Goal: Task Accomplishment & Management: Manage account settings

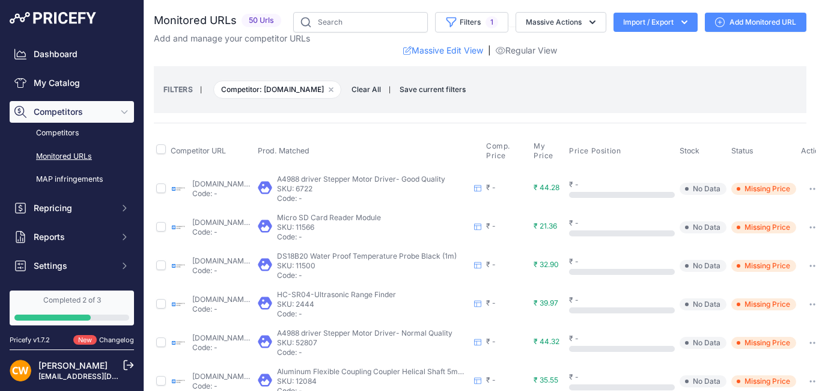
click at [616, 190] on span "No Data" at bounding box center [703, 189] width 47 height 12
click at [529, 191] on div "₹ -" at bounding box center [507, 188] width 43 height 10
click at [459, 199] on p "Code: -" at bounding box center [373, 198] width 192 height 10
click at [245, 185] on link "robokits.co.in/motor-drives-drivers/stepper-motor-driver/microstepping-motor-dr…" at bounding box center [231, 183] width 78 height 9
click at [72, 47] on link "Dashboard" at bounding box center [72, 54] width 124 height 22
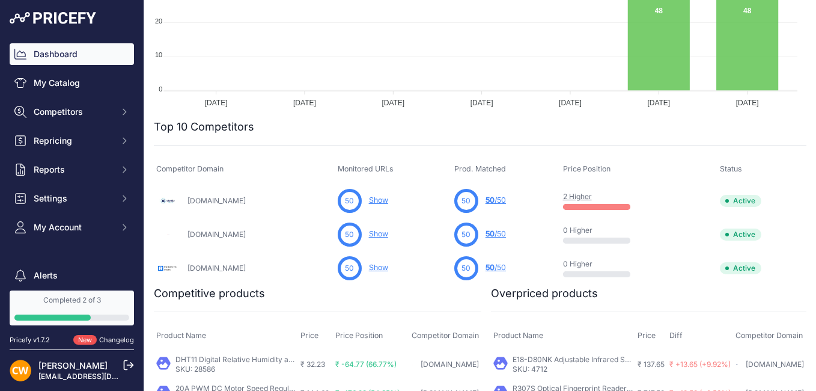
scroll to position [300, 0]
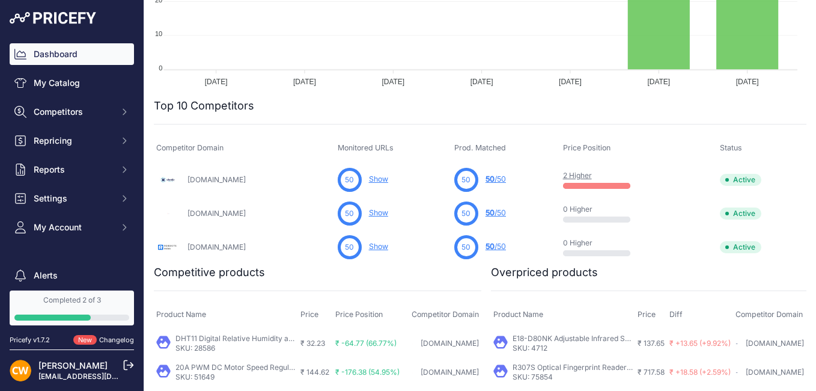
click at [369, 213] on link "Show" at bounding box center [378, 212] width 19 height 9
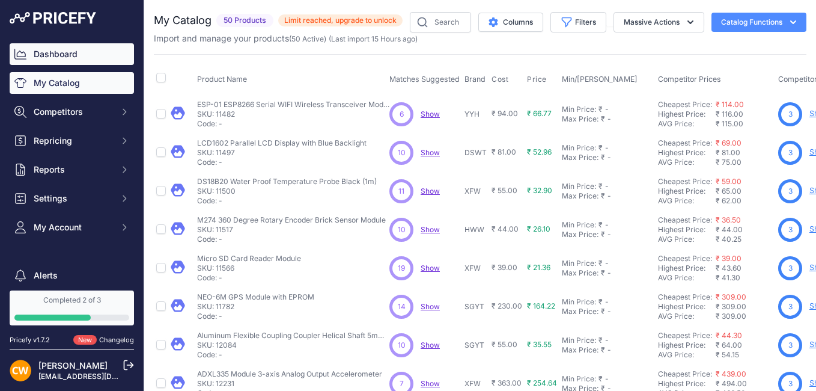
click at [68, 54] on link "Dashboard" at bounding box center [72, 54] width 124 height 22
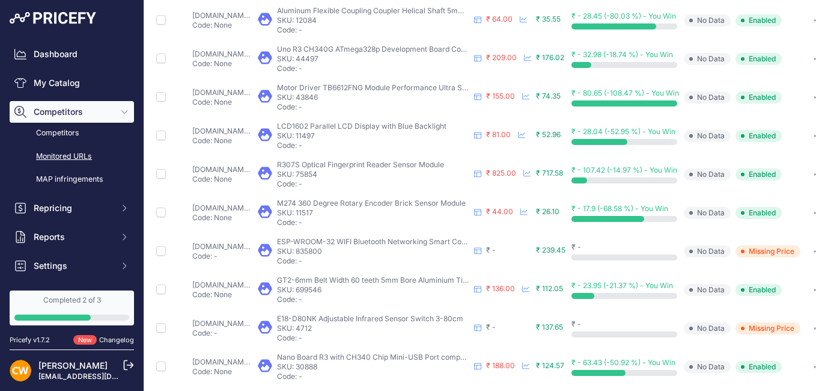
scroll to position [481, 0]
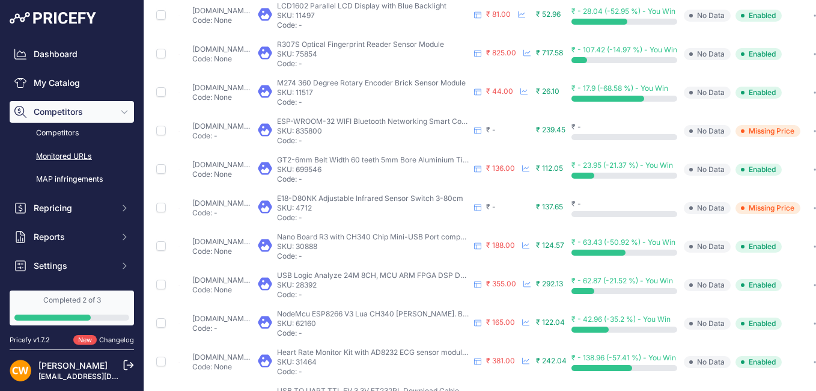
click at [800, 130] on span "Missing Price" at bounding box center [767, 131] width 65 height 12
click at [731, 130] on span "No Data" at bounding box center [707, 131] width 47 height 12
click at [245, 130] on div "robocraze.com/products/nodemcu-32-wifi-bluetooth-esp32-development-board30-pin?…" at bounding box center [222, 130] width 61 height 19
click at [246, 128] on link "robocraze.com/products/nodemcu-32-wifi-bluetooth-esp32-development-board30-pin?…" at bounding box center [231, 125] width 78 height 9
click at [531, 208] on div "₹ -" at bounding box center [508, 207] width 45 height 10
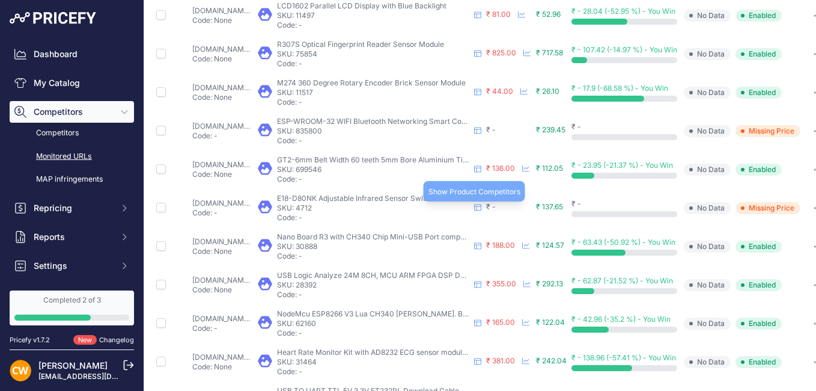
click at [481, 209] on div "E18-D80NK Adjustable Infrared Sensor Switch 3-80cm E18-D80NK Adjustable Infrare…" at bounding box center [370, 207] width 224 height 29
click at [481, 208] on icon at bounding box center [477, 207] width 7 height 7
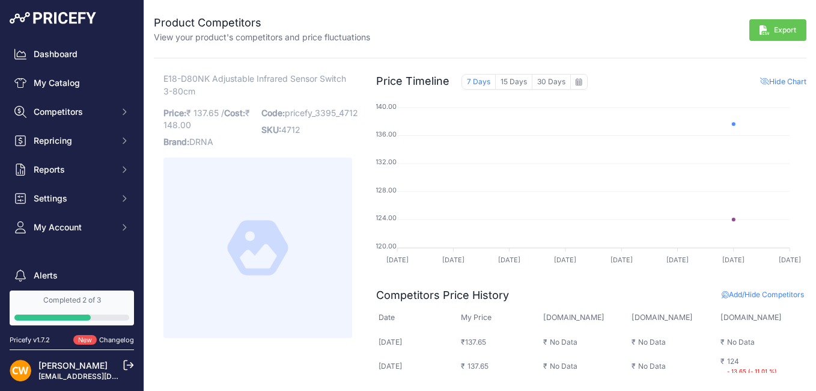
click at [756, 294] on span "Add/Hide Competitors" at bounding box center [763, 294] width 82 height 9
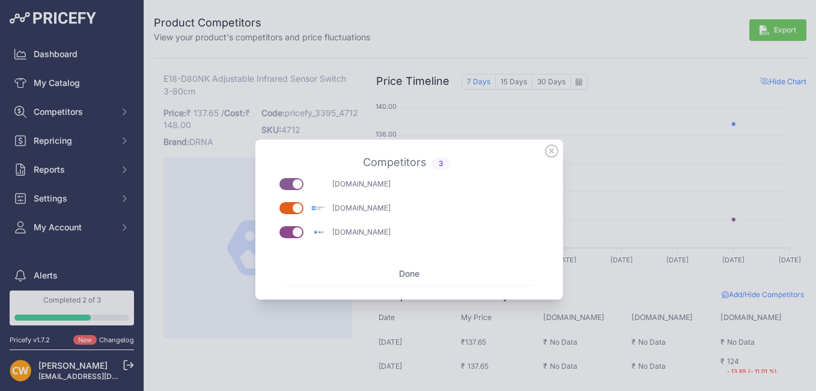
click at [288, 209] on button "button" at bounding box center [291, 208] width 24 height 12
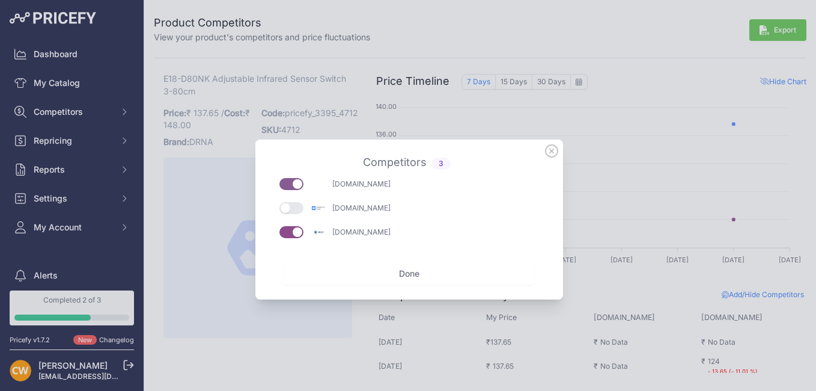
click at [289, 208] on button "button" at bounding box center [291, 208] width 24 height 12
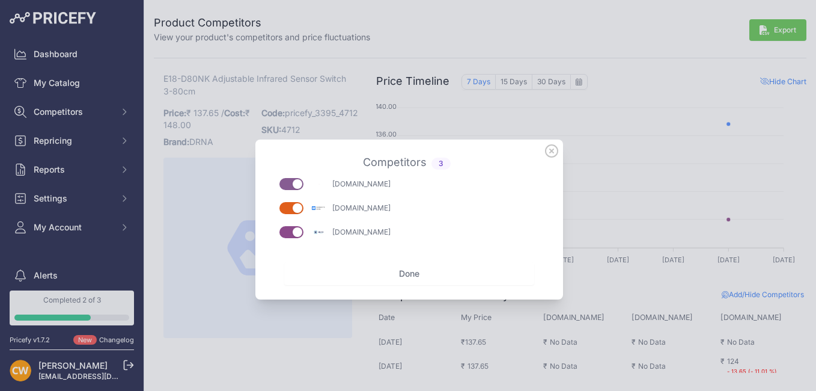
click at [404, 272] on button "Done" at bounding box center [409, 273] width 250 height 23
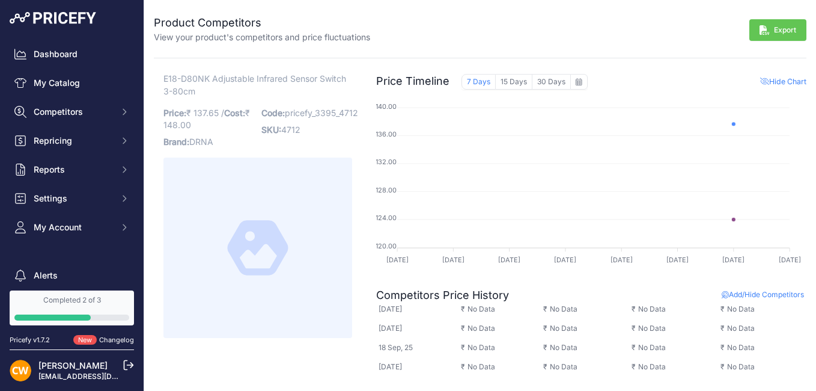
scroll to position [124, 0]
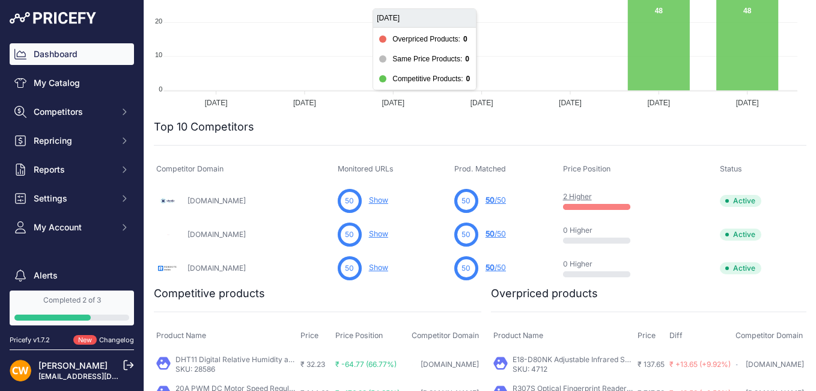
scroll to position [300, 0]
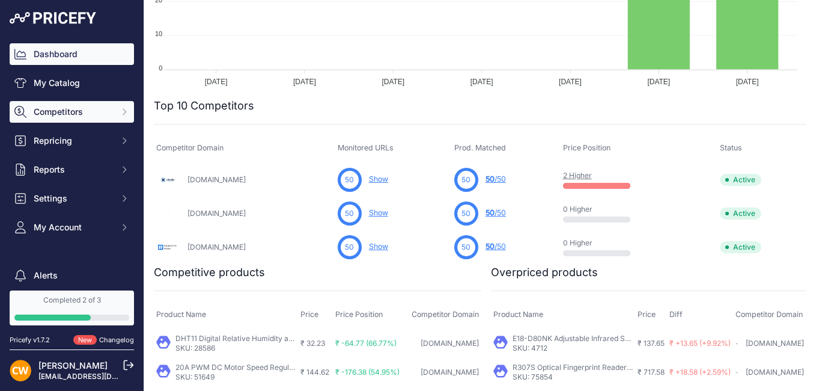
click at [120, 113] on icon "Sidebar" at bounding box center [125, 112] width 10 height 10
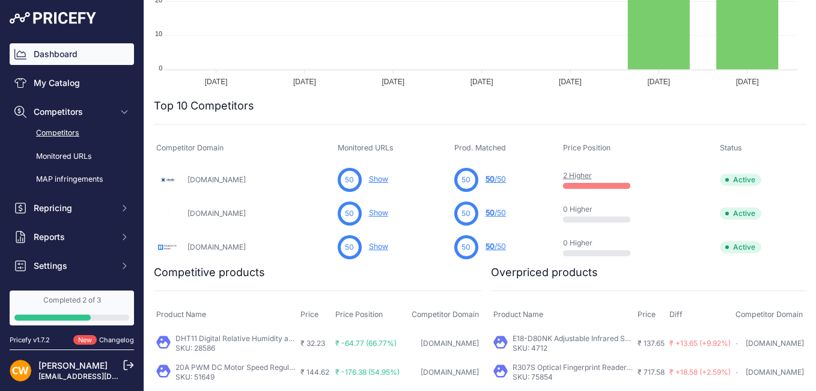
click at [61, 136] on link "Competitors" at bounding box center [72, 133] width 124 height 21
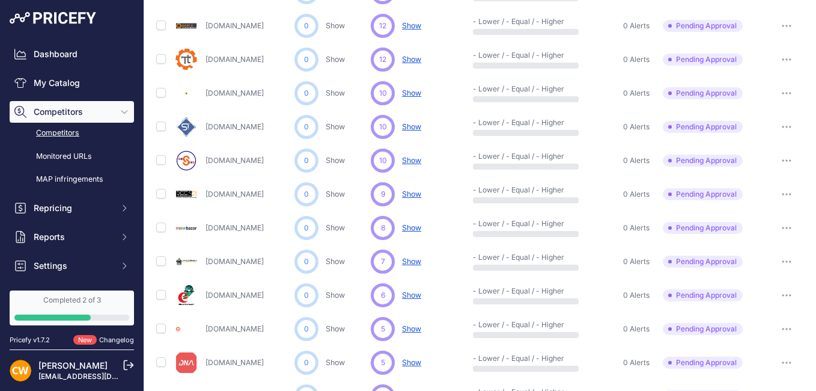
scroll to position [322, 0]
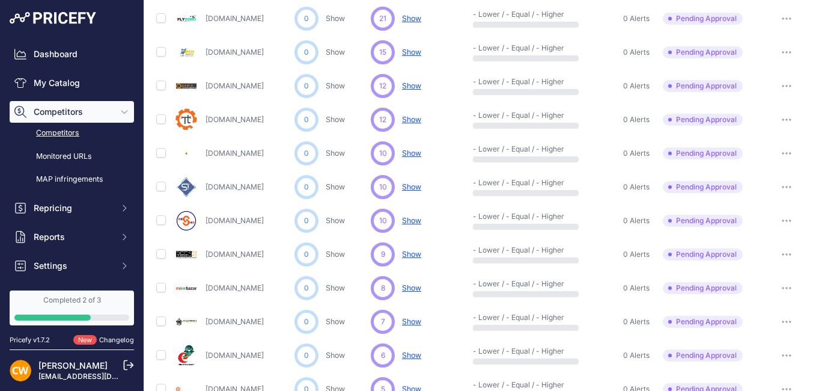
click at [778, 118] on button "button" at bounding box center [787, 119] width 24 height 17
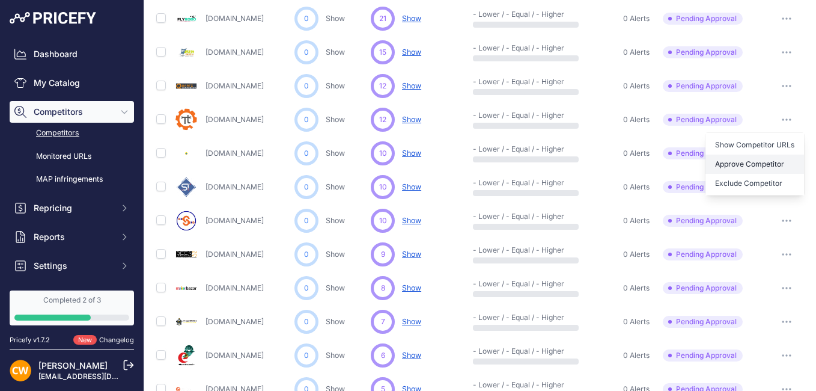
click at [758, 163] on button "Approve Competitor" at bounding box center [754, 163] width 99 height 19
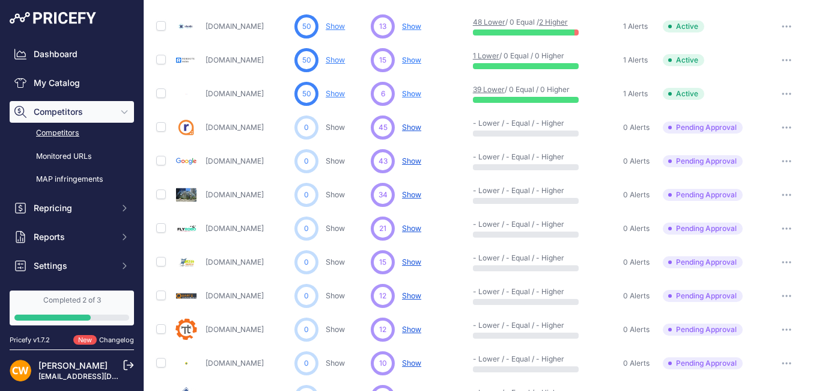
scroll to position [80, 0]
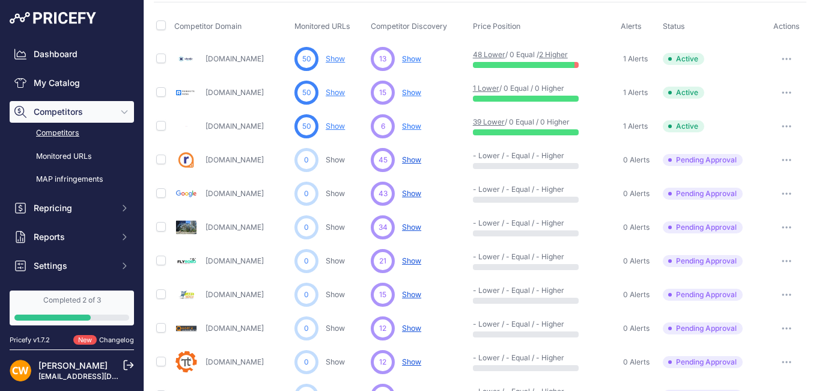
click at [405, 91] on span "Show" at bounding box center [411, 92] width 19 height 9
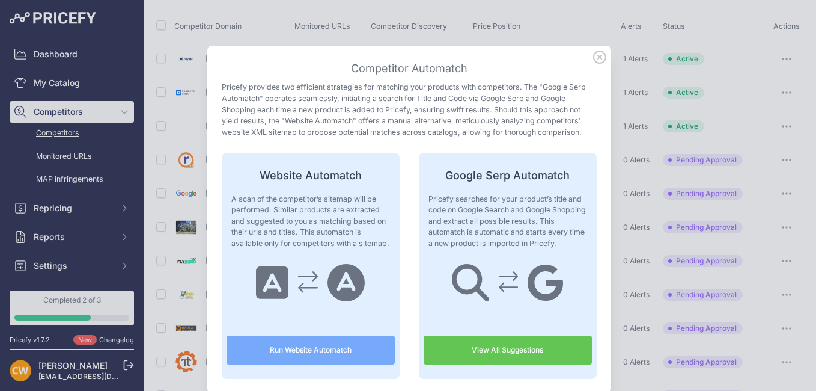
click at [519, 341] on link "View All Suggestions" at bounding box center [508, 349] width 168 height 29
click at [594, 59] on icon at bounding box center [599, 56] width 13 height 13
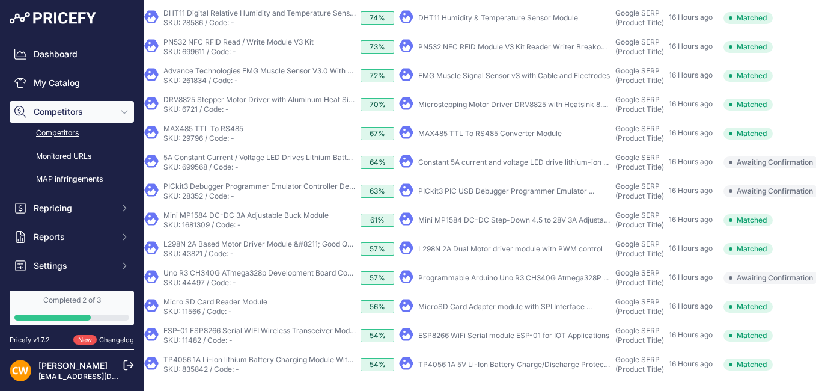
scroll to position [158, 72]
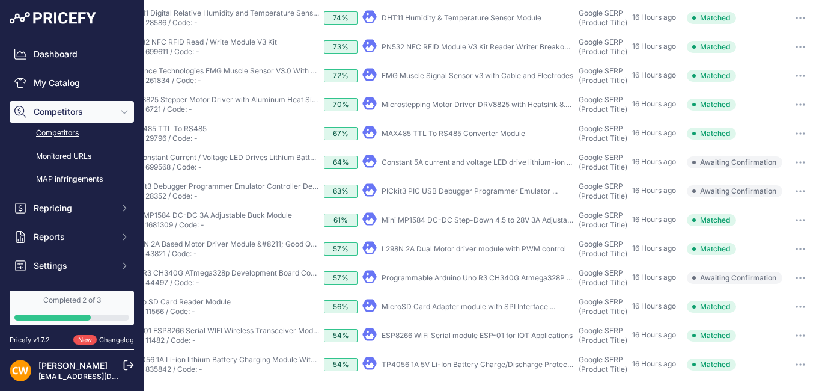
click at [795, 269] on button "button" at bounding box center [800, 277] width 24 height 17
click at [761, 294] on button "Confirm match" at bounding box center [764, 302] width 99 height 19
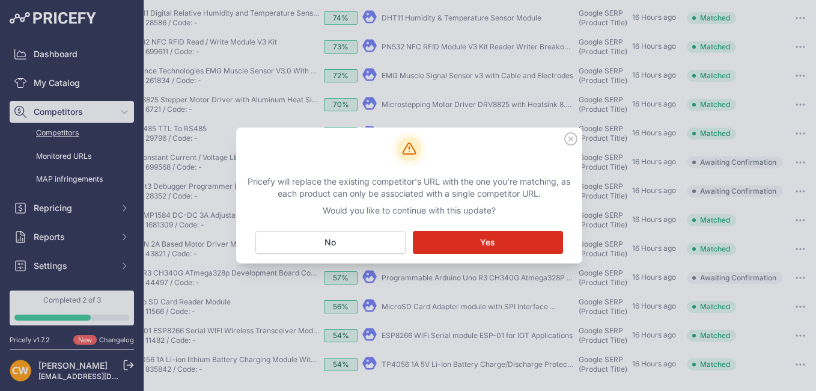
click at [496, 240] on button "Matching... Yes" at bounding box center [488, 242] width 150 height 23
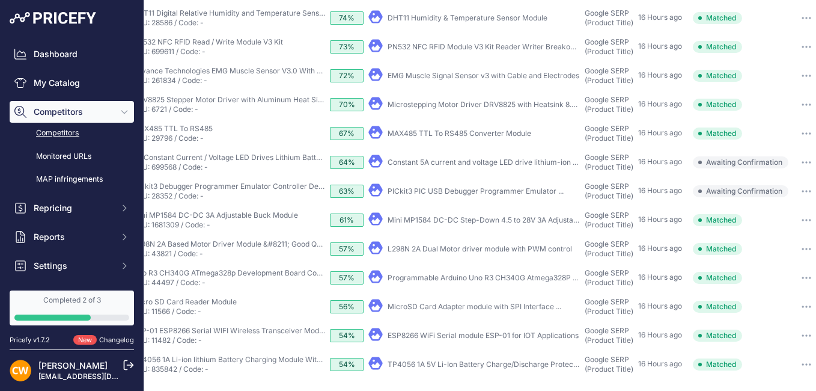
scroll to position [188, 72]
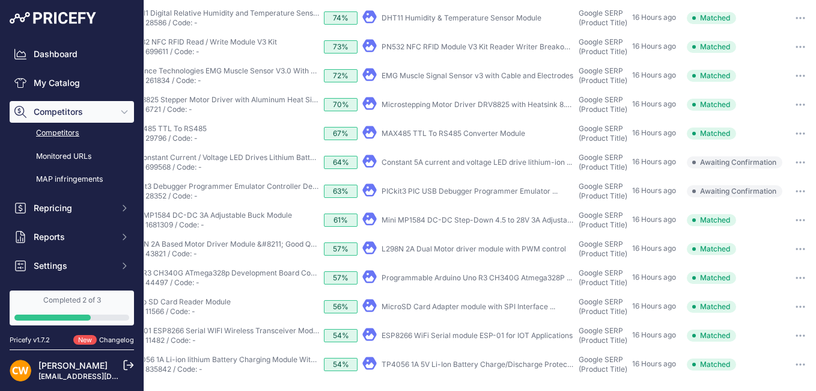
click at [797, 157] on button "button" at bounding box center [800, 162] width 24 height 17
click at [763, 178] on button "Confirm match" at bounding box center [764, 187] width 99 height 19
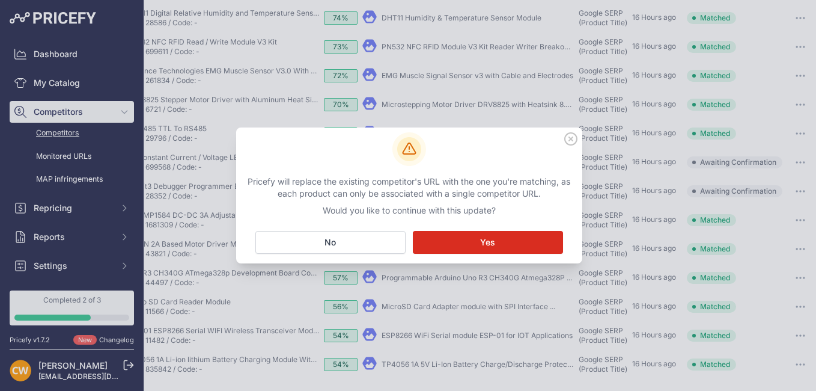
click at [467, 245] on button "Matching... Yes" at bounding box center [488, 242] width 150 height 23
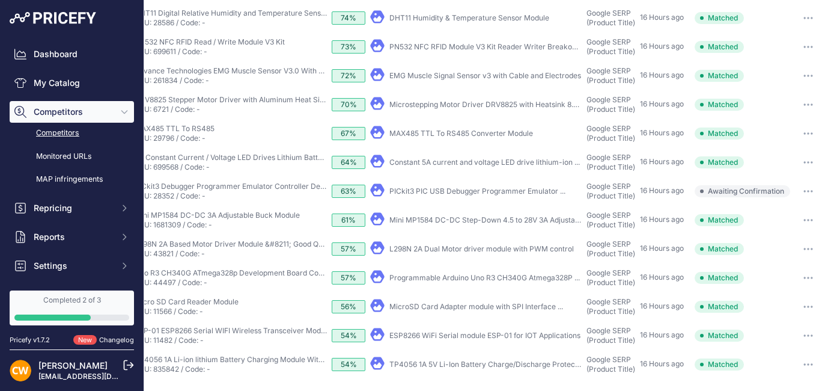
scroll to position [156, 72]
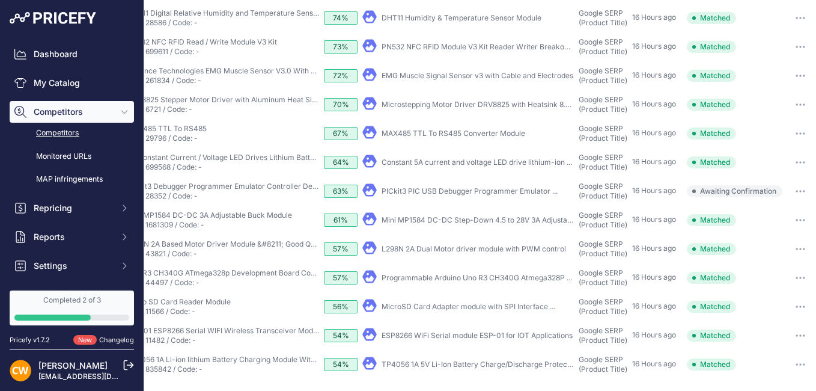
click at [796, 190] on icon "button" at bounding box center [801, 191] width 10 height 2
click at [753, 207] on button "Confirm match" at bounding box center [764, 216] width 99 height 19
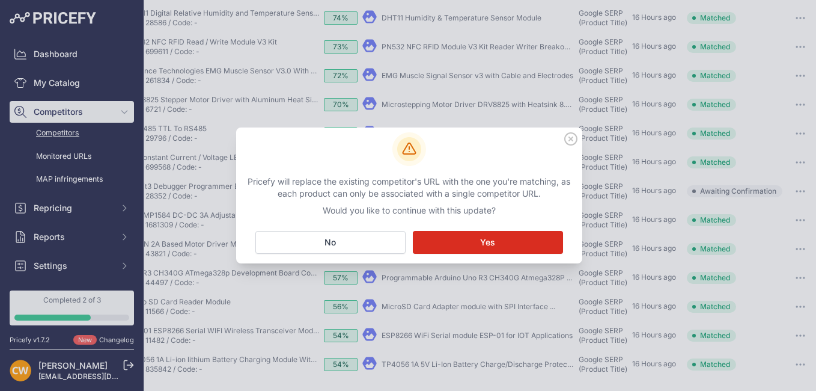
click at [465, 243] on button "Matching... Yes" at bounding box center [488, 242] width 150 height 23
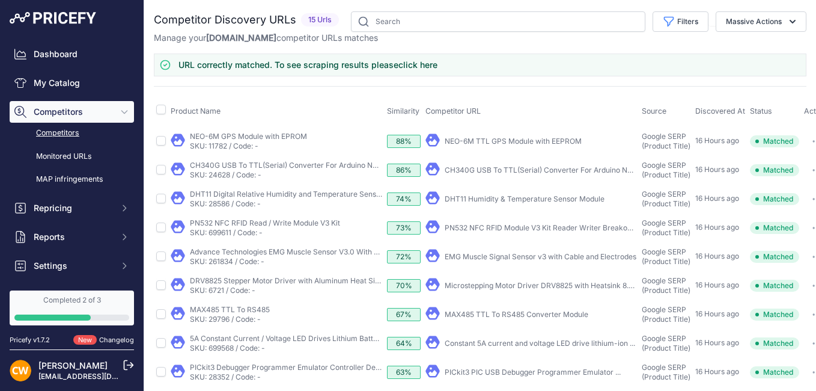
scroll to position [0, 0]
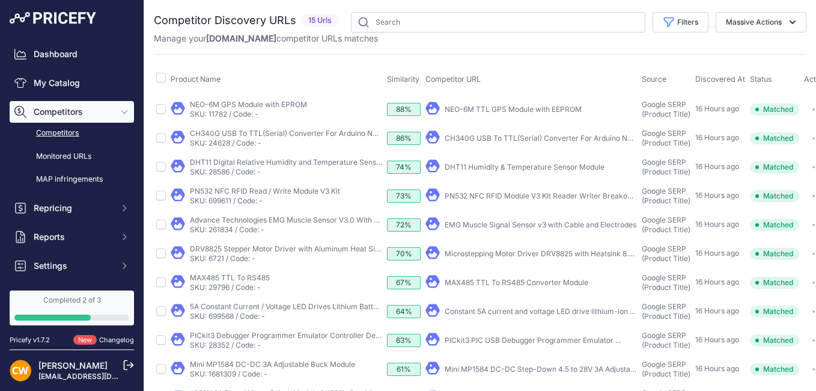
click at [48, 112] on span "Competitors" at bounding box center [73, 112] width 79 height 12
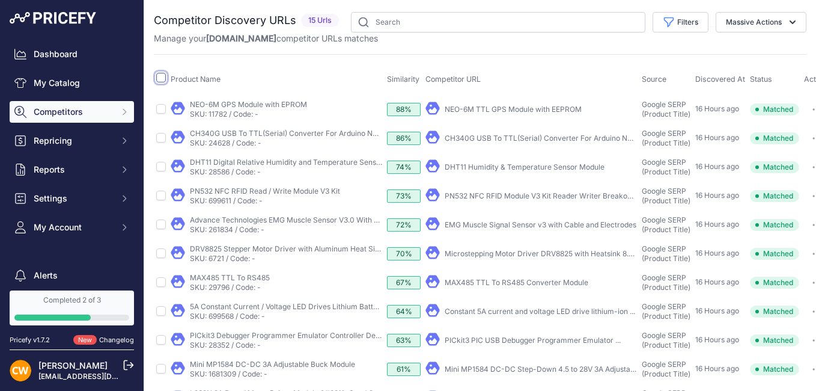
click at [160, 75] on input "checkbox" at bounding box center [161, 78] width 10 height 10
checkbox input "true"
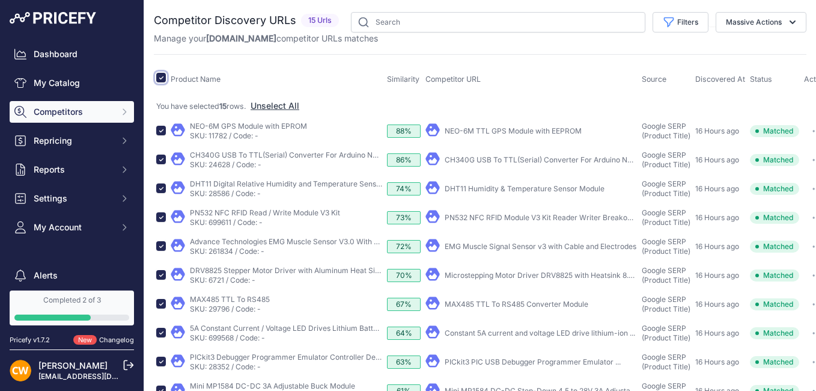
click at [162, 75] on input "checkbox" at bounding box center [161, 78] width 10 height 10
checkbox input "false"
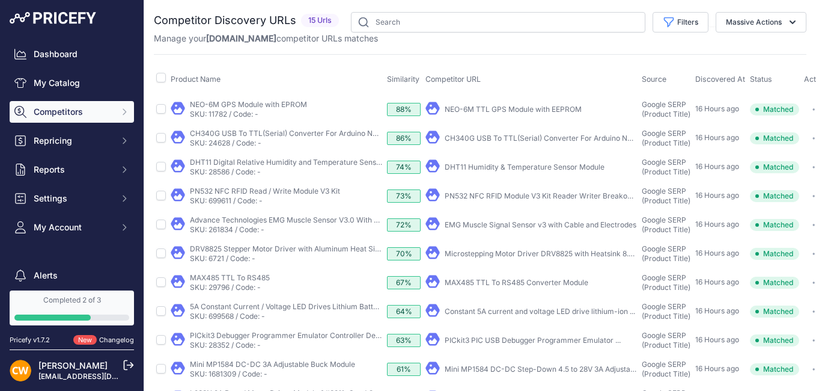
click at [123, 112] on icon "Sidebar" at bounding box center [124, 111] width 3 height 5
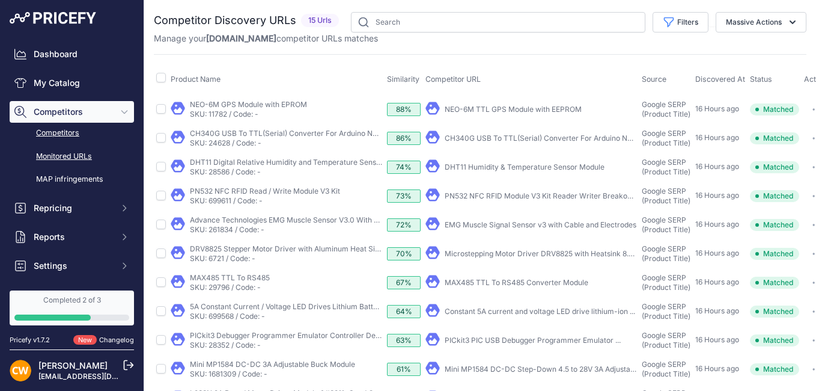
click at [84, 157] on link "Monitored URLs" at bounding box center [72, 156] width 124 height 21
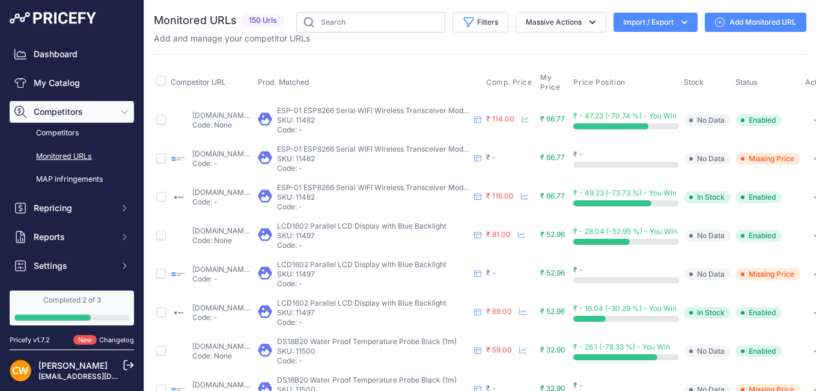
scroll to position [0, 81]
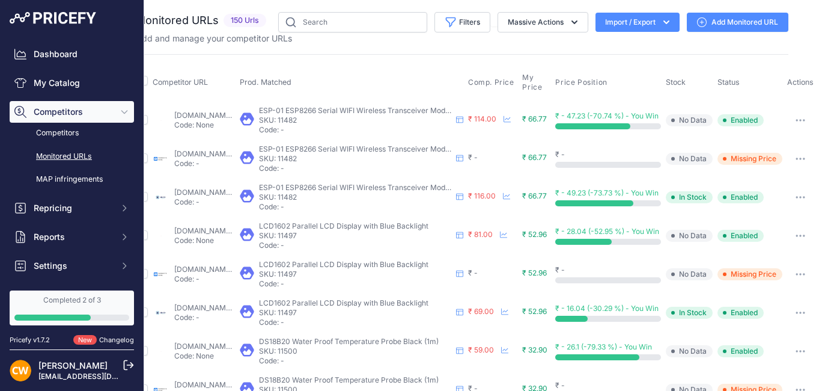
click at [797, 159] on button "button" at bounding box center [800, 158] width 24 height 17
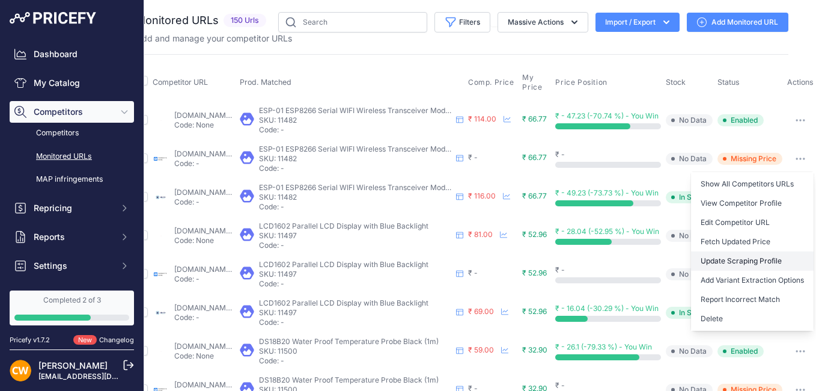
click at [729, 264] on link "Update Scraping Profile" at bounding box center [752, 260] width 123 height 19
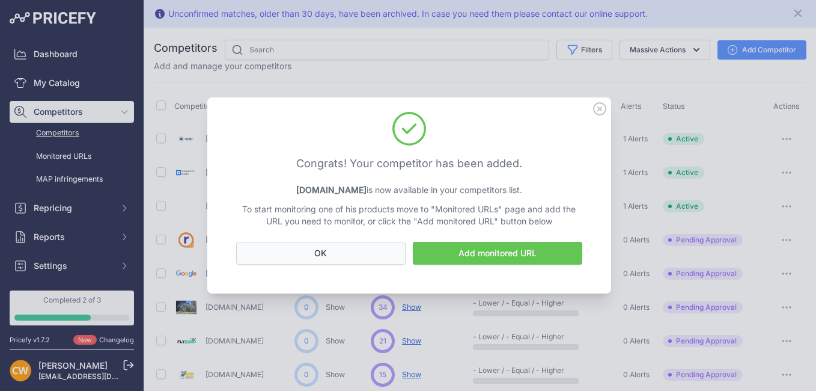
click at [350, 246] on button "OK" at bounding box center [320, 253] width 169 height 23
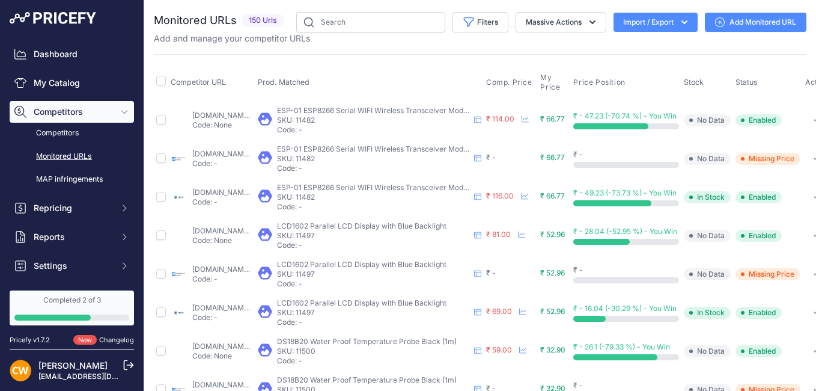
scroll to position [0, 81]
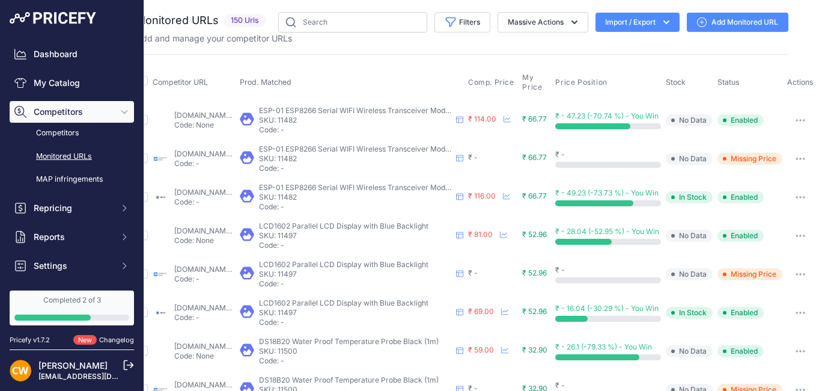
click at [717, 78] on span "Status" at bounding box center [728, 82] width 22 height 9
click at [568, 16] on icon "button" at bounding box center [574, 22] width 12 height 12
click at [434, 15] on button "Filters" at bounding box center [462, 22] width 56 height 20
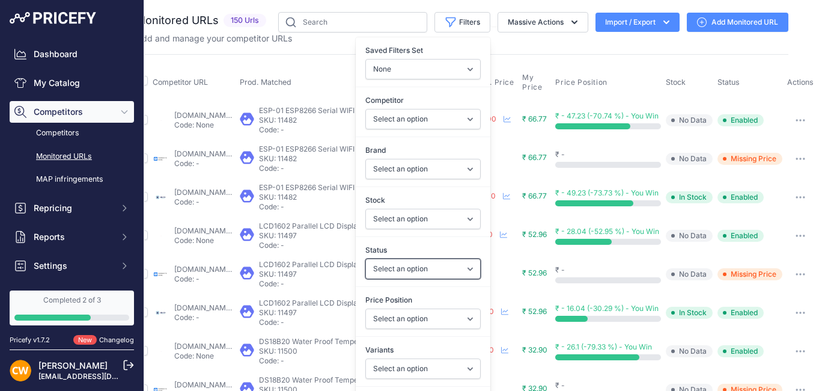
click at [365, 275] on select "Select an option Enabled Disabled In progress Scraping Failed Not Found Missing…" at bounding box center [422, 268] width 115 height 20
select select "5"
click at [365, 258] on select "Select an option Enabled Disabled In progress Scraping Failed Not Found Missing…" at bounding box center [422, 268] width 115 height 20
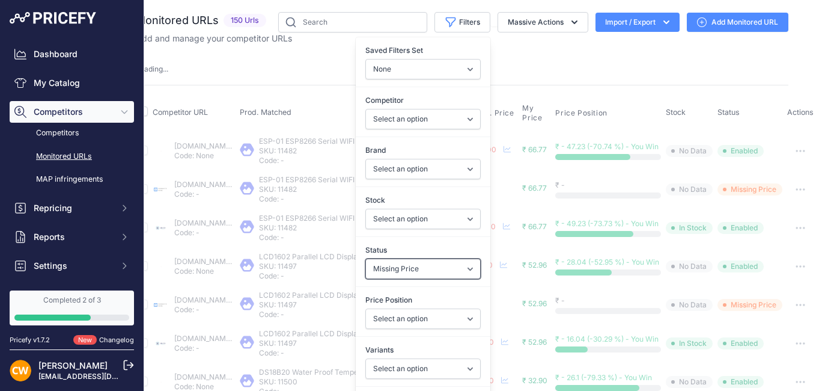
scroll to position [180, 81]
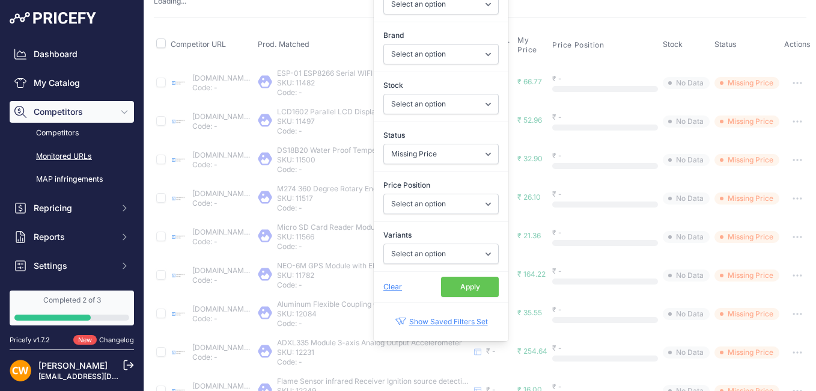
scroll to position [60, 0]
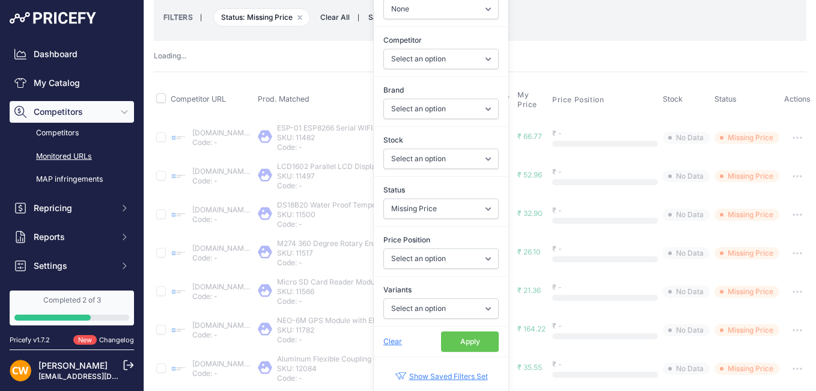
click at [442, 342] on button "Apply" at bounding box center [470, 341] width 58 height 20
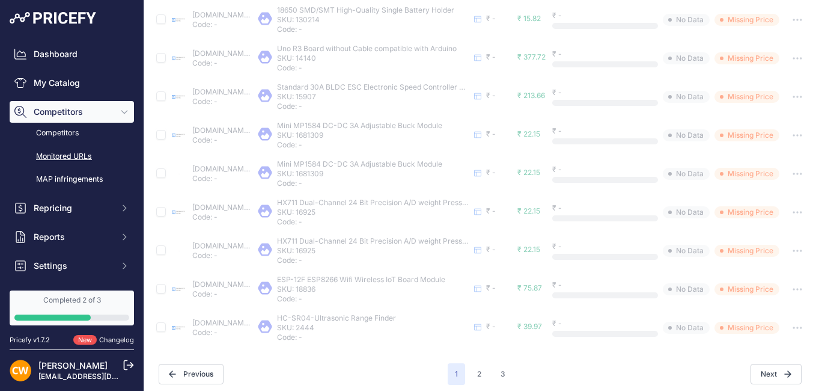
scroll to position [616, 0]
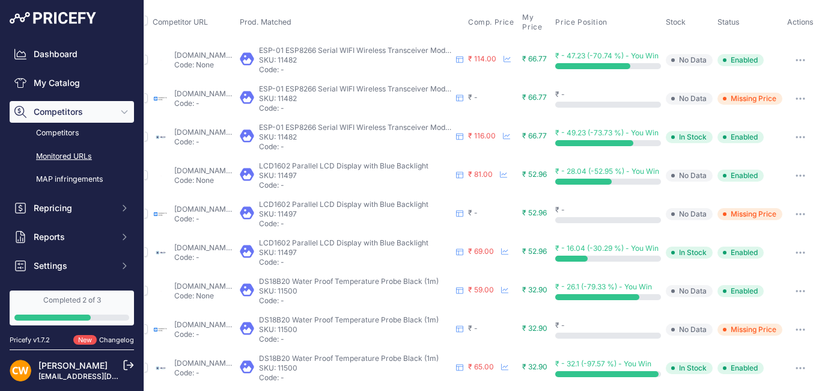
scroll to position [0, 55]
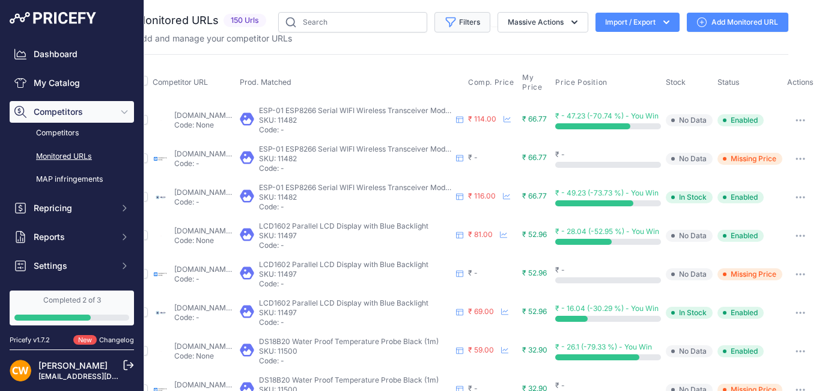
click at [434, 18] on button "Filters" at bounding box center [462, 22] width 56 height 20
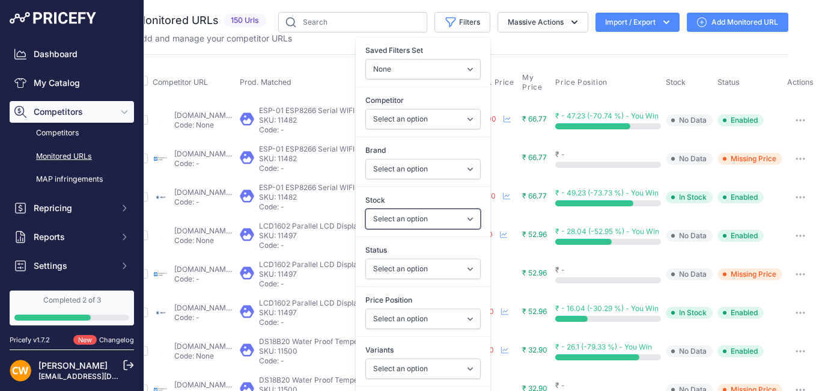
click at [379, 221] on select "Select an option In Stock Out Of Stock" at bounding box center [422, 219] width 115 height 20
click at [365, 266] on select "Select an option Enabled Disabled In progress Scraping Failed Not Found Missing…" at bounding box center [422, 268] width 115 height 20
select select "5"
click at [365, 258] on select "Select an option Enabled Disabled In progress Scraping Failed Not Found Missing…" at bounding box center [422, 268] width 115 height 20
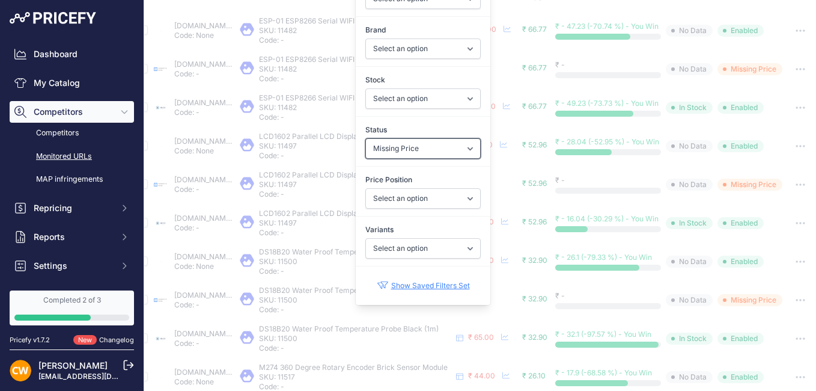
scroll to position [180, 55]
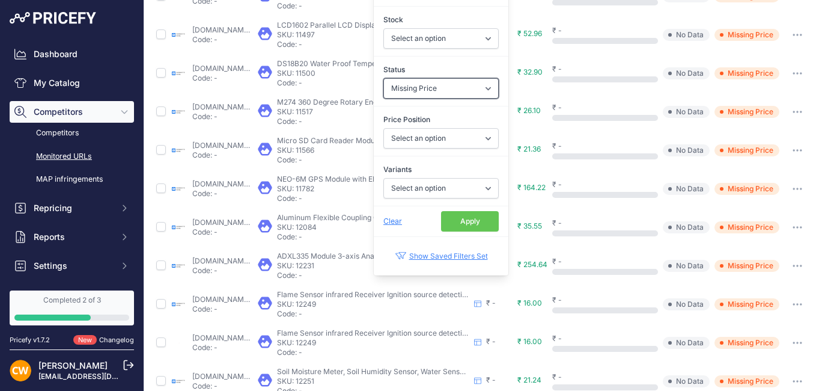
scroll to position [180, 0]
click at [449, 219] on button "Apply" at bounding box center [470, 221] width 58 height 20
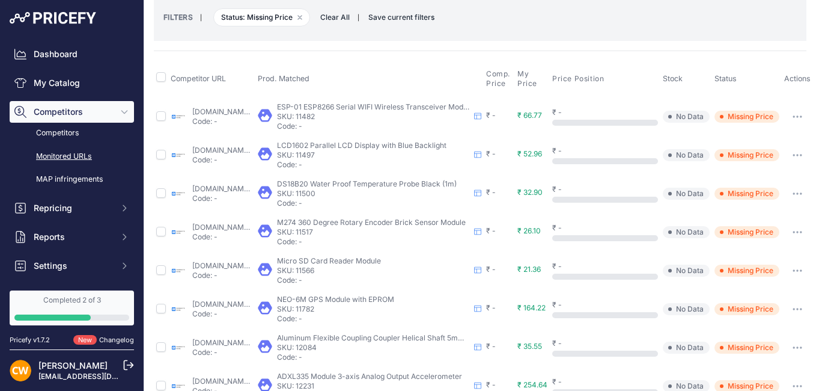
scroll to position [0, 55]
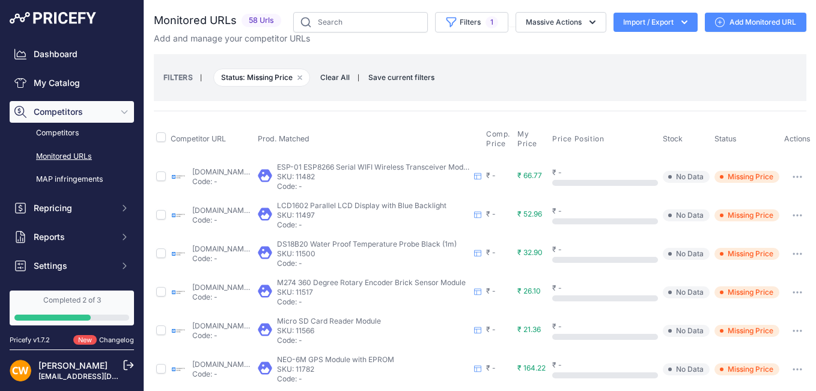
click at [793, 176] on icon "button" at bounding box center [798, 176] width 10 height 2
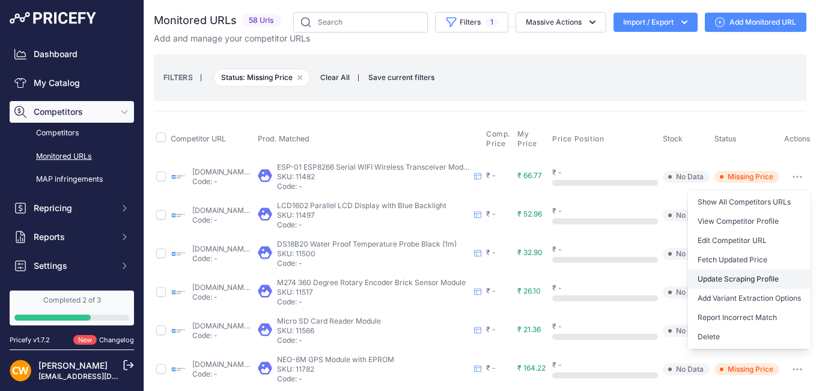
click at [737, 280] on link "Update Scraping Profile" at bounding box center [749, 278] width 123 height 19
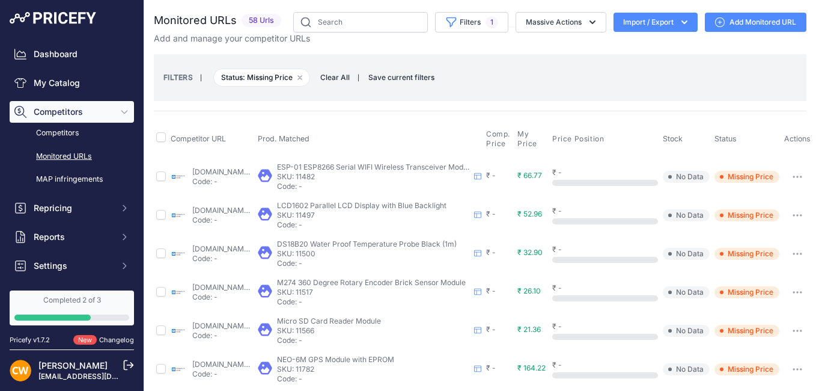
click at [789, 174] on button "button" at bounding box center [797, 176] width 24 height 17
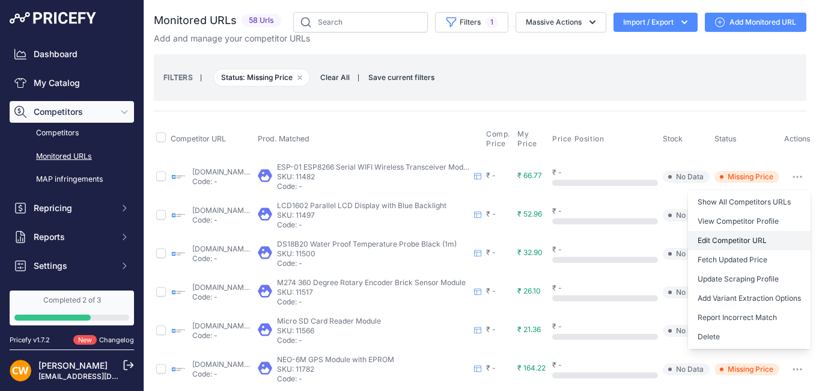
click at [749, 239] on link "Edit Competitor URL" at bounding box center [749, 240] width 123 height 19
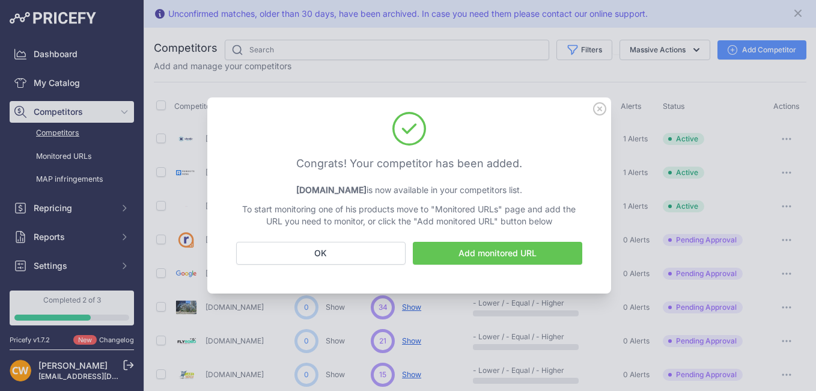
click at [484, 254] on link "Add monitored URL" at bounding box center [497, 253] width 169 height 23
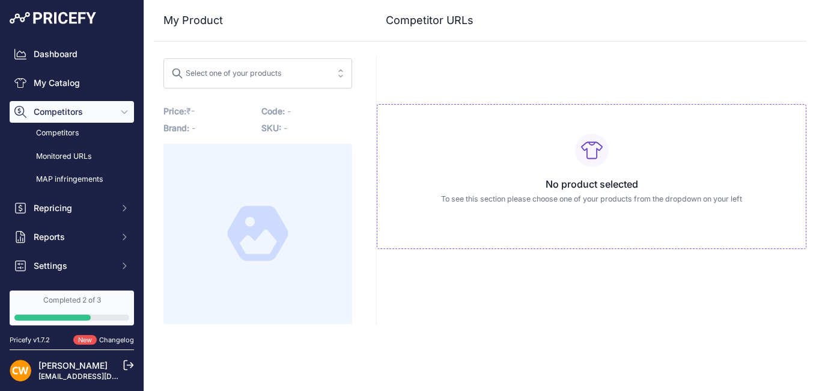
click at [265, 70] on div "Select one of your products" at bounding box center [226, 72] width 111 height 16
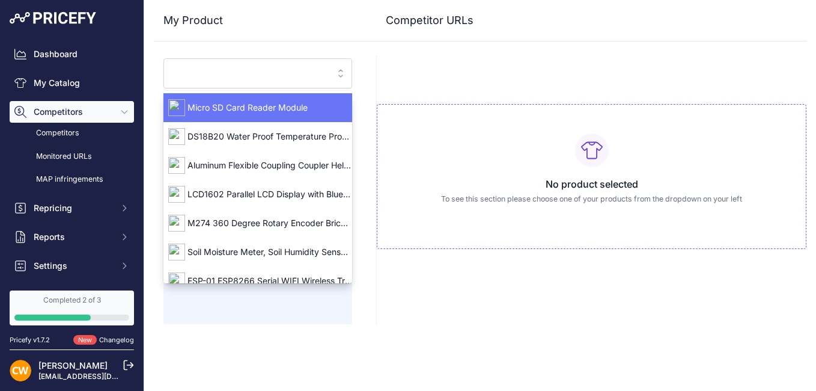
click at [261, 72] on input "search" at bounding box center [249, 73] width 156 height 19
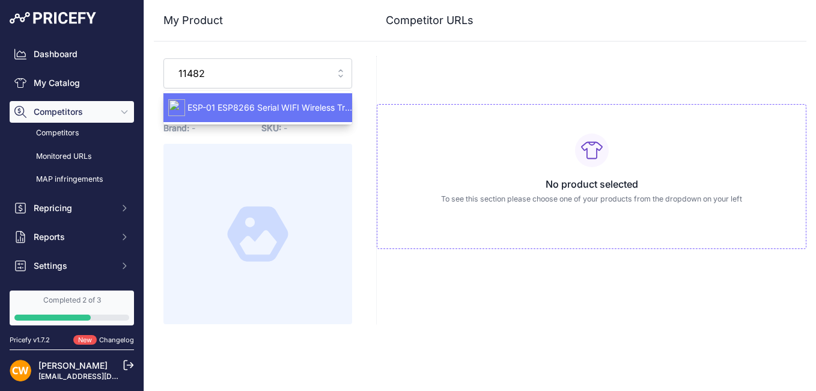
type input "11482"
click at [240, 100] on div "ESP-01 ESP8266 Serial WIFI Wireless Transceiver Module" at bounding box center [257, 107] width 189 height 19
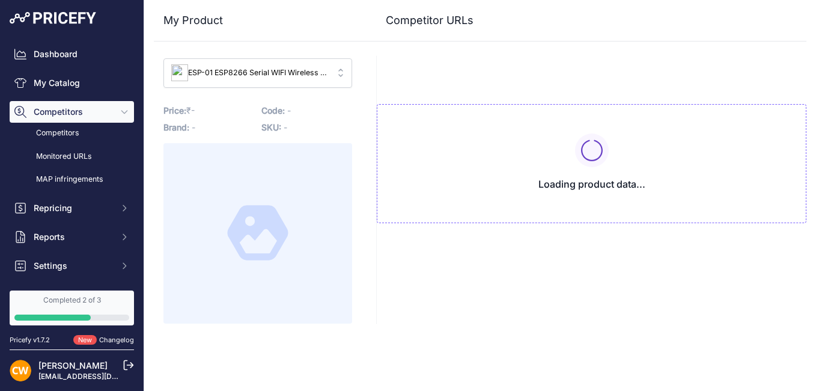
type input "[DOMAIN_NAME][URL]"
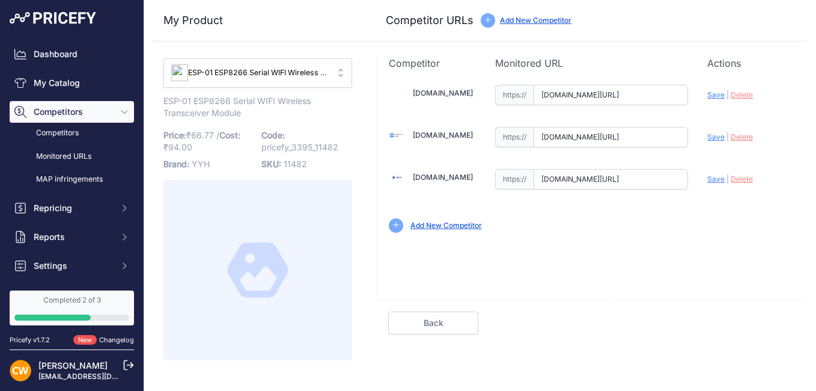
click at [714, 133] on span "Save" at bounding box center [715, 136] width 17 height 9
type input "[URL][DOMAIN_NAME]"
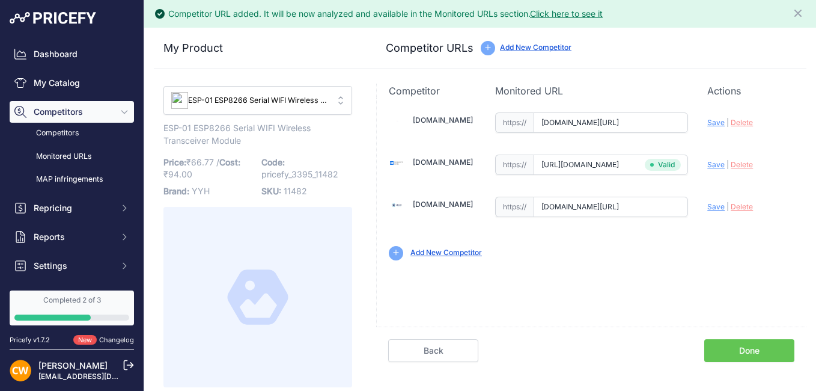
click at [717, 120] on span "Save" at bounding box center [715, 122] width 17 height 9
type input "[URL][DOMAIN_NAME]"
click at [712, 208] on span "Save" at bounding box center [715, 206] width 17 height 9
type input "https://zbotic.in/product/esp-01-esp8266-serial-wifi-wireless-transceiver-modul…"
click at [756, 354] on link "Done" at bounding box center [749, 350] width 90 height 23
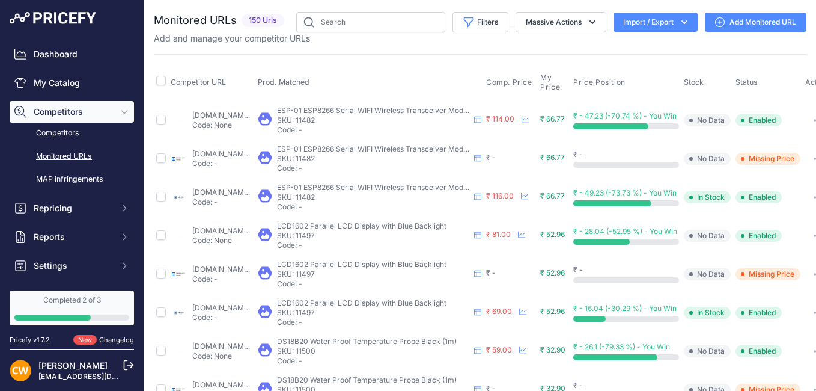
scroll to position [0, 81]
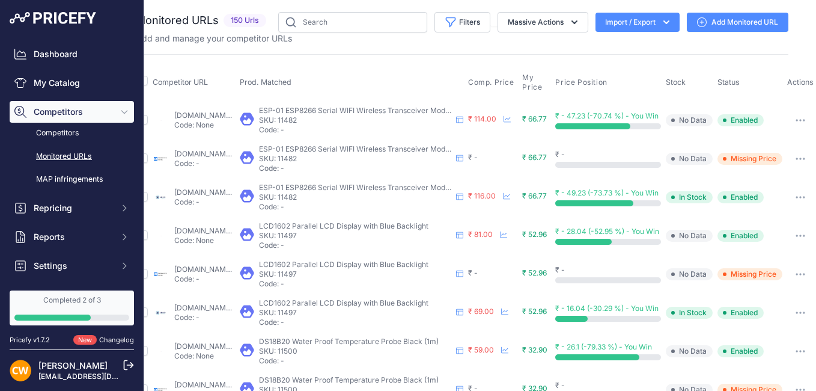
click at [803, 158] on icon "button" at bounding box center [803, 158] width 1 height 1
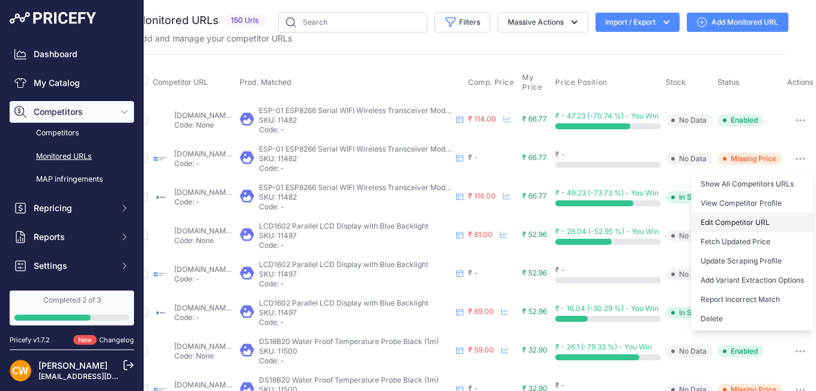
click at [743, 219] on link "Edit Competitor URL" at bounding box center [752, 222] width 123 height 19
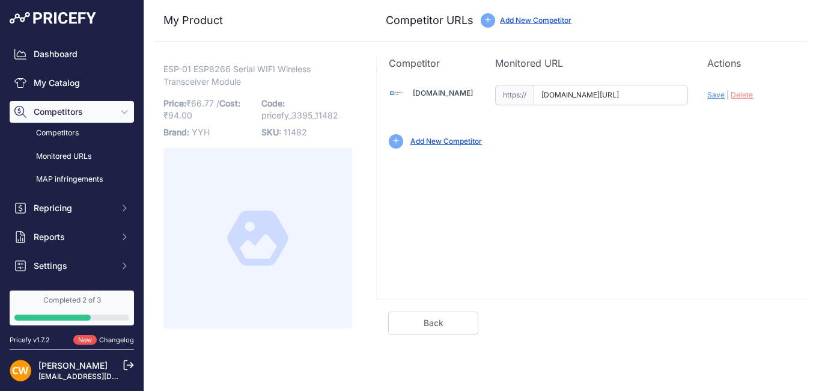
click at [445, 96] on link "[DOMAIN_NAME]" at bounding box center [443, 92] width 60 height 9
click at [737, 96] on span "Delete" at bounding box center [742, 94] width 22 height 9
click at [397, 141] on icon at bounding box center [396, 141] width 6 height 6
click at [431, 139] on link "Add New Competitor" at bounding box center [446, 140] width 72 height 9
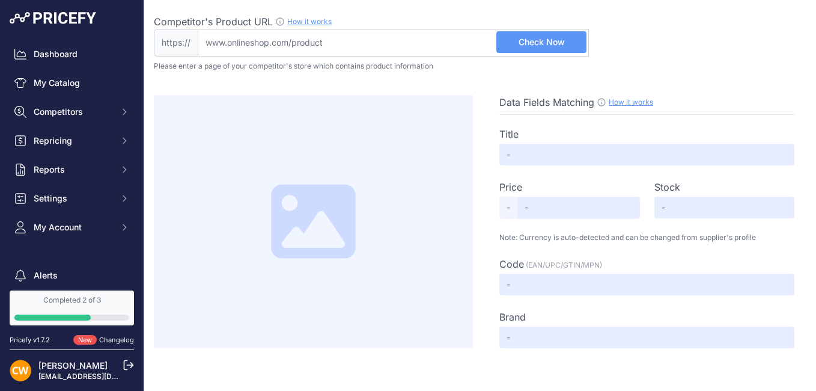
click at [363, 47] on input "Competitor's Product URL How it works In order to create your competitor's extr…" at bounding box center [393, 43] width 391 height 28
paste input "https://www.flyrobo.in/micro-sd-card-reader-module"
type input "www.flyrobo.in/micro-sd-card-reader-module"
click at [553, 41] on span "Check Now" at bounding box center [542, 42] width 46 height 12
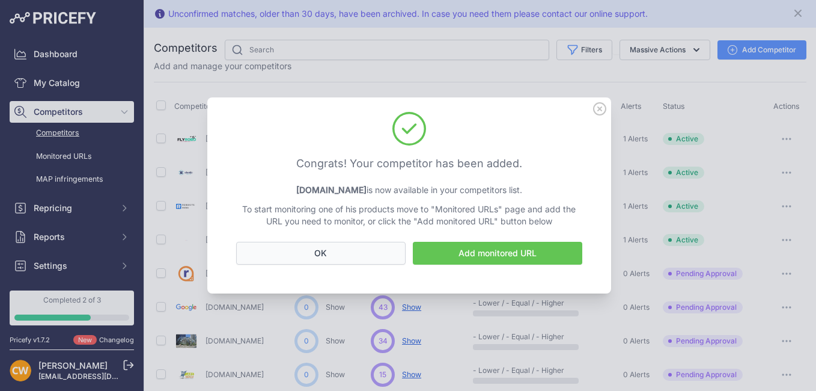
click at [397, 257] on button "OK" at bounding box center [320, 253] width 169 height 23
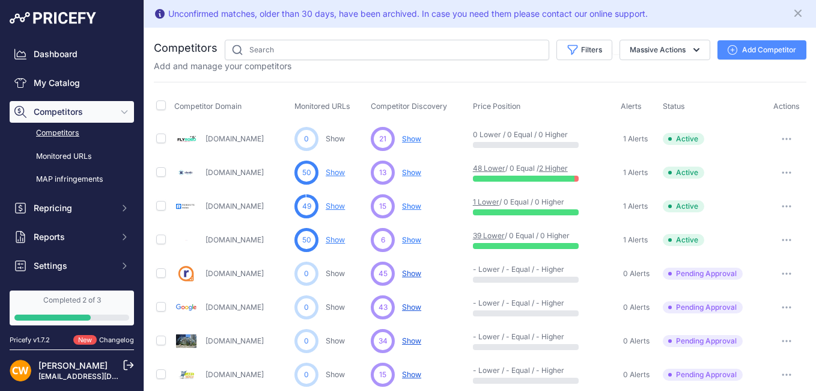
click at [72, 134] on link "Competitors" at bounding box center [72, 133] width 124 height 21
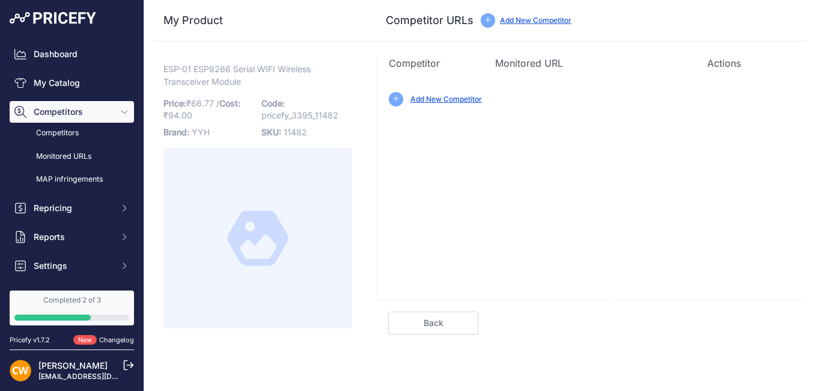
click at [443, 100] on link "Add New Competitor" at bounding box center [446, 98] width 72 height 9
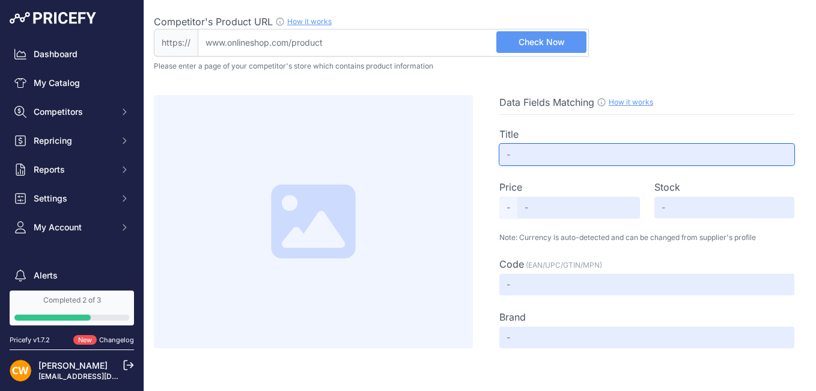
click at [520, 153] on input "text" at bounding box center [646, 155] width 295 height 22
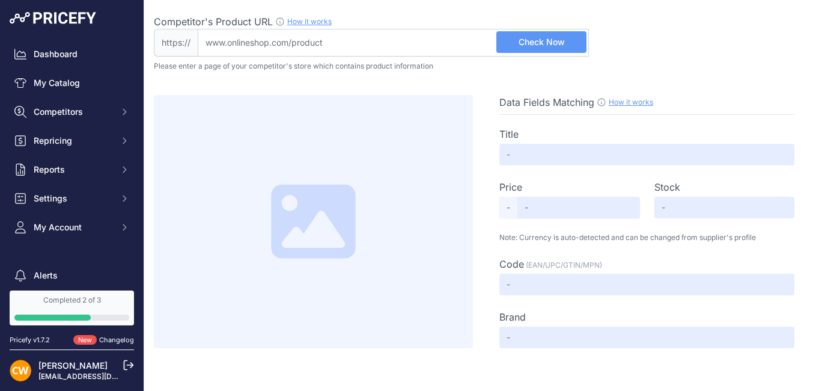
drag, startPoint x: 284, startPoint y: 35, endPoint x: 291, endPoint y: 41, distance: 9.4
click at [284, 36] on input "Competitor's Product URL How it works In order to create your competitor's extr…" at bounding box center [393, 43] width 391 height 28
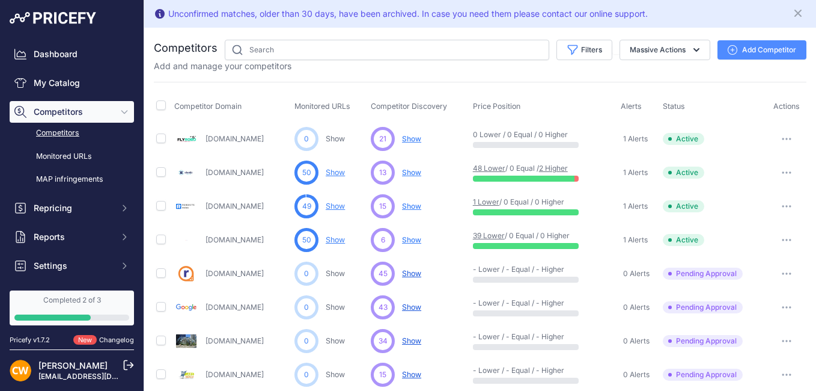
click at [70, 135] on link "Competitors" at bounding box center [72, 133] width 124 height 21
click at [782, 205] on icon "button" at bounding box center [787, 206] width 10 height 2
click at [724, 269] on button "Delete" at bounding box center [754, 269] width 100 height 19
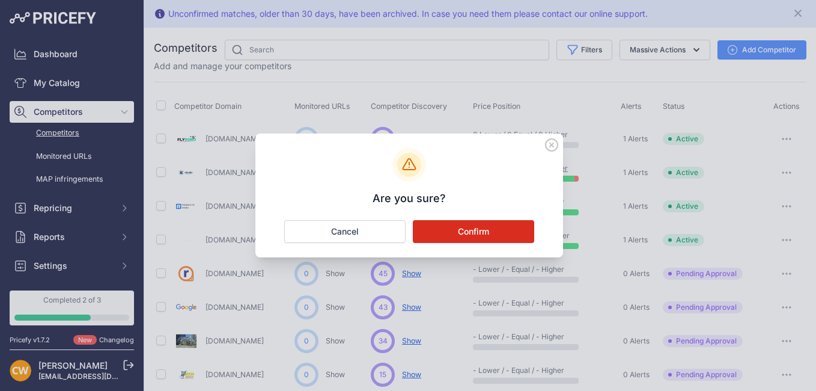
click at [467, 228] on button "Confirm" at bounding box center [473, 231] width 121 height 23
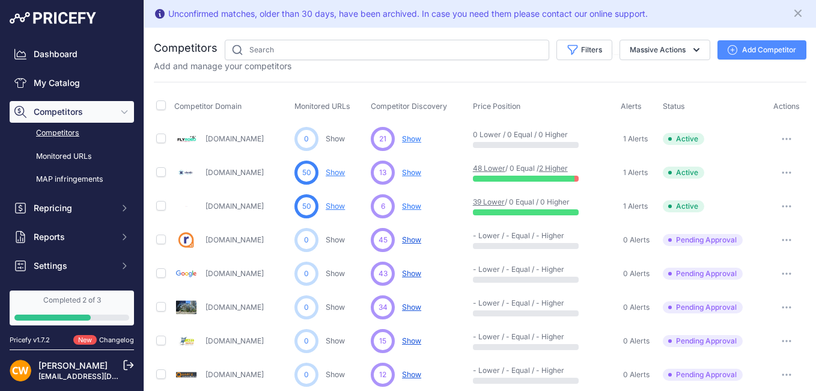
click at [739, 46] on button "Add Competitor" at bounding box center [761, 49] width 89 height 19
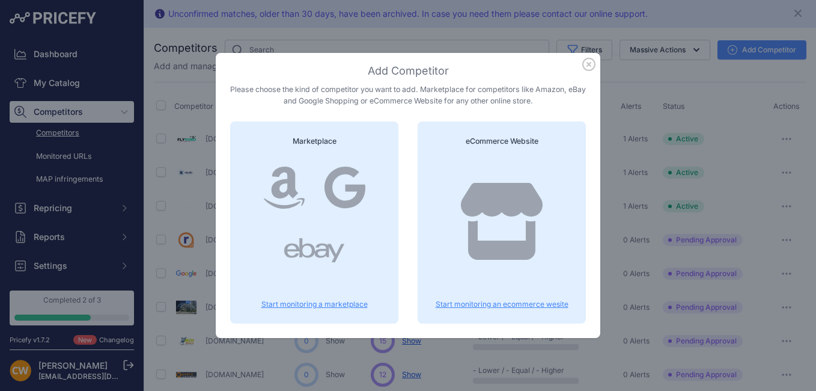
click at [505, 250] on icon at bounding box center [502, 221] width 82 height 77
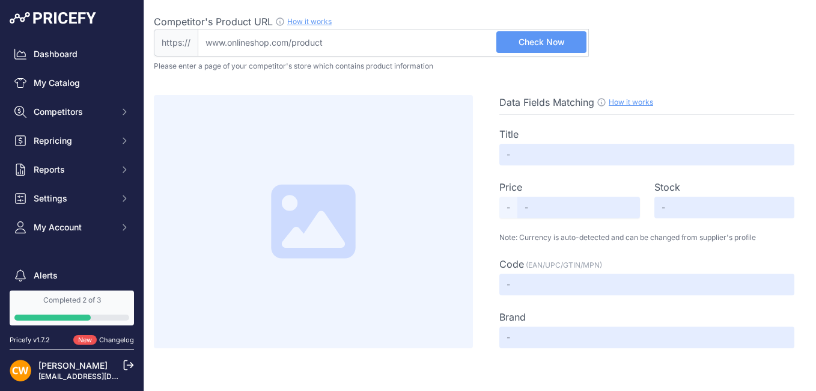
click at [315, 42] on input "Competitor's Product URL How it works In order to create your competitor's extr…" at bounding box center [393, 43] width 391 height 28
click at [178, 85] on div "Data Fields Matching How it works Use our Chrome APP to create a personalized s…" at bounding box center [480, 209] width 653 height 277
click at [243, 41] on input "Competitor's Product URL How it works In order to create your competitor's extr…" at bounding box center [393, 43] width 391 height 28
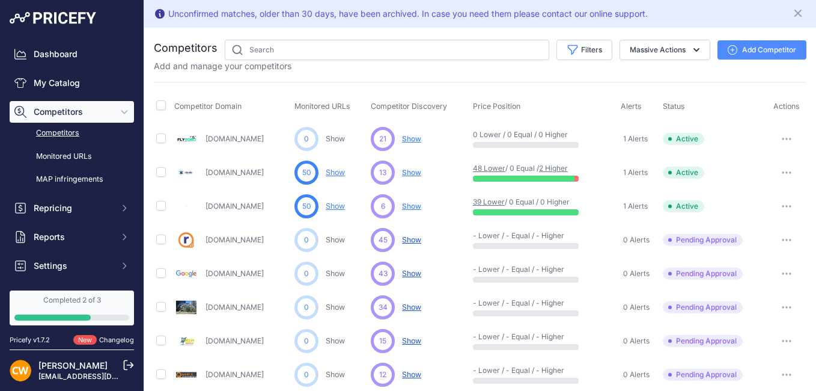
click at [775, 136] on button "button" at bounding box center [787, 138] width 24 height 17
click at [777, 162] on link "View Competitor Profile" at bounding box center [754, 163] width 100 height 19
click at [70, 153] on link "Monitored URLs" at bounding box center [72, 156] width 124 height 21
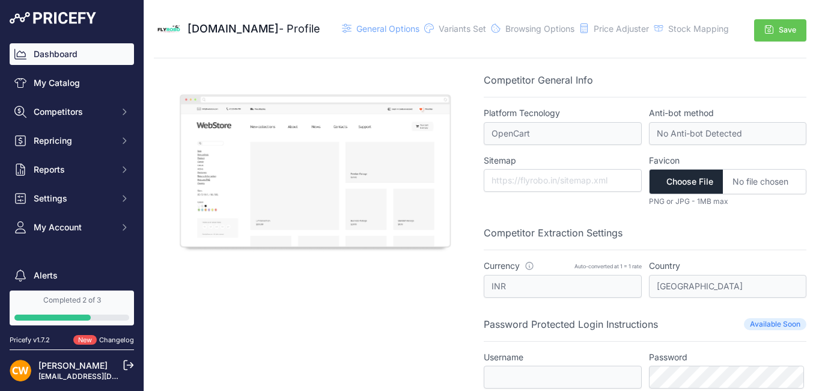
click at [75, 49] on link "Dashboard" at bounding box center [72, 54] width 124 height 22
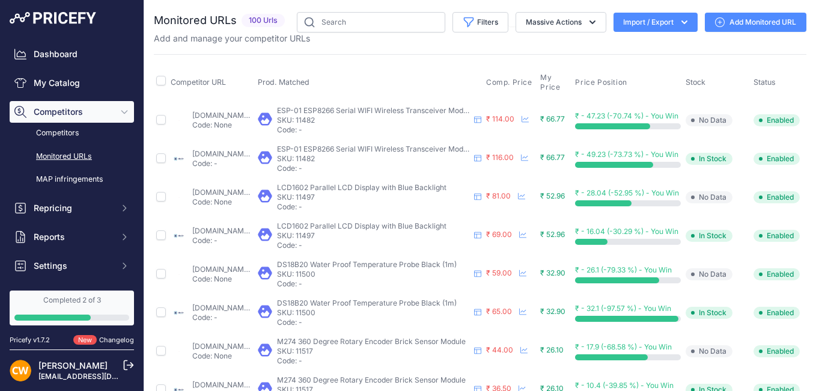
click at [76, 154] on link "Monitored URLs" at bounding box center [72, 156] width 124 height 21
click at [662, 25] on button "Import / Export" at bounding box center [655, 22] width 84 height 19
click at [654, 45] on div "Import" at bounding box center [654, 48] width 96 height 22
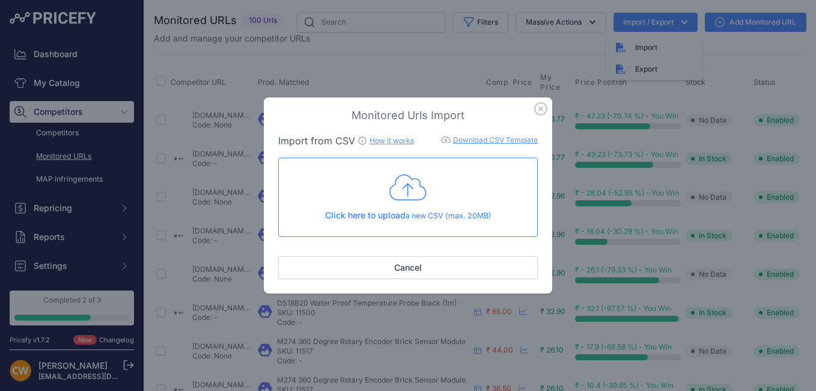
click at [414, 187] on icon at bounding box center [407, 187] width 37 height 30
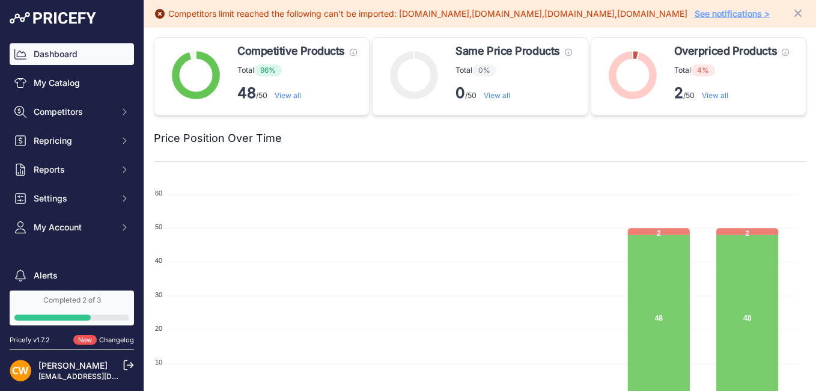
click at [726, 14] on link "See notifications >" at bounding box center [732, 13] width 75 height 10
click at [68, 116] on span "Competitors" at bounding box center [73, 112] width 79 height 12
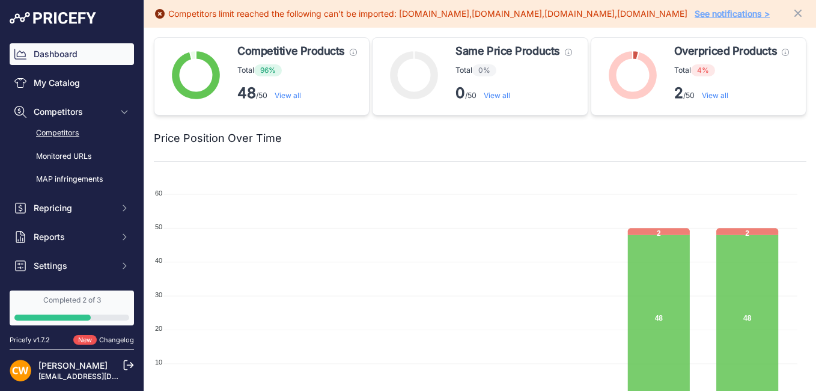
click at [79, 133] on link "Competitors" at bounding box center [72, 133] width 124 height 21
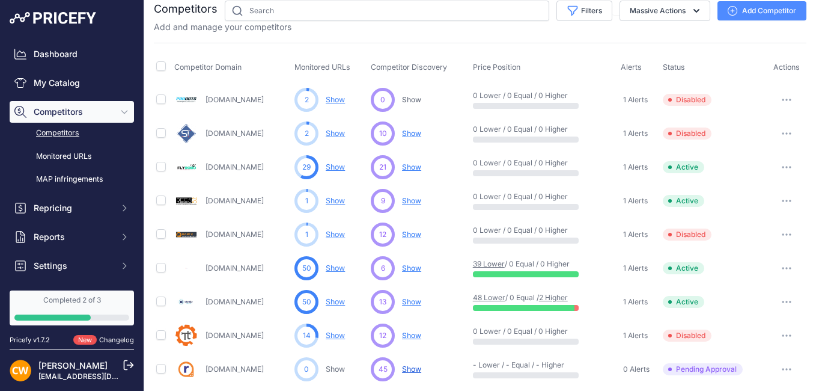
scroll to position [60, 0]
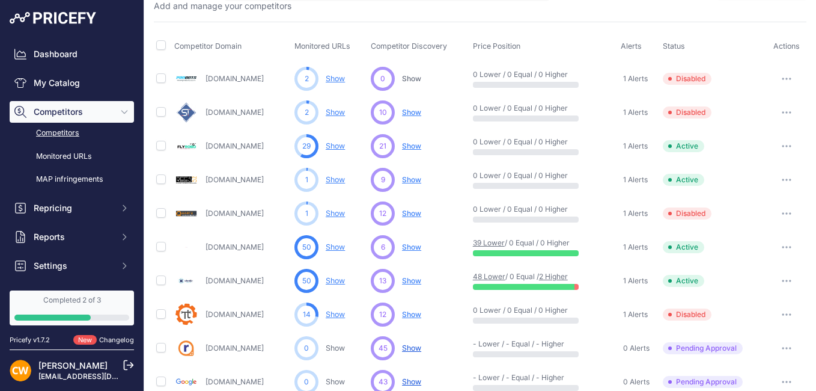
click at [339, 79] on link "Show" at bounding box center [335, 78] width 19 height 9
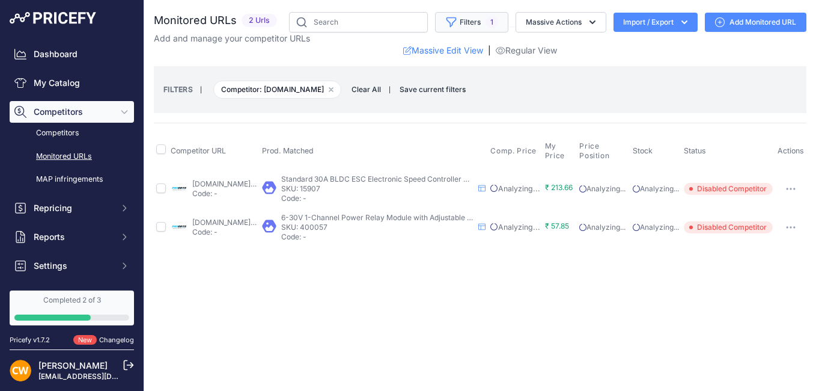
click at [493, 19] on span "1" at bounding box center [492, 22] width 13 height 12
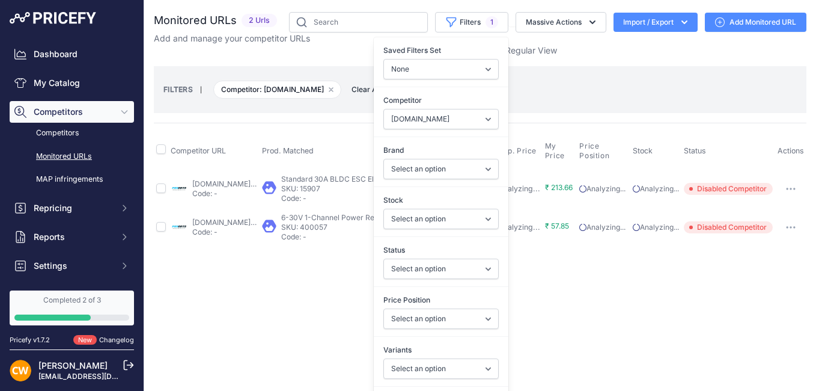
click at [626, 54] on div "Massive Edit View | Regular View" at bounding box center [480, 50] width 653 height 12
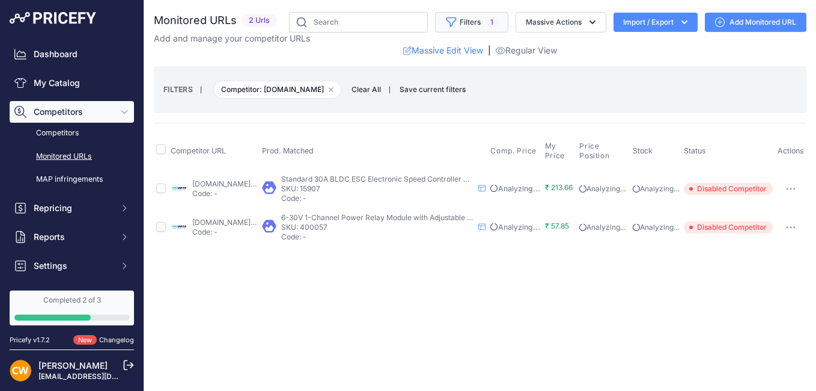
click at [455, 24] on icon "button" at bounding box center [451, 22] width 12 height 12
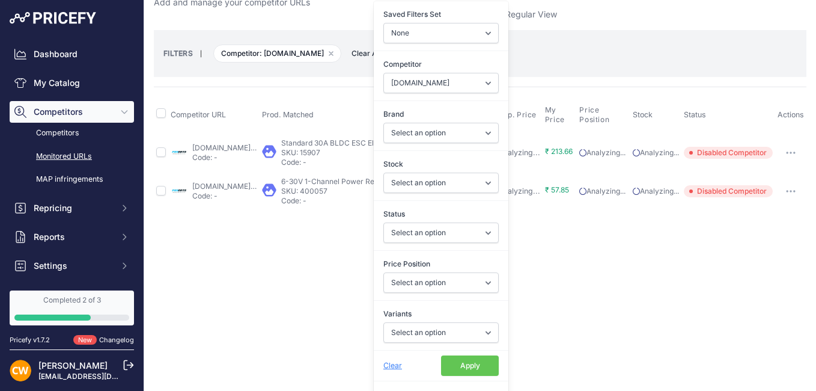
scroll to position [74, 0]
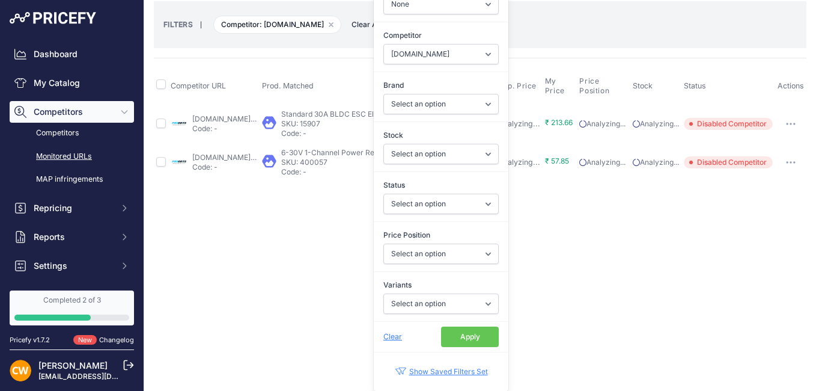
click at [451, 335] on button "Apply" at bounding box center [470, 336] width 58 height 20
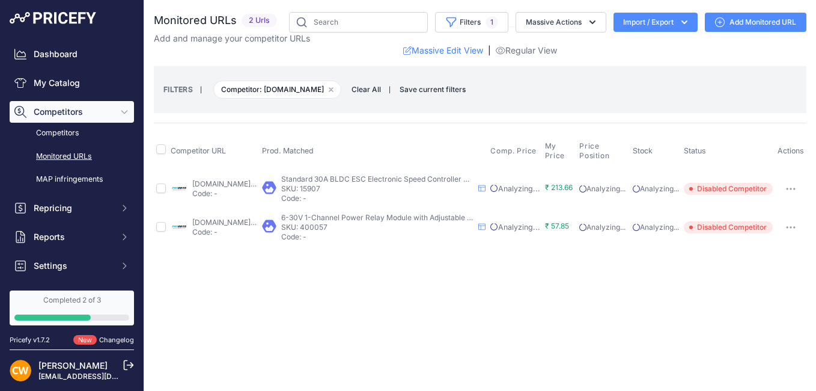
click at [355, 86] on span "Clear All" at bounding box center [365, 90] width 41 height 12
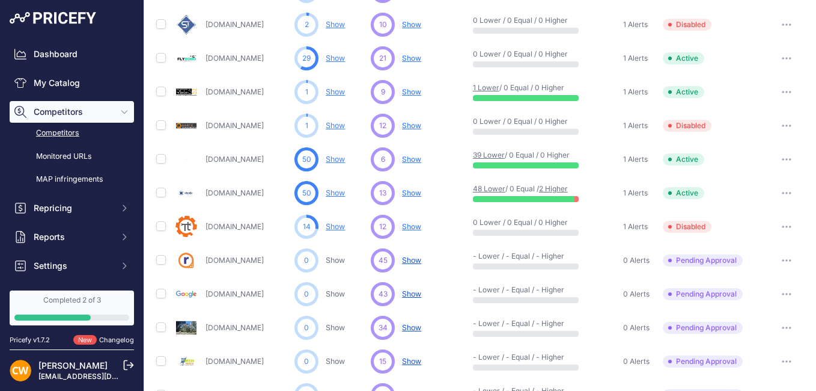
scroll to position [88, 0]
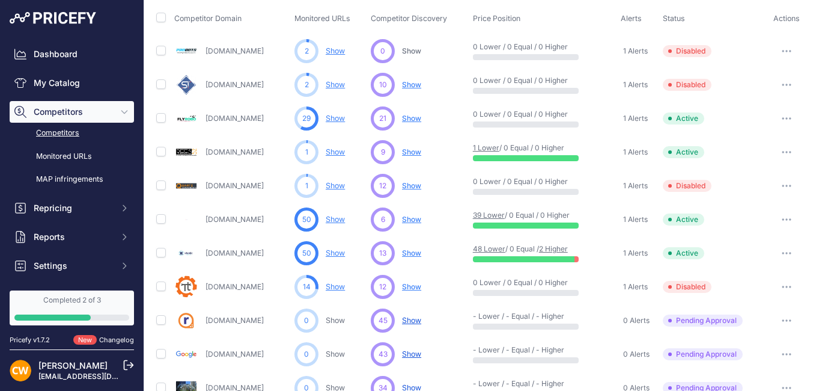
click at [408, 120] on span "Show" at bounding box center [411, 118] width 19 height 9
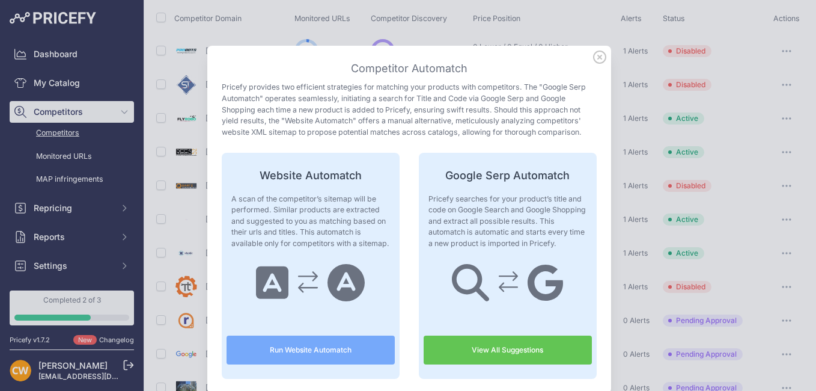
click at [597, 55] on icon at bounding box center [600, 57] width 12 height 12
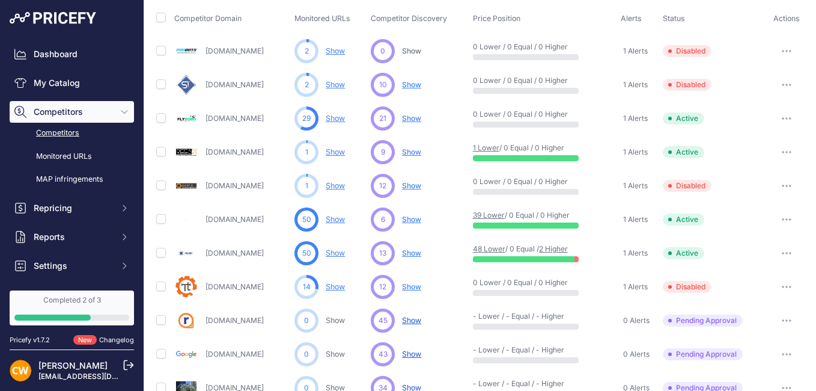
click at [333, 115] on link "Show" at bounding box center [335, 118] width 19 height 9
click at [335, 120] on link "Show" at bounding box center [335, 118] width 19 height 9
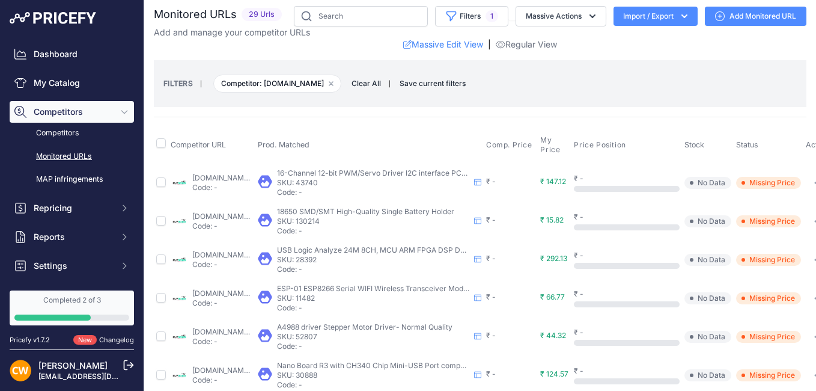
scroll to position [6, 81]
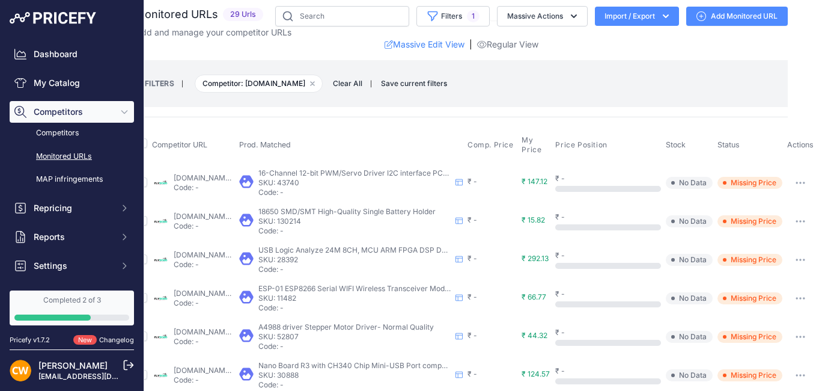
click at [797, 183] on button "button" at bounding box center [800, 182] width 24 height 17
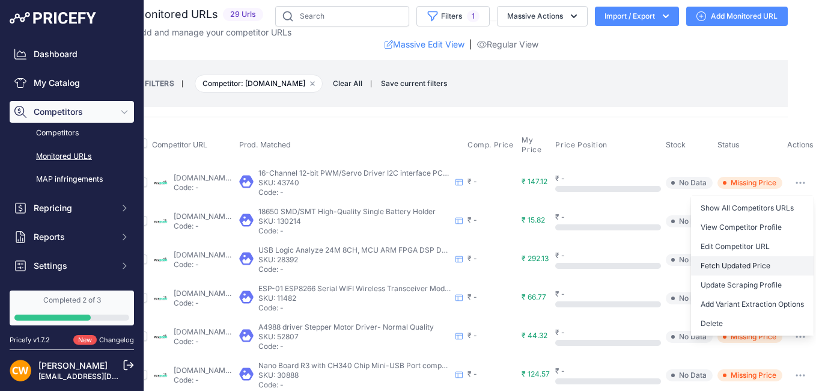
click at [735, 264] on button "Fetch Updated Price" at bounding box center [752, 265] width 123 height 19
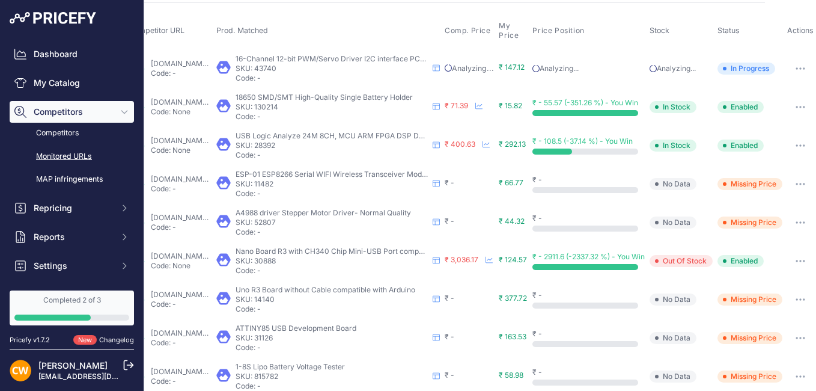
scroll to position [120, 103]
click at [791, 182] on button "button" at bounding box center [800, 183] width 24 height 17
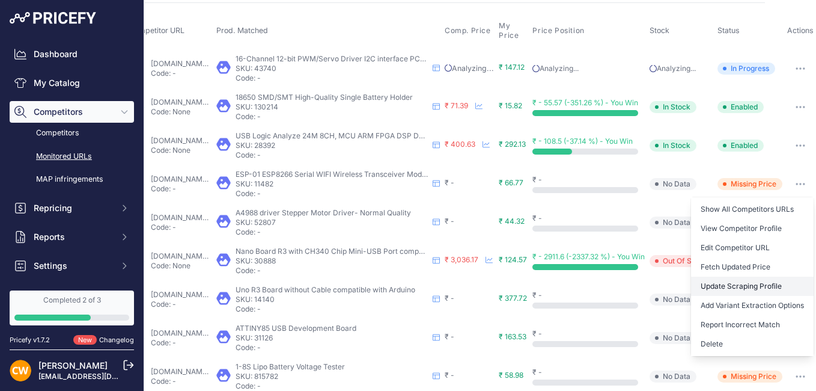
click at [730, 290] on link "Update Scraping Profile" at bounding box center [752, 285] width 123 height 19
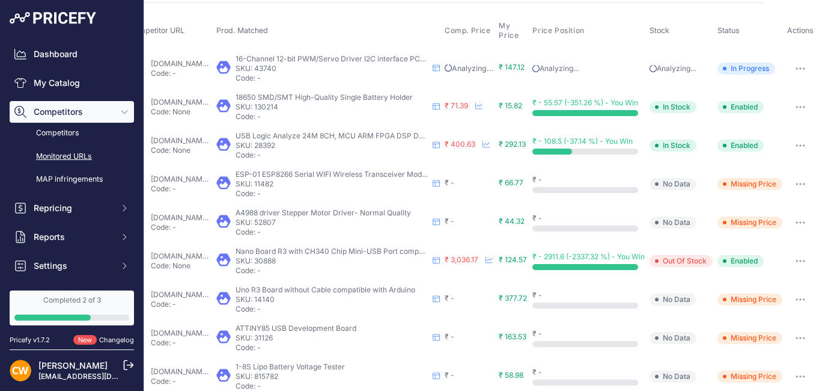
click at [797, 183] on button "button" at bounding box center [800, 183] width 24 height 17
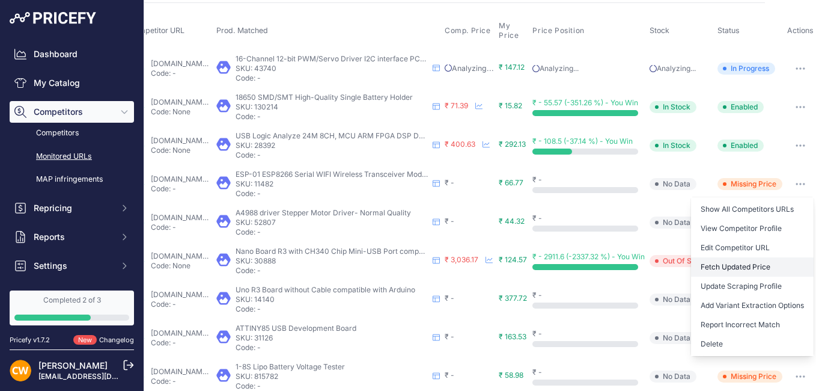
click at [743, 269] on button "Fetch Updated Price" at bounding box center [752, 266] width 123 height 19
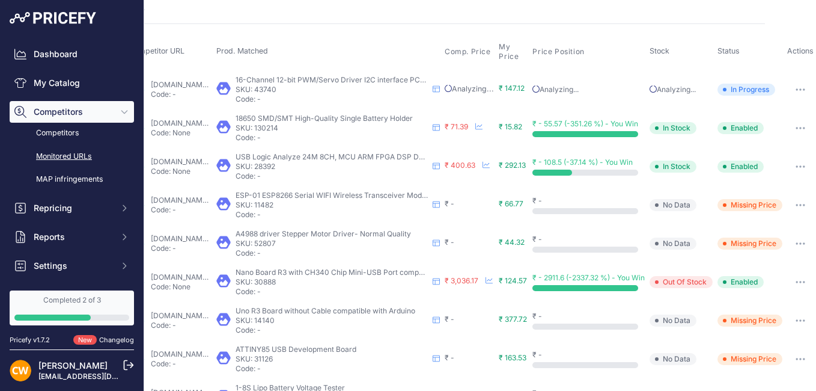
scroll to position [141, 103]
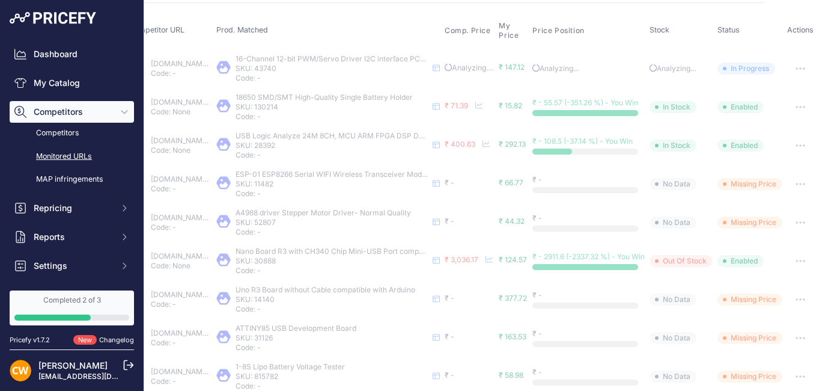
click at [794, 226] on button "button" at bounding box center [800, 222] width 24 height 17
click at [732, 305] on span "Missing Price" at bounding box center [749, 299] width 65 height 12
click at [794, 296] on button "button" at bounding box center [800, 299] width 24 height 17
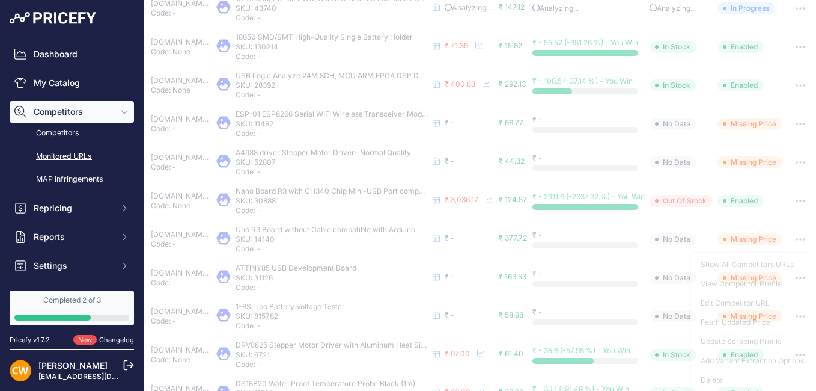
click at [717, 321] on span "Missing Price" at bounding box center [749, 316] width 65 height 12
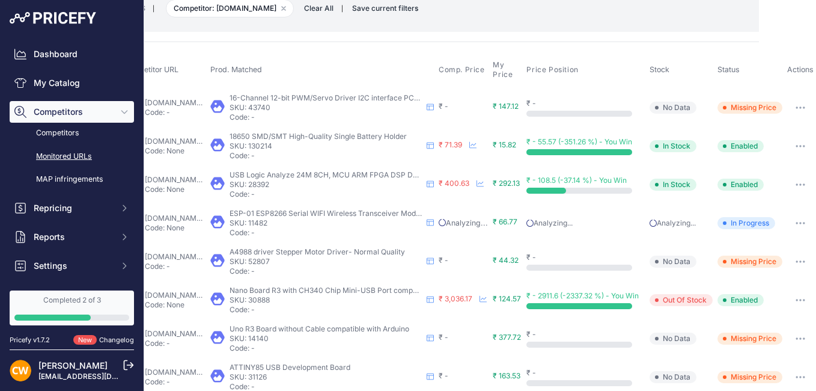
scroll to position [81, 0]
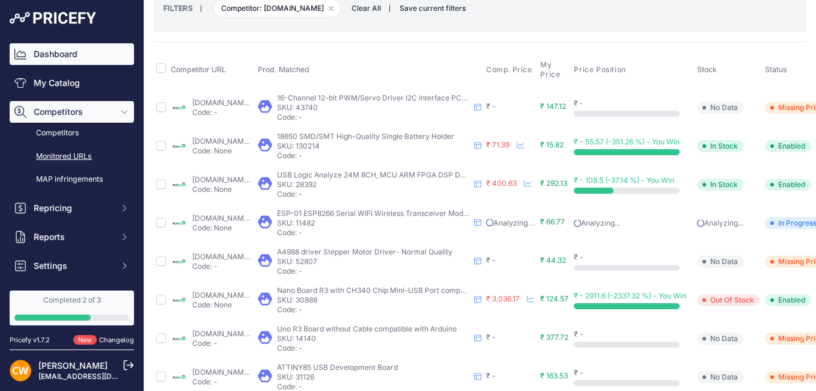
click at [55, 55] on link "Dashboard" at bounding box center [72, 54] width 124 height 22
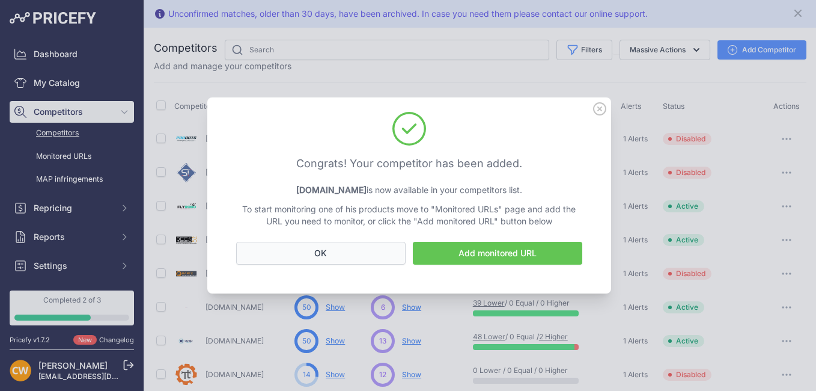
click at [363, 245] on button "OK" at bounding box center [320, 253] width 169 height 23
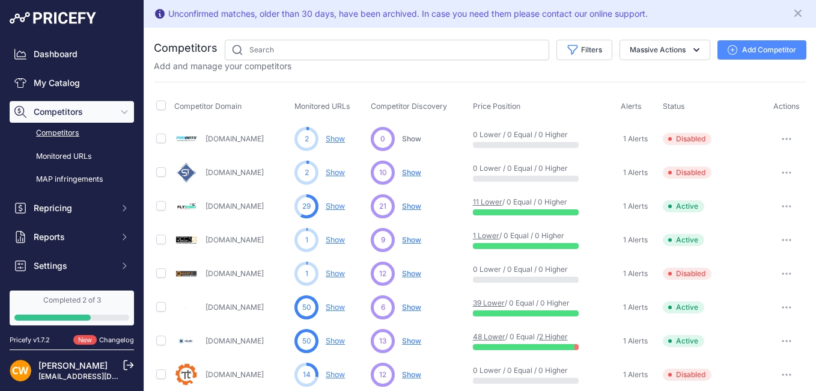
click at [783, 139] on button "button" at bounding box center [787, 138] width 24 height 17
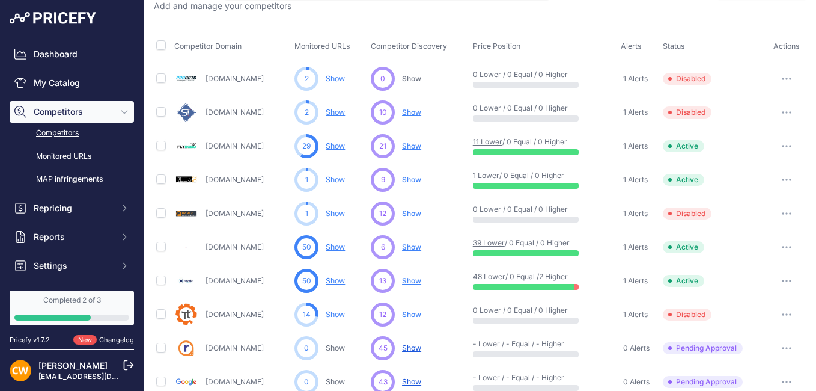
scroll to position [120, 0]
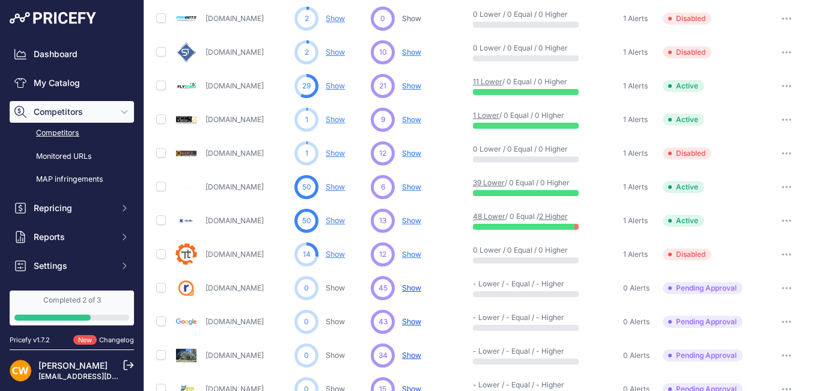
click at [337, 254] on link "Show" at bounding box center [335, 253] width 19 height 9
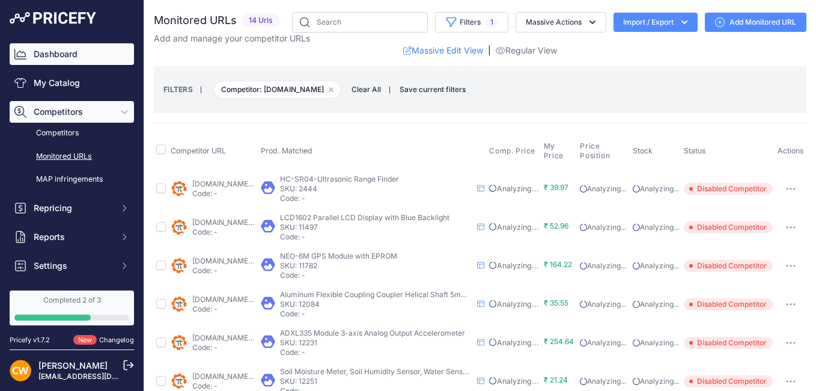
click at [54, 48] on link "Dashboard" at bounding box center [72, 54] width 124 height 22
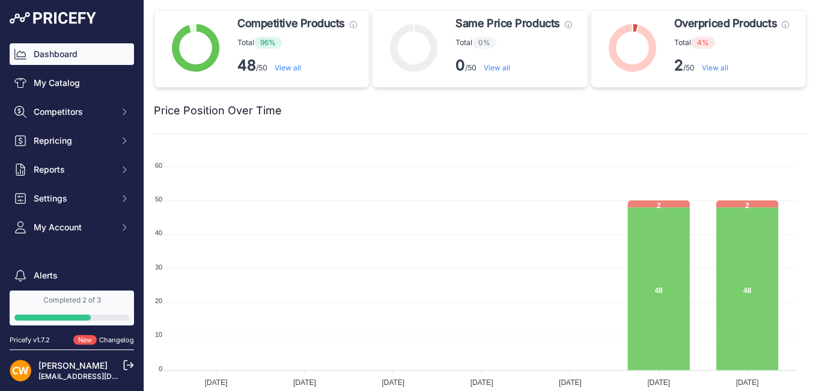
click at [290, 68] on link "View all" at bounding box center [288, 67] width 26 height 9
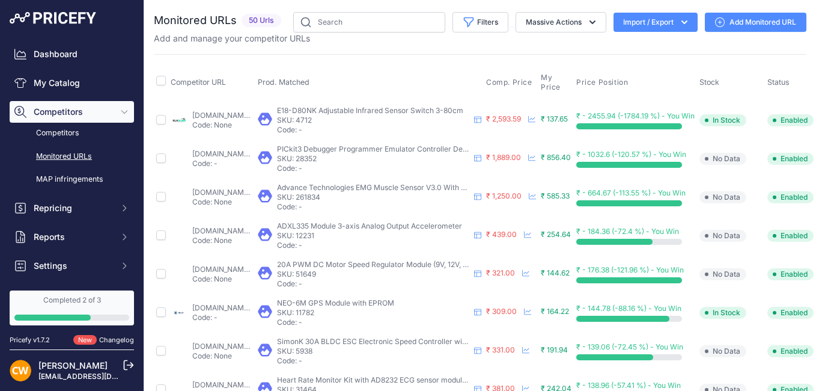
click at [263, 111] on link "flyrobo.in/e18-d80nk-adjustable-infrared-sensor-switch?prirule_jdsnikfkfjsd=3395" at bounding box center [231, 115] width 78 height 9
drag, startPoint x: 364, startPoint y: 118, endPoint x: 345, endPoint y: 120, distance: 18.7
click at [345, 120] on p "SKU: 4712" at bounding box center [373, 120] width 192 height 10
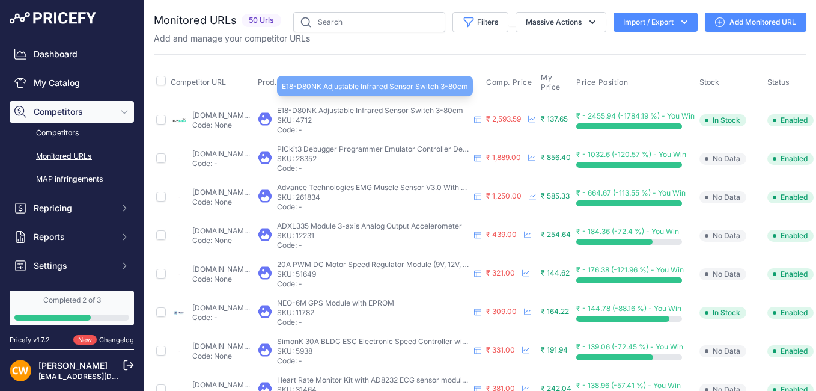
click at [380, 109] on span "E18-D80NK Adjustable Infrared Sensor Switch 3-80cm" at bounding box center [370, 110] width 186 height 9
click at [380, 110] on span "E18-D80NK Adjustable Infrared Sensor Switch 3-80cm" at bounding box center [370, 110] width 186 height 9
click at [413, 107] on span "E18-D80NK Adjustable Infrared Sensor Switch 3-80cm" at bounding box center [370, 110] width 186 height 9
click at [345, 108] on span "E18-D80NK Adjustable Infrared Sensor Switch 3-80cm" at bounding box center [370, 110] width 186 height 9
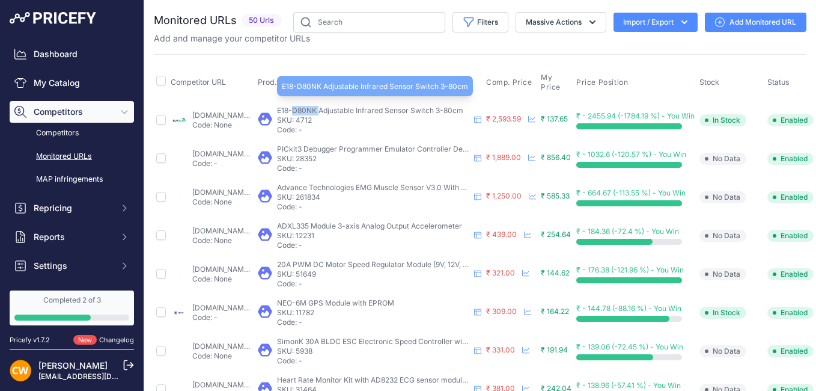
click at [345, 108] on span "E18-D80NK Adjustable Infrared Sensor Switch 3-80cm" at bounding box center [370, 110] width 186 height 9
drag, startPoint x: 345, startPoint y: 108, endPoint x: 328, endPoint y: 109, distance: 17.4
click at [328, 109] on span "E18-D80NK Adjustable Infrared Sensor Switch 3-80cm" at bounding box center [370, 110] width 186 height 9
drag, startPoint x: 323, startPoint y: 109, endPoint x: 456, endPoint y: 109, distance: 132.8
click at [456, 109] on div "E18-D80NK Adjustable Infrared Sensor Switch 3-80cm E18-D80NK Adjustable Infrare…" at bounding box center [370, 120] width 224 height 29
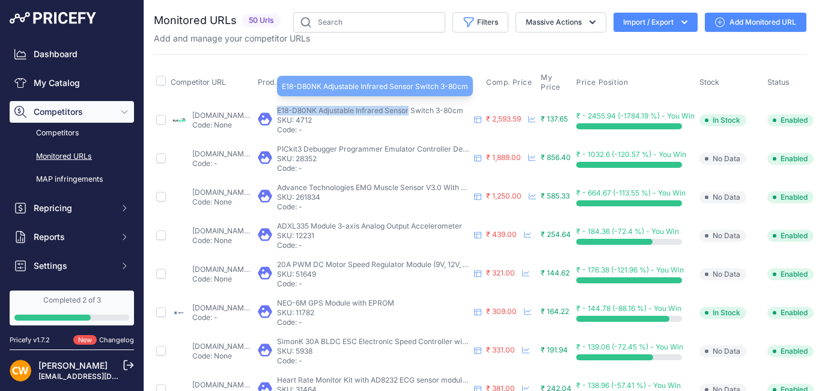
copy span "E18-D80NK Adjustable Infrared Sensor"
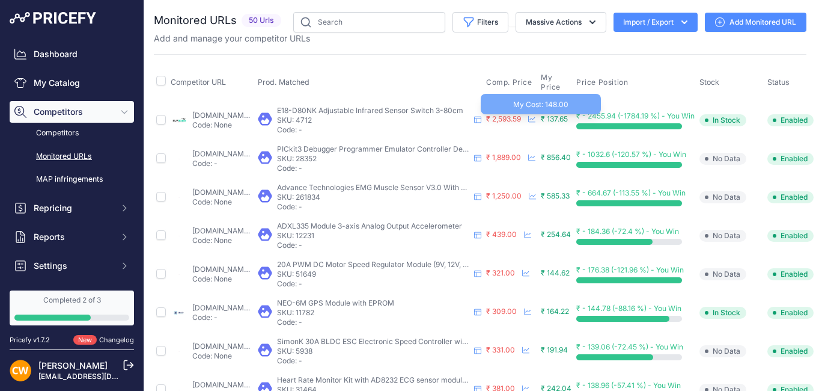
click at [568, 119] on span "₹ 137.65" at bounding box center [554, 118] width 27 height 9
click at [568, 120] on span "₹ 137.65" at bounding box center [554, 118] width 27 height 9
click at [535, 118] on icon at bounding box center [531, 118] width 7 height 7
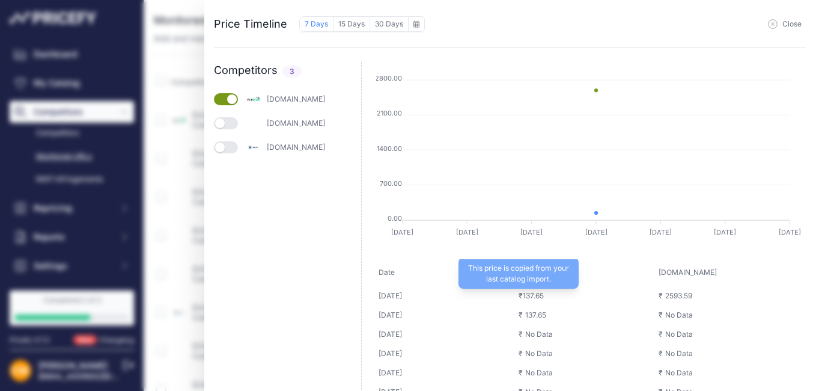
click at [542, 299] on span "137.65" at bounding box center [533, 295] width 21 height 9
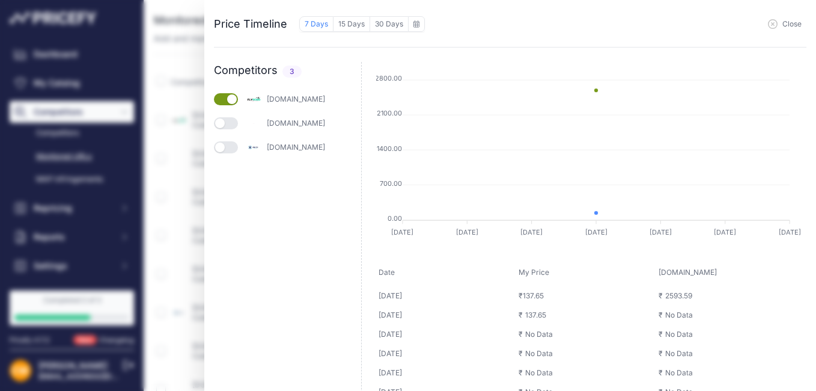
click at [225, 127] on button "button" at bounding box center [226, 123] width 24 height 12
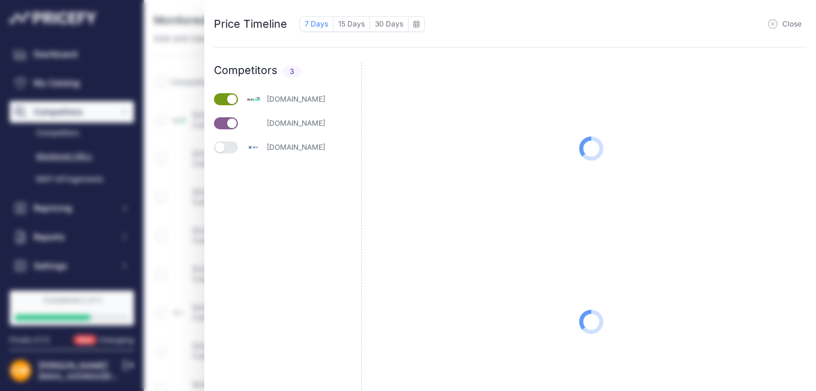
click at [230, 149] on button "button" at bounding box center [226, 147] width 24 height 12
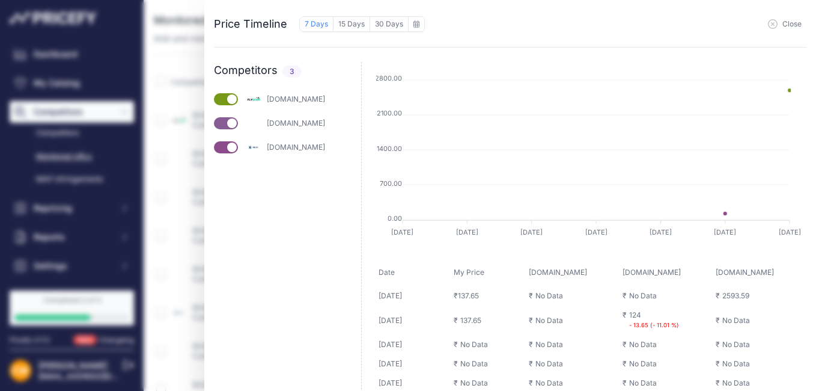
click at [772, 26] on icon "button" at bounding box center [773, 24] width 10 height 10
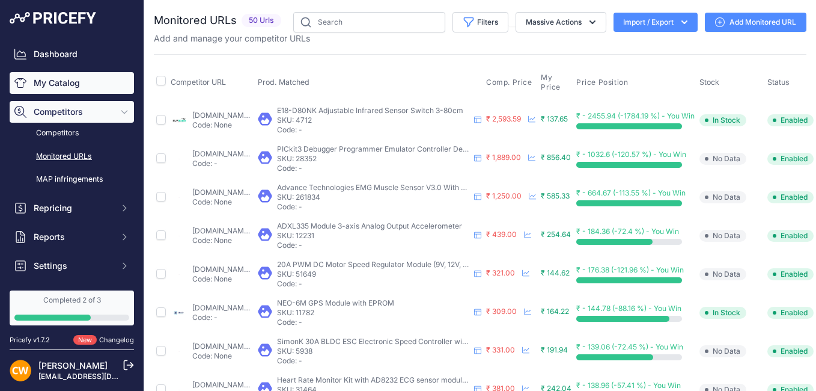
click at [65, 81] on link "My Catalog" at bounding box center [72, 83] width 124 height 22
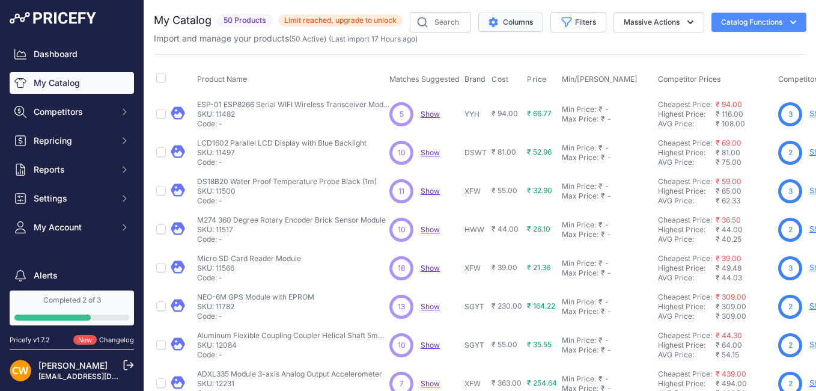
click at [492, 17] on button "Columns" at bounding box center [510, 22] width 65 height 19
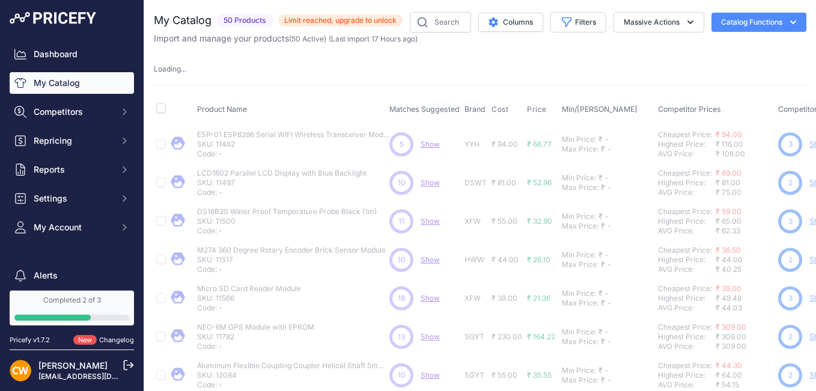
click at [787, 17] on icon "button" at bounding box center [793, 22] width 12 height 12
click at [690, 88] on link "Batch Upload" at bounding box center [738, 91] width 135 height 22
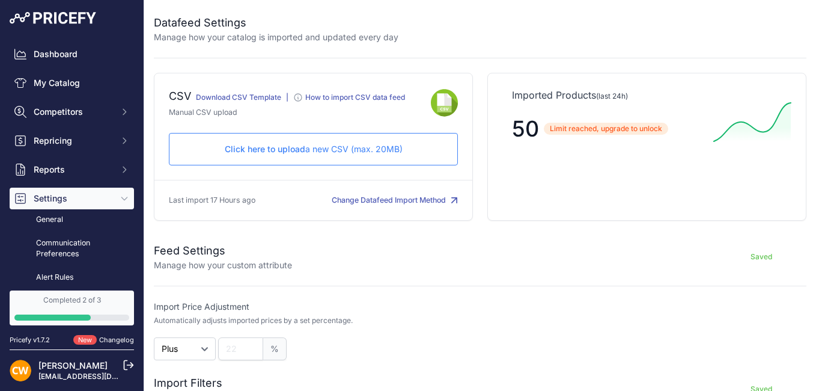
click at [269, 96] on link "Download CSV Template" at bounding box center [238, 97] width 85 height 9
click at [314, 152] on p "Click here to upload a new CSV (max. 20MB)" at bounding box center [313, 149] width 269 height 12
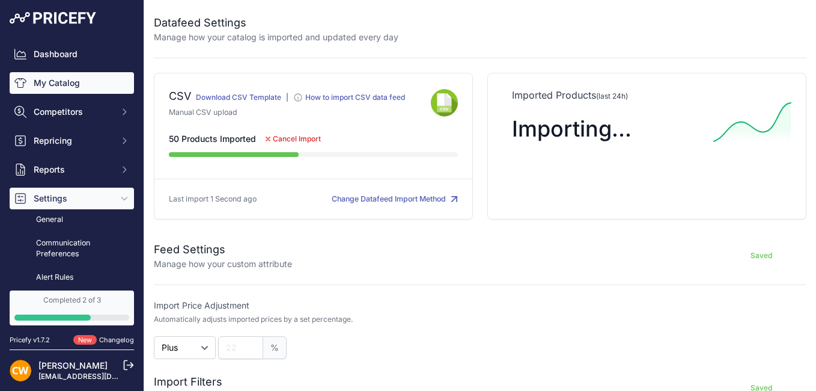
click at [49, 85] on link "My Catalog" at bounding box center [72, 83] width 124 height 22
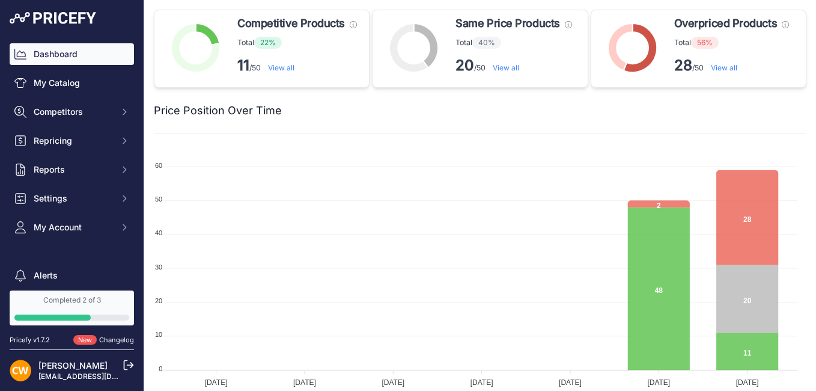
click at [721, 67] on link "View all" at bounding box center [724, 67] width 26 height 9
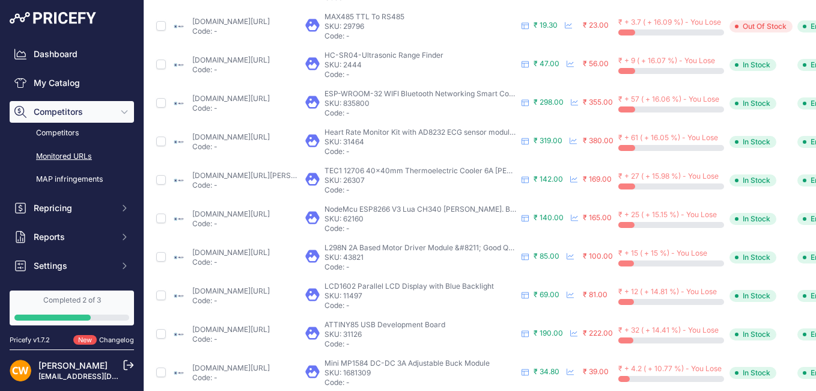
scroll to position [538, 0]
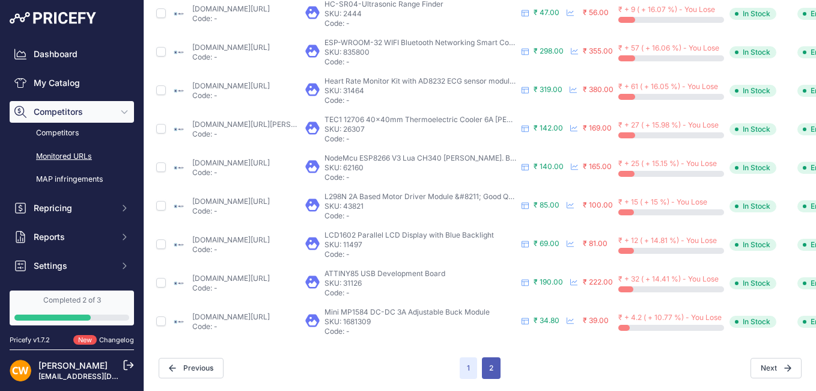
click at [483, 358] on button "2" at bounding box center [491, 368] width 19 height 22
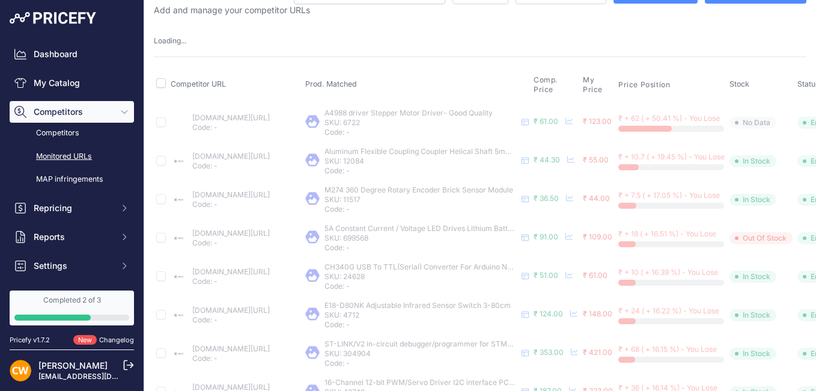
scroll to position [0, 0]
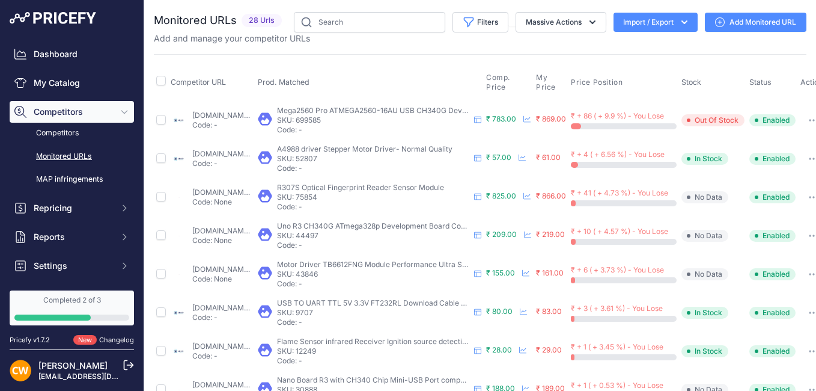
scroll to position [0, 70]
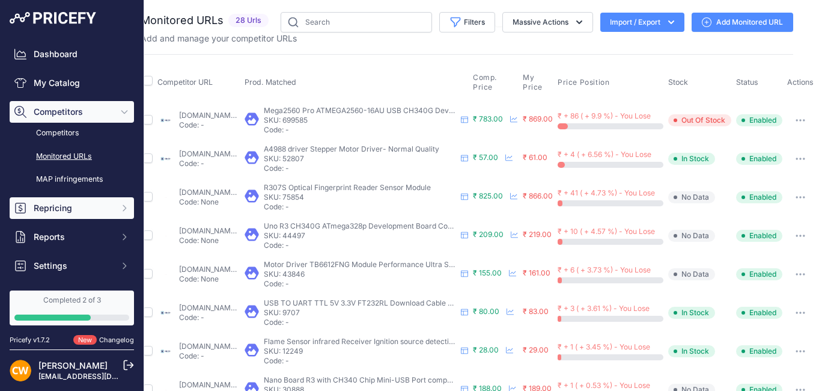
click at [64, 208] on span "Repricing" at bounding box center [73, 208] width 79 height 12
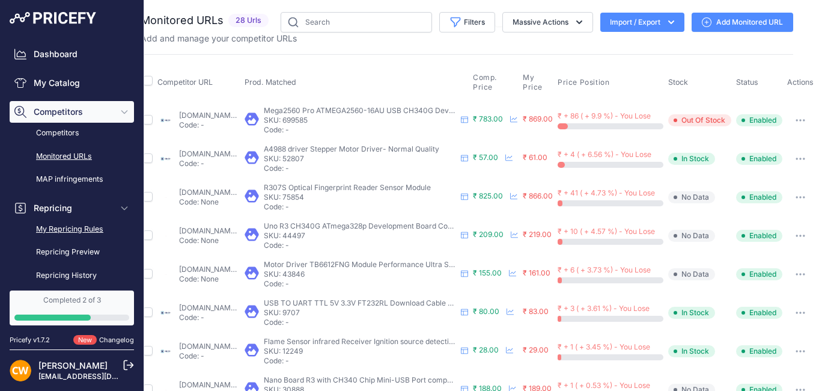
click at [74, 227] on link "My Repricing Rules" at bounding box center [72, 229] width 124 height 21
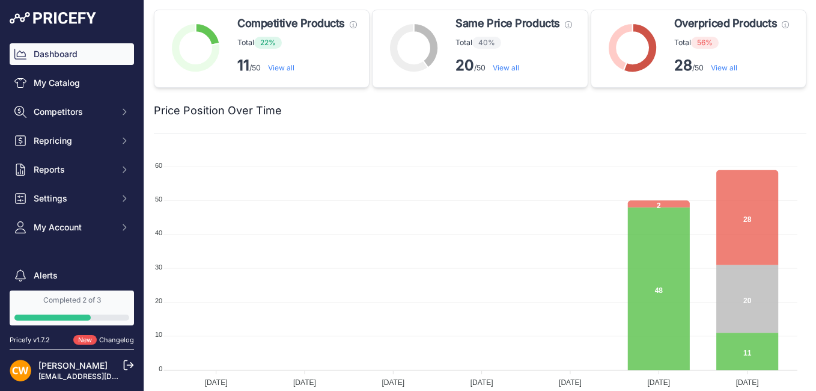
click at [284, 65] on link "View all" at bounding box center [281, 67] width 26 height 9
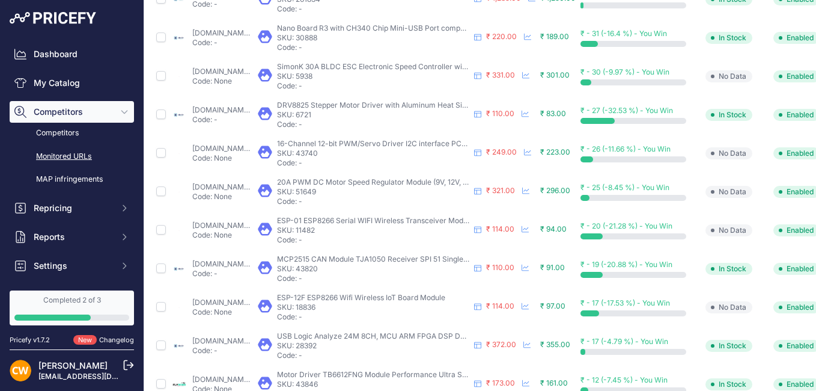
scroll to position [538, 0]
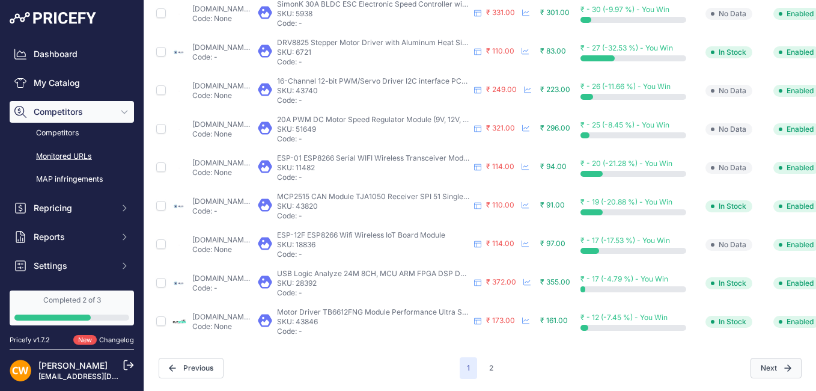
click at [765, 361] on button "Next" at bounding box center [775, 368] width 51 height 20
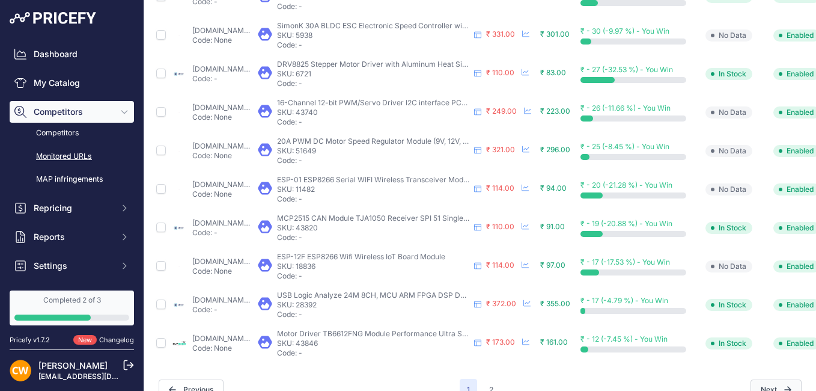
scroll to position [569, 0]
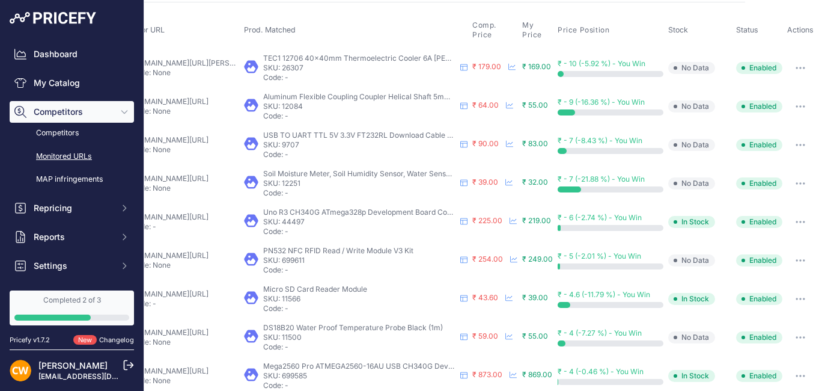
scroll to position [0, 70]
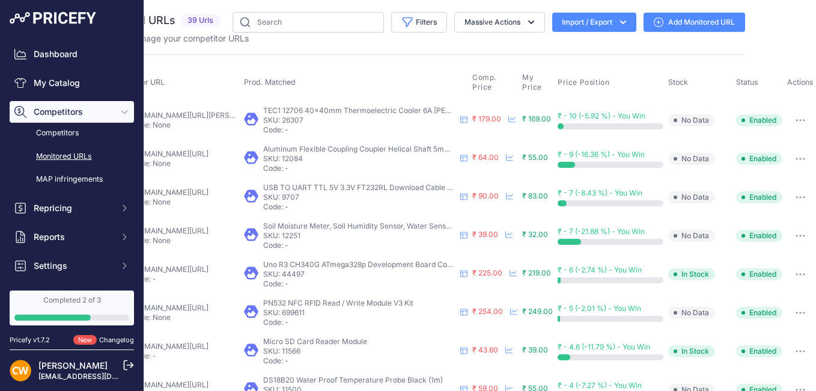
click at [789, 118] on button "button" at bounding box center [800, 120] width 24 height 17
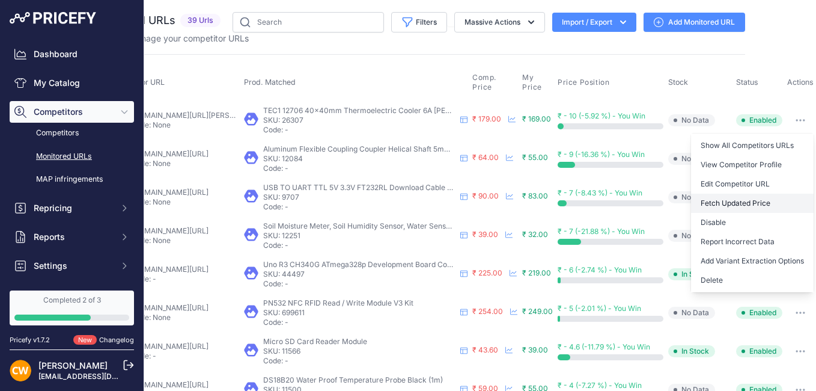
click at [734, 202] on button "Fetch Updated Price" at bounding box center [752, 202] width 123 height 19
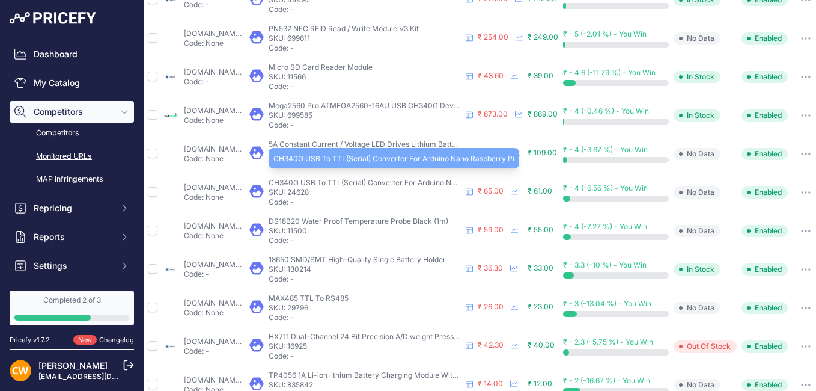
scroll to position [0, 8]
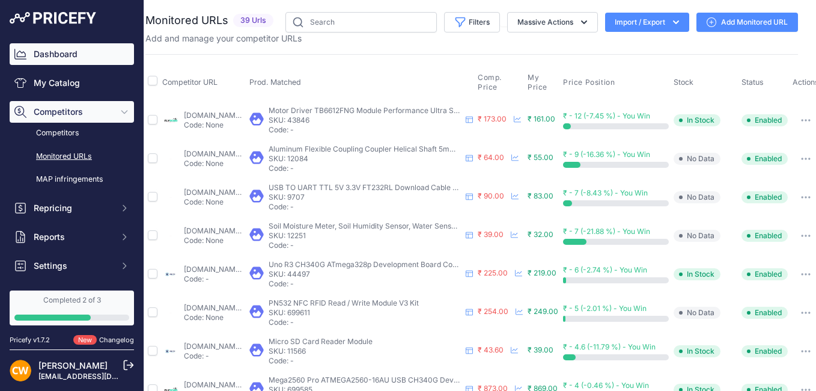
click at [67, 47] on link "Dashboard" at bounding box center [72, 54] width 124 height 22
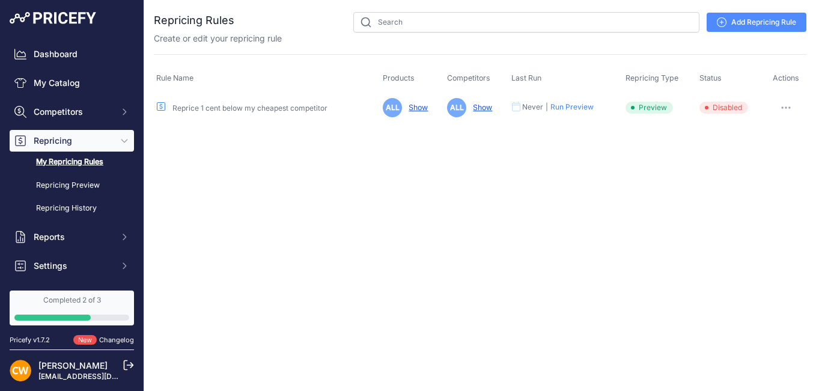
click at [424, 108] on link "Show" at bounding box center [416, 107] width 24 height 9
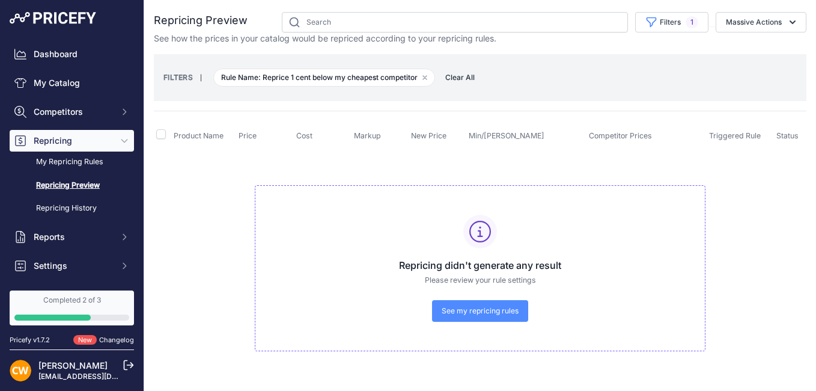
click at [458, 78] on span "Clear All" at bounding box center [459, 78] width 41 height 12
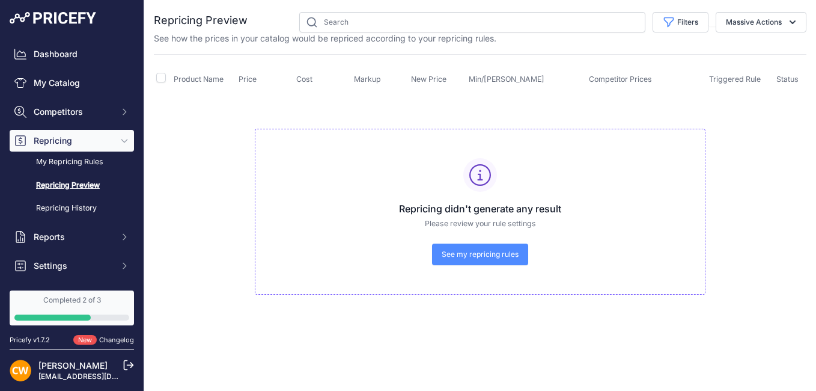
click at [469, 253] on span "See my repricing rules" at bounding box center [480, 254] width 77 height 10
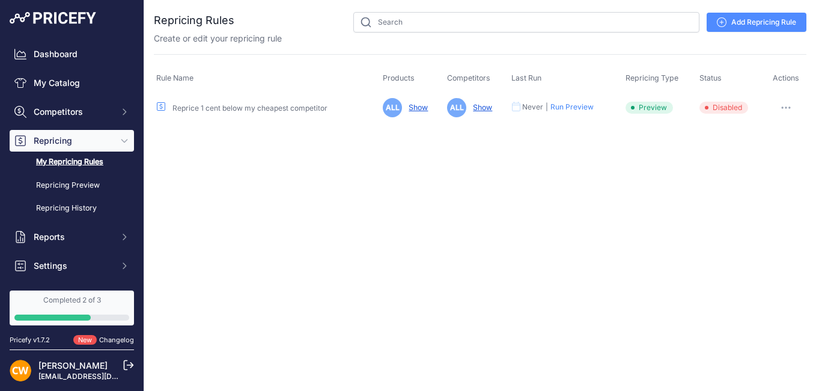
click at [784, 104] on button "button" at bounding box center [786, 107] width 24 height 17
click at [751, 133] on link "Edit" at bounding box center [765, 132] width 77 height 19
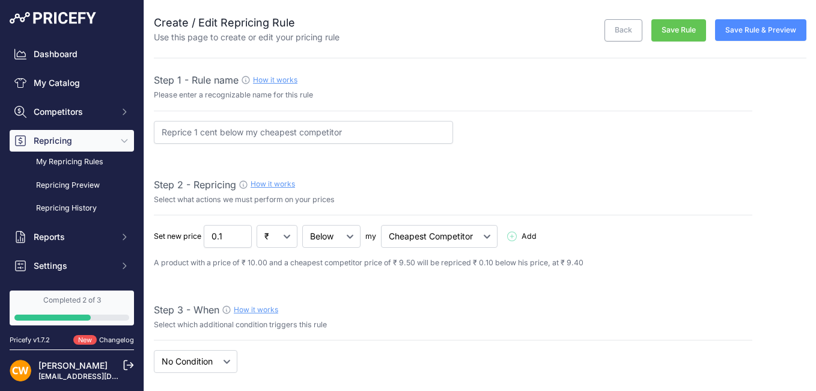
select select "7"
click at [238, 240] on input "0.09" at bounding box center [228, 236] width 48 height 23
click at [238, 240] on input "0.08" at bounding box center [228, 236] width 48 height 23
click at [238, 232] on input "0.09" at bounding box center [228, 236] width 48 height 23
click at [238, 232] on input "0.1" at bounding box center [228, 236] width 48 height 23
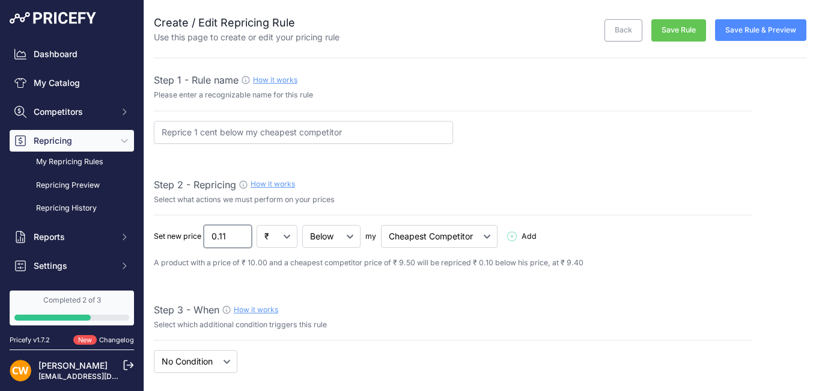
click at [238, 232] on input "0.11" at bounding box center [228, 236] width 48 height 23
click at [238, 239] on input "0.08" at bounding box center [228, 236] width 48 height 23
click at [238, 239] on input "0.07" at bounding box center [228, 236] width 48 height 23
click at [238, 239] on input "0.06" at bounding box center [228, 236] width 48 height 23
click at [238, 239] on input "0.05" at bounding box center [228, 236] width 48 height 23
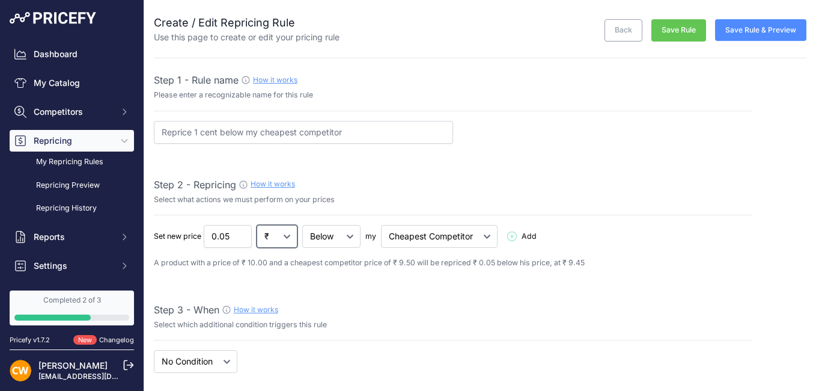
click at [287, 234] on select "₹ %" at bounding box center [277, 236] width 41 height 23
click at [289, 234] on select "₹ %" at bounding box center [277, 236] width 41 height 23
click at [341, 240] on select "Below Above Equal" at bounding box center [331, 236] width 58 height 23
click at [303, 225] on select "Below Above Equal" at bounding box center [331, 236] width 58 height 23
click at [410, 234] on select "Cheapest Competitor Highest Competitor" at bounding box center [439, 236] width 117 height 23
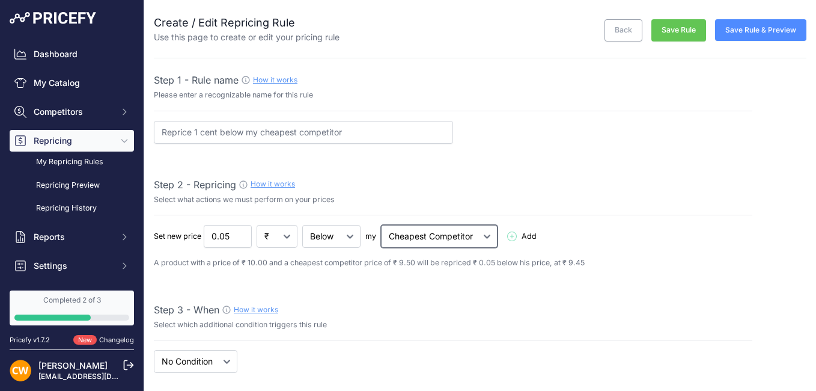
click at [382, 225] on select "Cheapest Competitor Highest Competitor" at bounding box center [439, 236] width 117 height 23
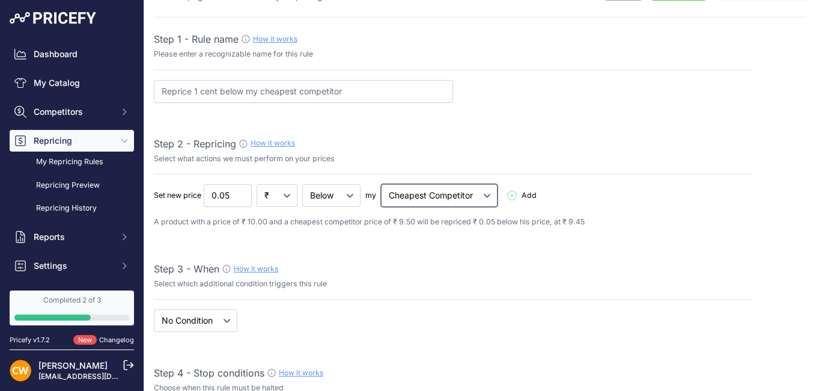
scroll to position [60, 0]
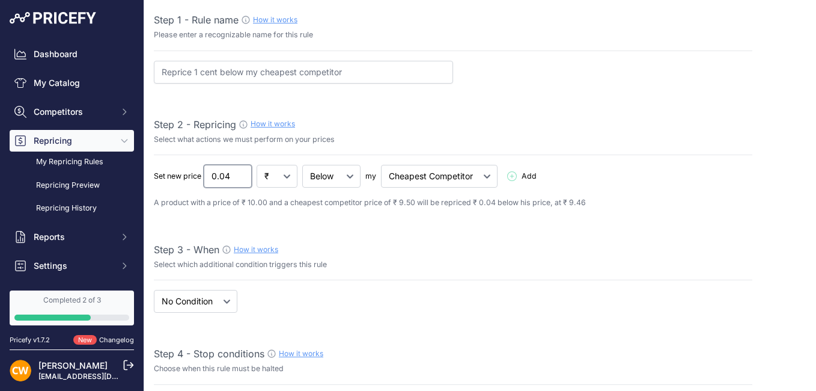
click at [236, 178] on input "0.04" at bounding box center [228, 176] width 48 height 23
click at [238, 177] on input "0.03" at bounding box center [228, 176] width 48 height 23
click at [238, 177] on input "0.02" at bounding box center [228, 176] width 48 height 23
click at [239, 177] on input "0.01" at bounding box center [228, 176] width 48 height 23
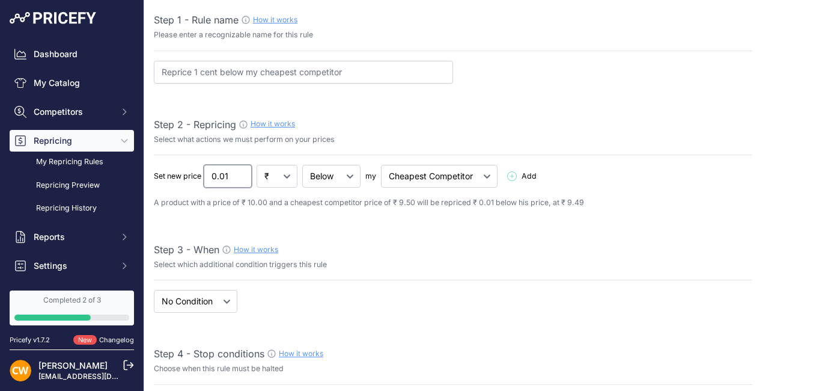
click at [240, 177] on input "0.01" at bounding box center [228, 176] width 48 height 23
click at [242, 174] on input "0.02" at bounding box center [228, 176] width 48 height 23
click at [242, 174] on input "0.03" at bounding box center [228, 176] width 48 height 23
click at [242, 174] on input "0.04" at bounding box center [228, 176] width 48 height 23
click at [242, 174] on input "0.05" at bounding box center [228, 176] width 48 height 23
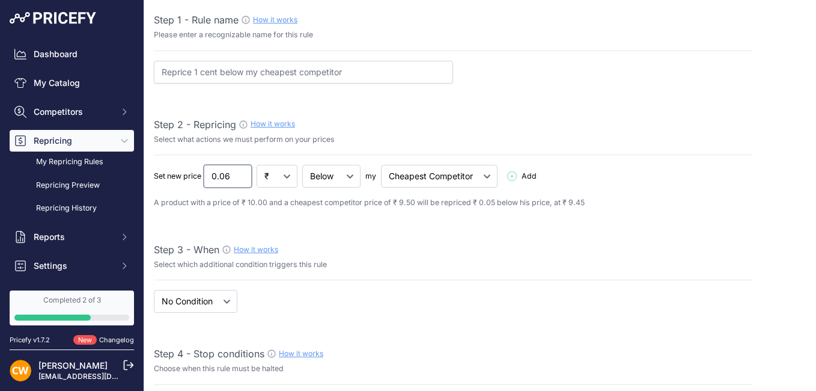
click at [242, 174] on input "0.06" at bounding box center [228, 176] width 48 height 23
click at [242, 174] on input "0.07" at bounding box center [228, 176] width 48 height 23
click at [242, 174] on input "0.08" at bounding box center [228, 176] width 48 height 23
click at [242, 174] on input "0.09" at bounding box center [228, 176] width 48 height 23
click at [242, 174] on input "0.1" at bounding box center [228, 176] width 48 height 23
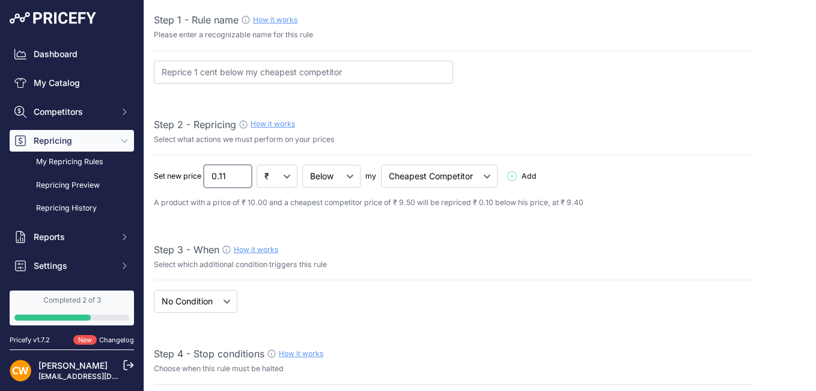
click at [242, 174] on input "0.11" at bounding box center [228, 176] width 48 height 23
click at [242, 174] on input "0.12" at bounding box center [228, 176] width 48 height 23
click at [242, 173] on input "0.13" at bounding box center [228, 176] width 48 height 23
click at [242, 173] on input "0.14" at bounding box center [228, 176] width 48 height 23
click at [242, 173] on input "0.15" at bounding box center [228, 176] width 48 height 23
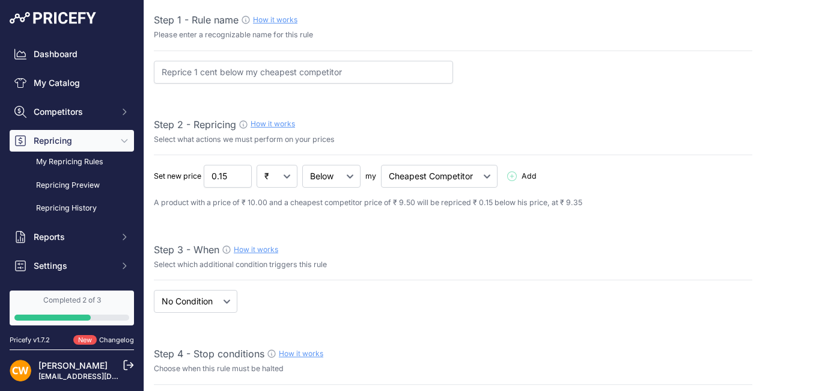
click at [633, 189] on div "Set new price 0.15 ₹ % Add 1 Delete" at bounding box center [453, 187] width 598 height 44
click at [240, 174] on input "0.16" at bounding box center [228, 176] width 48 height 23
click at [241, 174] on input "0.17" at bounding box center [228, 176] width 48 height 23
click at [241, 174] on input "0.18" at bounding box center [228, 176] width 48 height 23
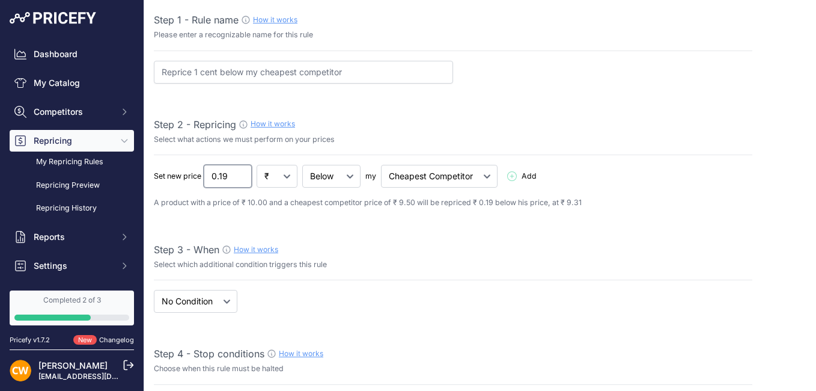
click at [241, 174] on input "0.19" at bounding box center [228, 176] width 48 height 23
click at [241, 174] on input "0.2" at bounding box center [228, 176] width 48 height 23
click at [241, 174] on input "0.22" at bounding box center [228, 176] width 48 height 23
click at [241, 174] on input "0.23" at bounding box center [228, 176] width 48 height 23
click at [241, 174] on input "0.24" at bounding box center [228, 176] width 48 height 23
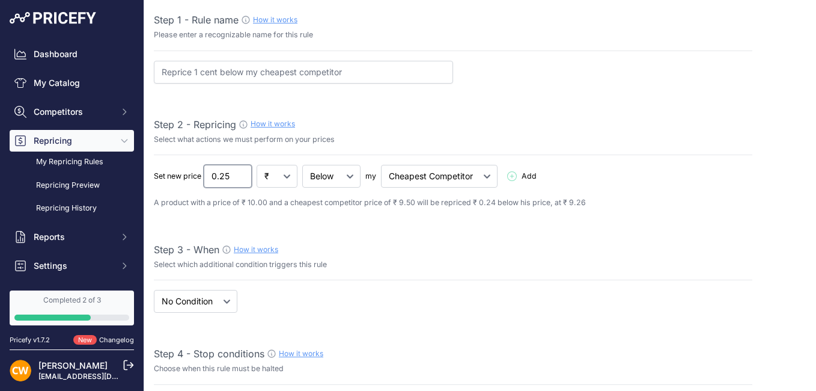
click at [241, 174] on input "0.25" at bounding box center [228, 176] width 48 height 23
click at [241, 174] on input "0.26" at bounding box center [228, 176] width 48 height 23
click at [241, 174] on input "0.27" at bounding box center [228, 176] width 48 height 23
click at [241, 174] on input "0.28" at bounding box center [228, 176] width 48 height 23
click at [241, 174] on input "0.29" at bounding box center [228, 176] width 48 height 23
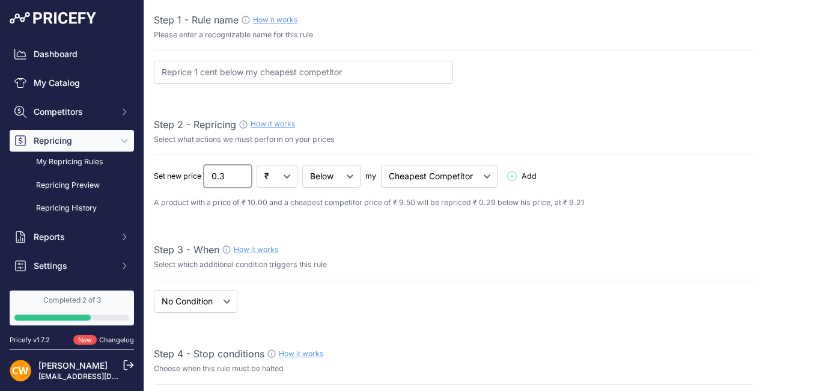
click at [241, 174] on input "0.3" at bounding box center [228, 176] width 48 height 23
click at [635, 197] on p "A product with a price of ₹ 10.00 and a cheapest competitor price of ₹ 9.50 wil…" at bounding box center [453, 202] width 598 height 11
click at [239, 174] on input "0.31" at bounding box center [228, 176] width 48 height 23
click at [239, 174] on input "0.32" at bounding box center [228, 176] width 48 height 23
click at [239, 174] on input "0.33" at bounding box center [228, 176] width 48 height 23
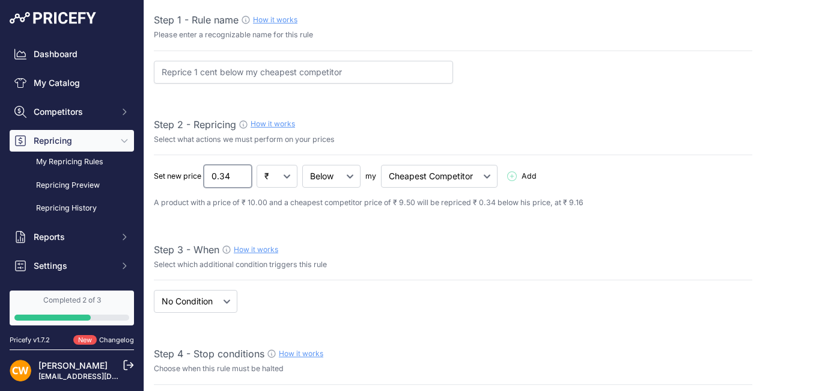
click at [239, 174] on input "0.34" at bounding box center [228, 176] width 48 height 23
click at [239, 174] on input "0.35" at bounding box center [228, 176] width 48 height 23
click at [239, 174] on input "0.36" at bounding box center [228, 176] width 48 height 23
click at [239, 174] on input "0.37" at bounding box center [228, 176] width 48 height 23
click at [239, 174] on input "0.38" at bounding box center [228, 176] width 48 height 23
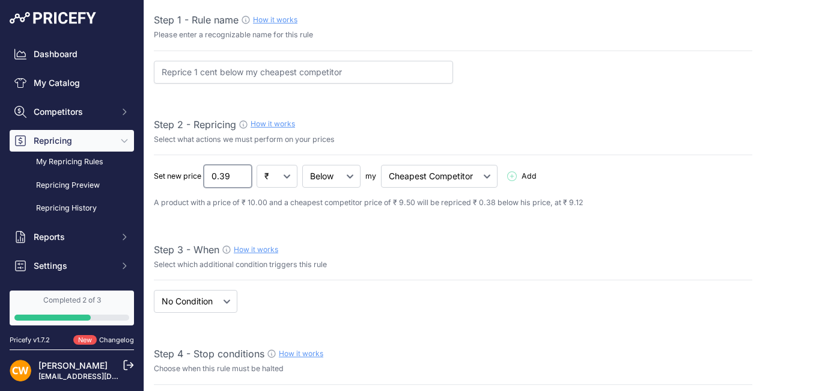
click at [239, 174] on input "0.39" at bounding box center [228, 176] width 48 height 23
click at [239, 174] on input "0.4" at bounding box center [228, 176] width 48 height 23
click at [239, 174] on input "0.41" at bounding box center [228, 176] width 48 height 23
click at [239, 174] on input "0.42" at bounding box center [228, 176] width 48 height 23
click at [239, 174] on input "0.43" at bounding box center [228, 176] width 48 height 23
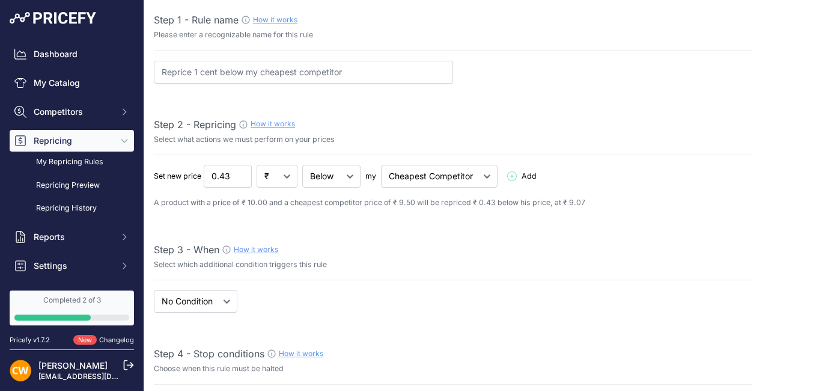
click at [638, 169] on div "Set new price 0.43 ₹ % Below Add" at bounding box center [453, 176] width 598 height 23
click at [239, 173] on input "0.44" at bounding box center [228, 176] width 48 height 23
click at [239, 172] on input "0.45" at bounding box center [228, 176] width 48 height 23
click at [239, 172] on input "0.46" at bounding box center [228, 176] width 48 height 23
click at [239, 172] on input "0.47" at bounding box center [228, 176] width 48 height 23
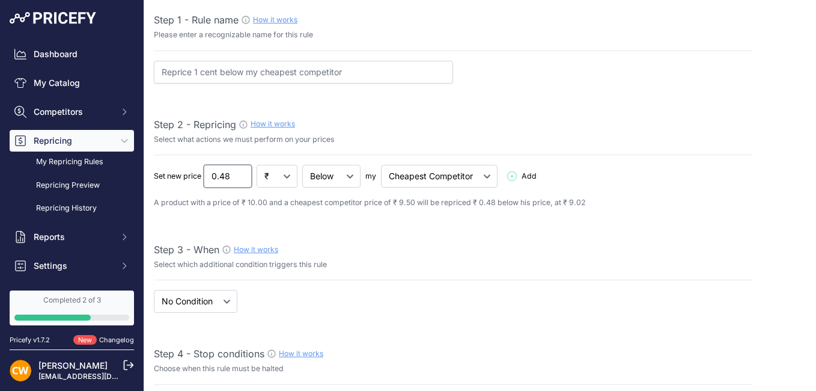
click at [240, 172] on input "0.48" at bounding box center [228, 176] width 48 height 23
click at [240, 172] on input "0.49" at bounding box center [228, 176] width 48 height 23
type input "0.5"
click at [240, 172] on input "0.5" at bounding box center [228, 176] width 48 height 23
click at [618, 190] on div "Set new price 0.5 ₹ % Add 1 Delete" at bounding box center [453, 187] width 598 height 44
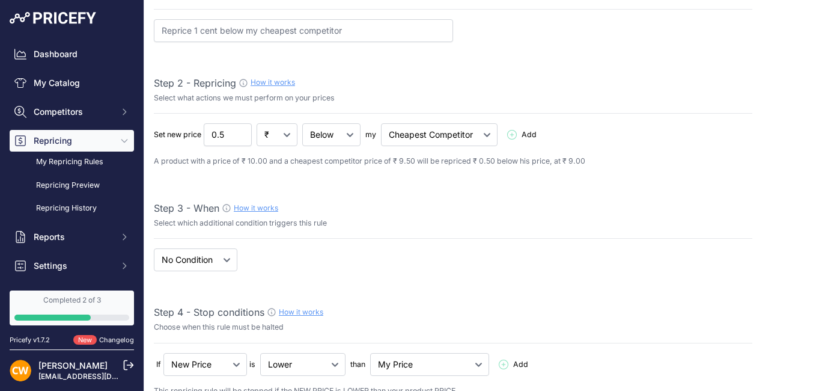
scroll to position [120, 0]
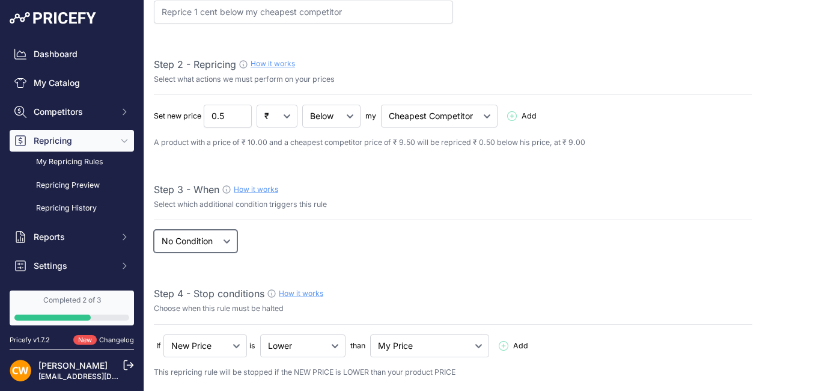
click at [235, 243] on select "When No Condition" at bounding box center [196, 241] width 84 height 23
select select "when"
click at [154, 230] on select "When No Condition" at bounding box center [196, 241] width 84 height 23
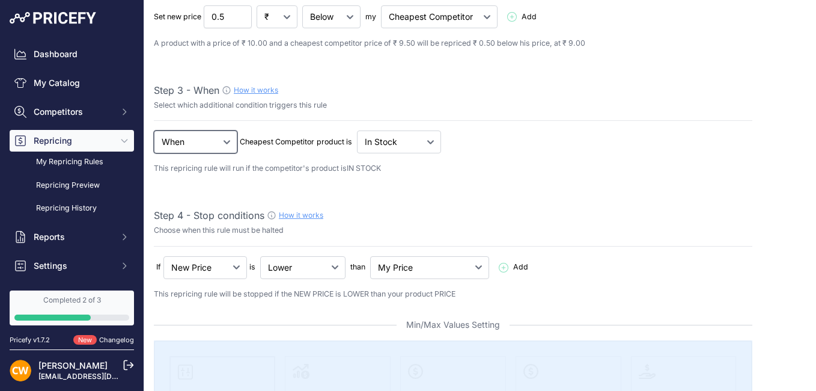
scroll to position [240, 0]
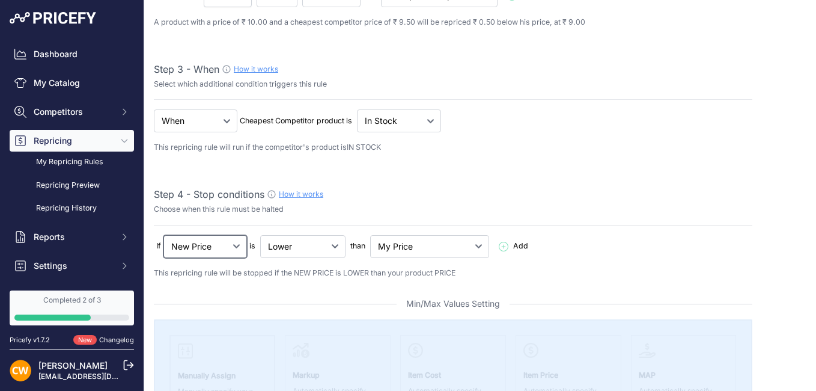
click at [237, 247] on select "New Price No Condition" at bounding box center [205, 246] width 84 height 23
click at [163, 235] on select "New Price No Condition" at bounding box center [205, 246] width 84 height 23
click at [319, 242] on select "Lower Higher Lower/Higher" at bounding box center [302, 246] width 85 height 23
select select "not_higher"
click at [261, 235] on select "Lower Higher Lower/Higher" at bounding box center [302, 246] width 85 height 23
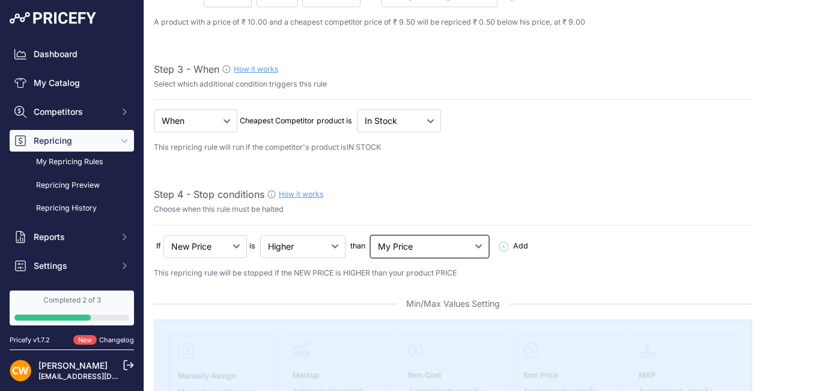
click at [417, 240] on select "My Price Min Price Max Price Min/Max Price My Cost" at bounding box center [429, 246] width 119 height 23
click at [373, 235] on select "My Price Min Price Max Price Min/Max Price My Cost" at bounding box center [429, 246] width 119 height 23
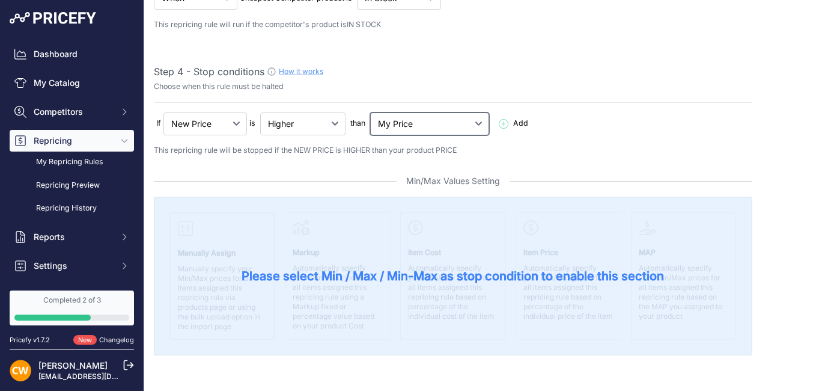
scroll to position [421, 0]
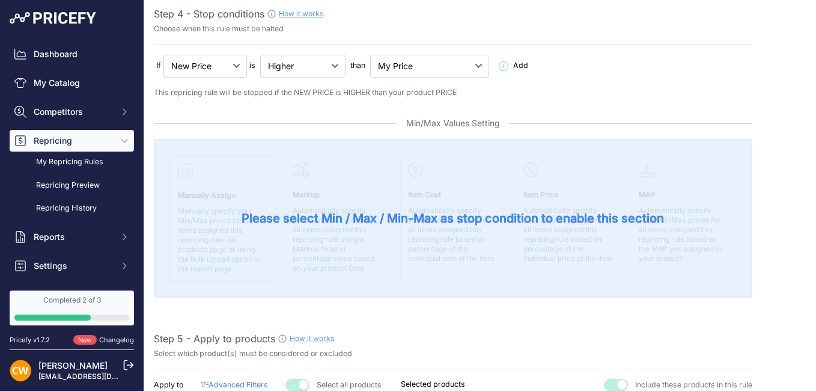
click at [368, 217] on span "Please select Min / Max / Min-Max as stop condition to enable this section" at bounding box center [453, 218] width 422 height 17
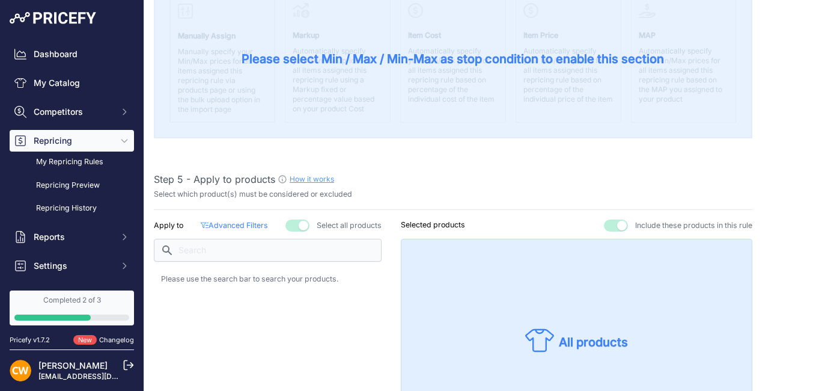
scroll to position [601, 0]
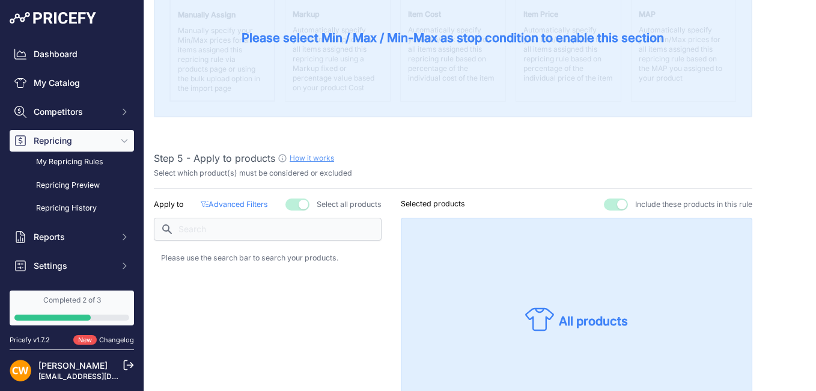
click at [290, 204] on button "button" at bounding box center [297, 204] width 24 height 12
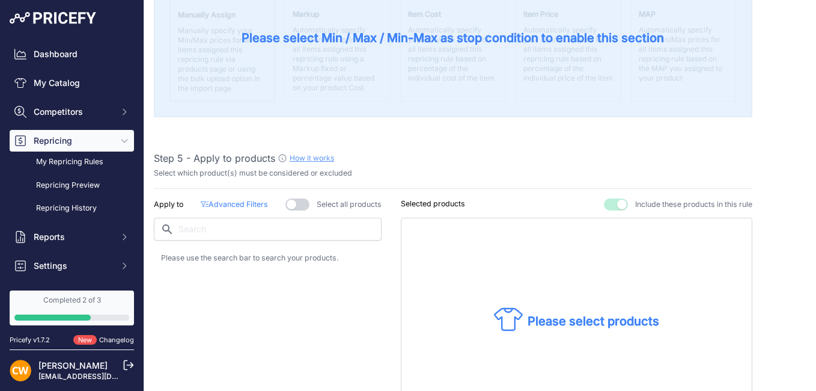
click at [290, 204] on button "button" at bounding box center [297, 204] width 24 height 12
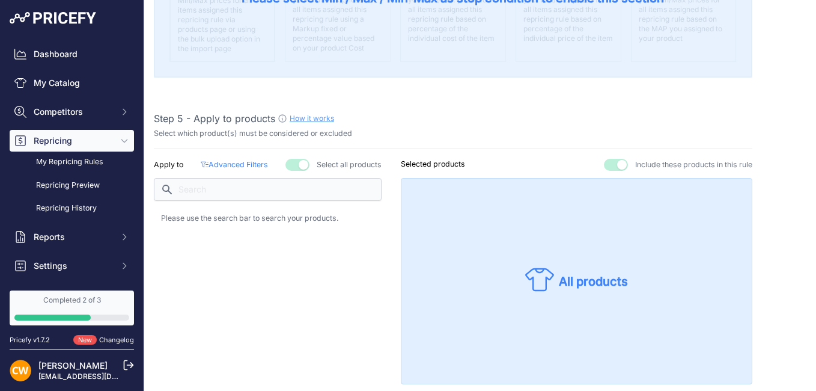
scroll to position [661, 0]
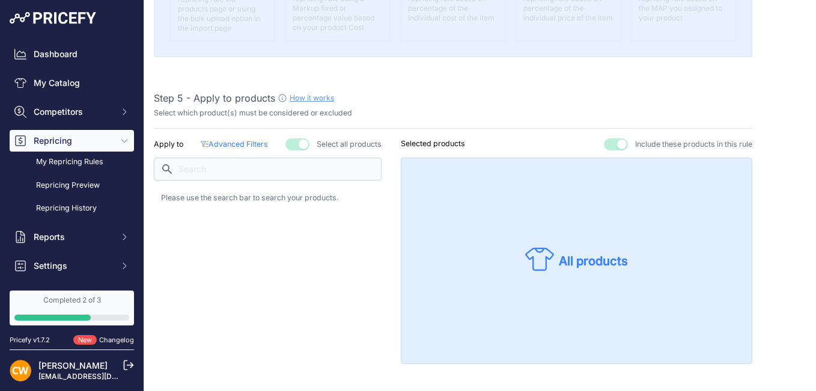
click at [426, 141] on p "Selected products" at bounding box center [433, 143] width 64 height 11
click at [561, 272] on div "All products" at bounding box center [576, 260] width 103 height 31
click at [547, 261] on icon at bounding box center [539, 259] width 29 height 29
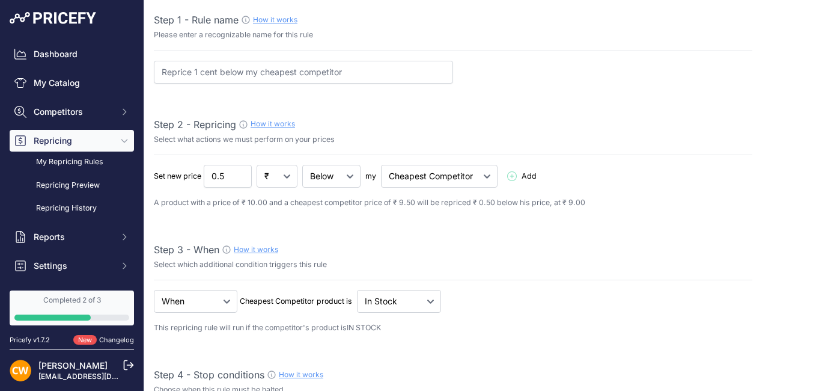
scroll to position [0, 0]
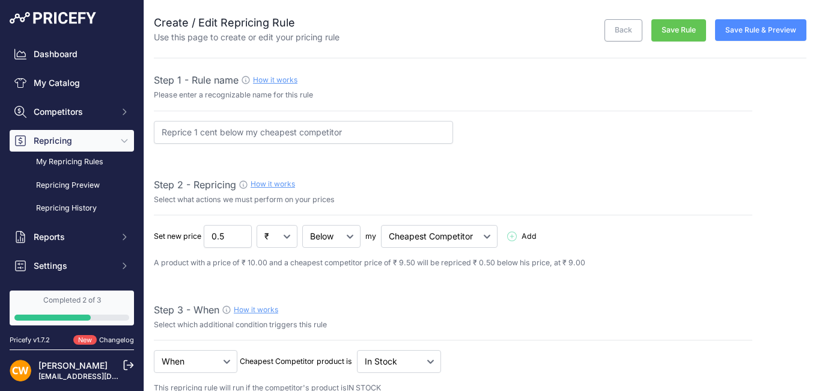
click at [660, 29] on button "Save Rule" at bounding box center [678, 30] width 55 height 22
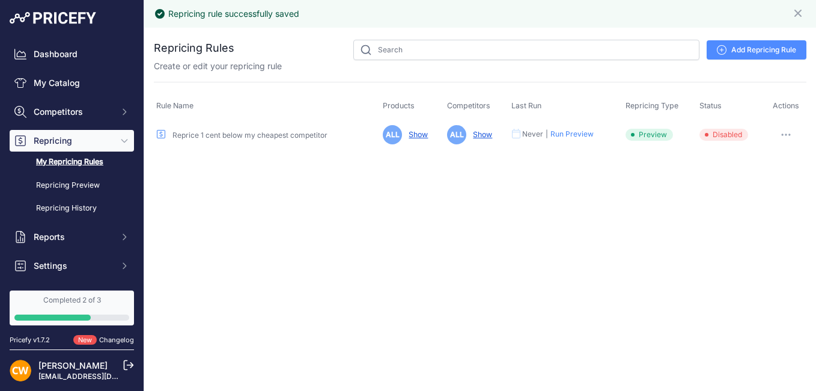
click at [579, 133] on button "Run Preview" at bounding box center [571, 134] width 43 height 10
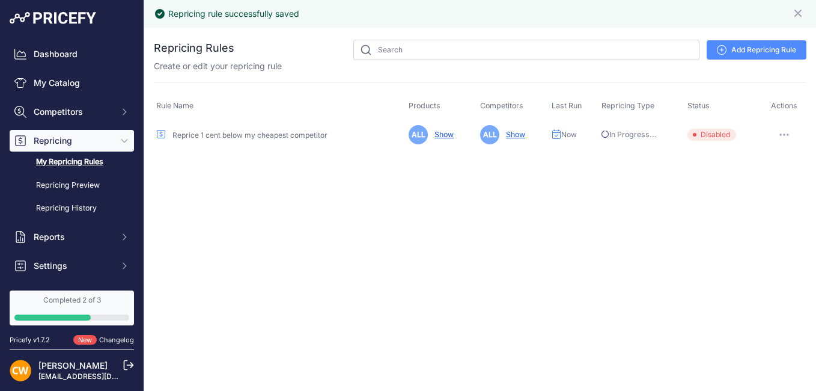
click at [785, 133] on button "button" at bounding box center [784, 134] width 24 height 17
click at [594, 187] on div "Repricing rule successfully saved Close You are not connected to the internet. …" at bounding box center [480, 195] width 672 height 391
click at [79, 186] on link "Repricing Preview" at bounding box center [72, 185] width 124 height 21
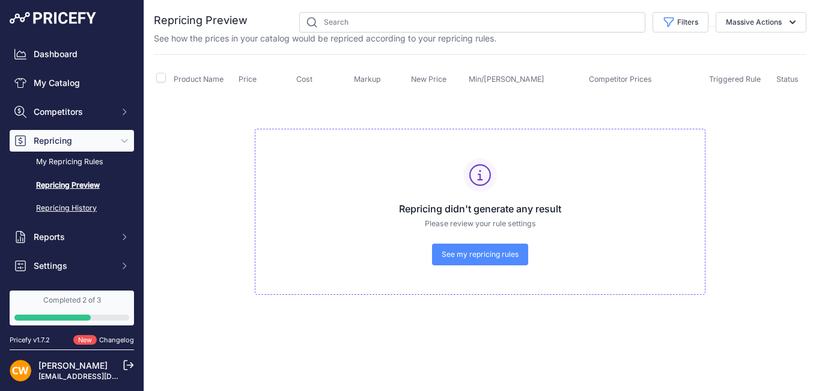
click at [59, 201] on link "Repricing History" at bounding box center [72, 208] width 124 height 21
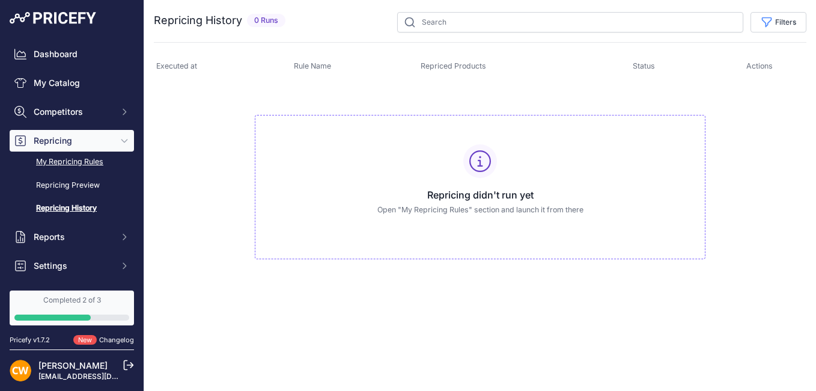
click at [79, 161] on link "My Repricing Rules" at bounding box center [72, 161] width 124 height 21
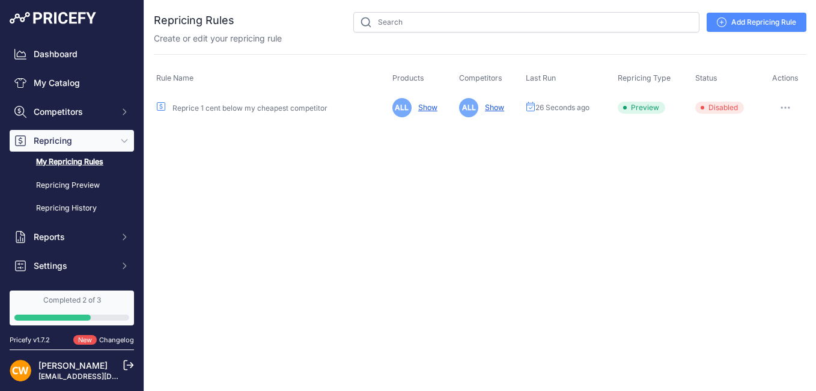
click at [644, 108] on span "Preview" at bounding box center [641, 108] width 47 height 12
click at [634, 109] on span "Preview" at bounding box center [641, 108] width 47 height 12
click at [495, 109] on link "Show" at bounding box center [492, 107] width 24 height 9
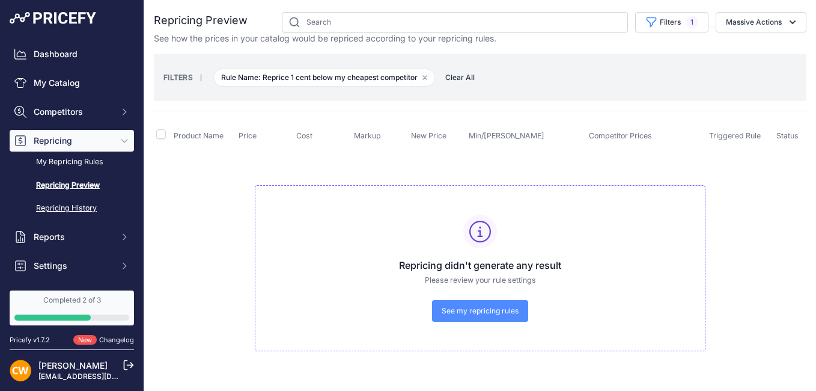
click at [74, 209] on link "Repricing History" at bounding box center [72, 208] width 124 height 21
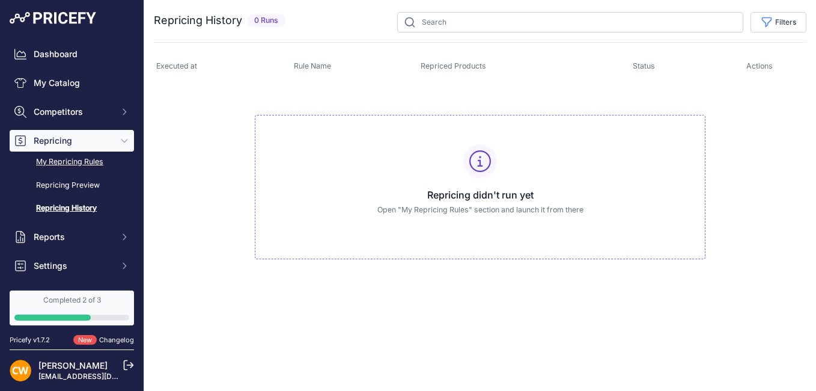
click at [79, 164] on link "My Repricing Rules" at bounding box center [72, 161] width 124 height 21
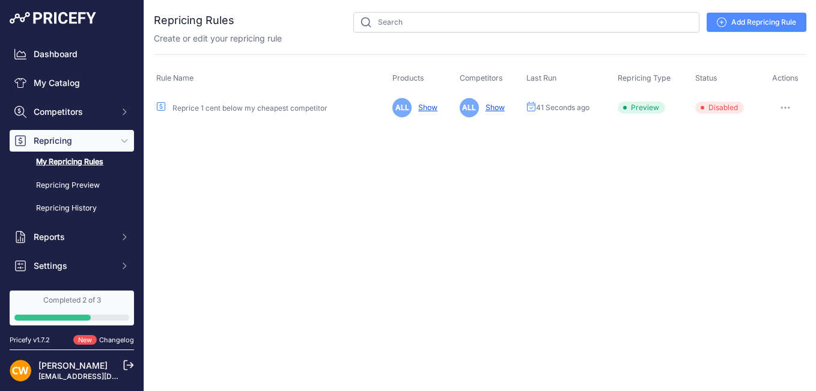
click at [313, 108] on link "Reprice 1 cent below my cheapest competitor" at bounding box center [249, 107] width 155 height 9
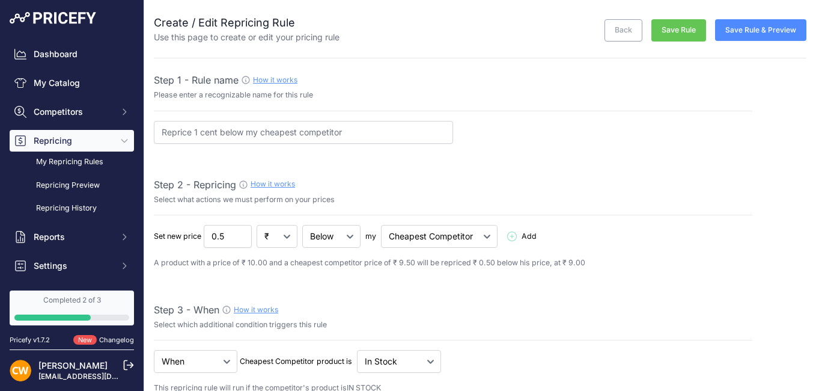
select select "7"
click at [773, 26] on button "Save Rule & Preview" at bounding box center [760, 30] width 91 height 22
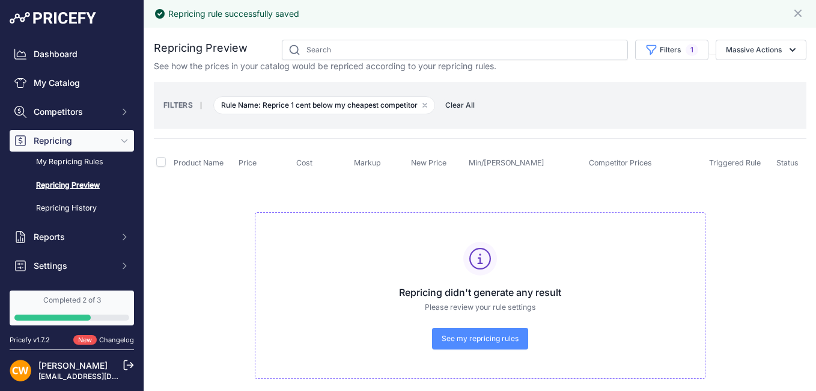
click at [501, 335] on span "See my repricing rules" at bounding box center [480, 338] width 77 height 10
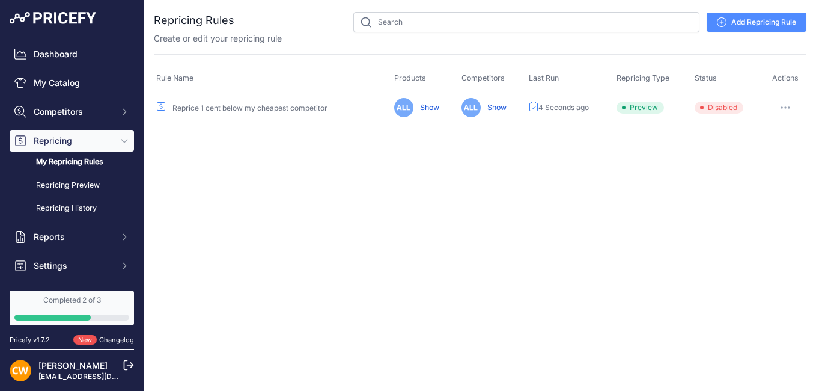
click at [790, 107] on icon "button" at bounding box center [788, 107] width 1 height 1
click at [601, 171] on div "Close You are not connected to the internet." at bounding box center [480, 195] width 672 height 391
click at [52, 186] on link "Repricing Preview" at bounding box center [72, 185] width 124 height 21
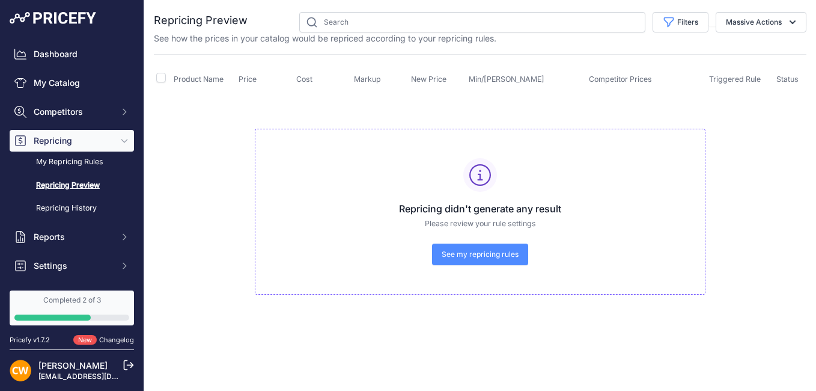
click at [76, 108] on span "Competitors" at bounding box center [73, 112] width 79 height 12
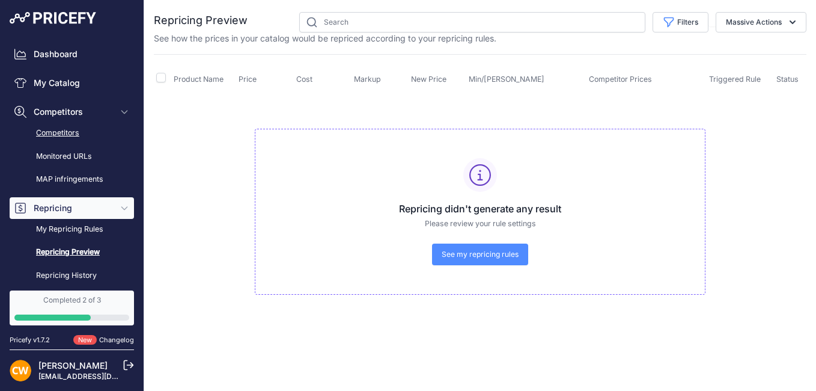
click at [76, 136] on link "Competitors" at bounding box center [72, 133] width 124 height 21
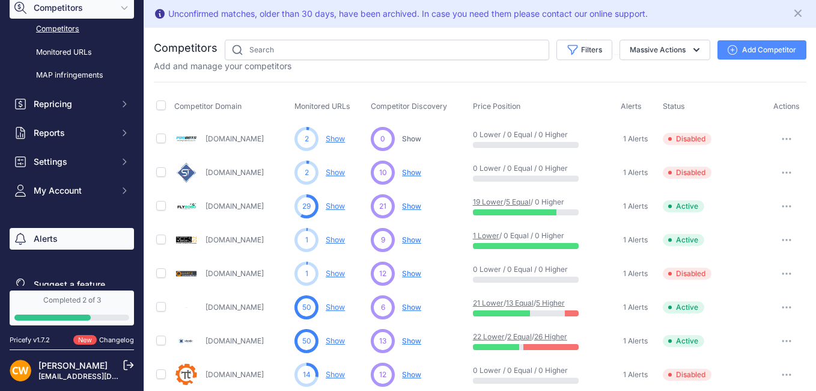
scroll to position [120, 0]
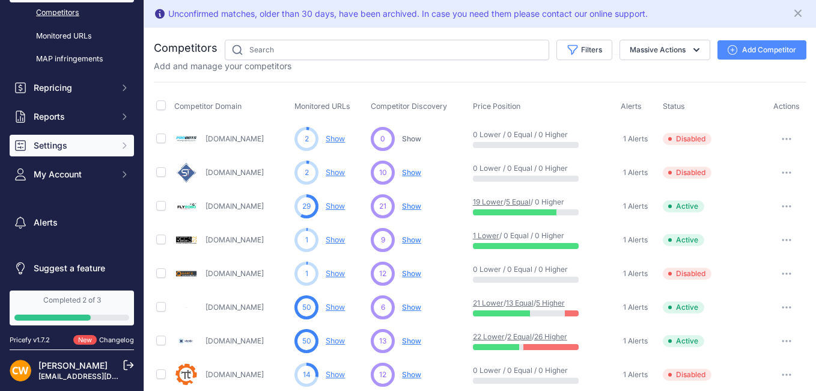
click at [86, 142] on span "Settings" at bounding box center [73, 145] width 79 height 12
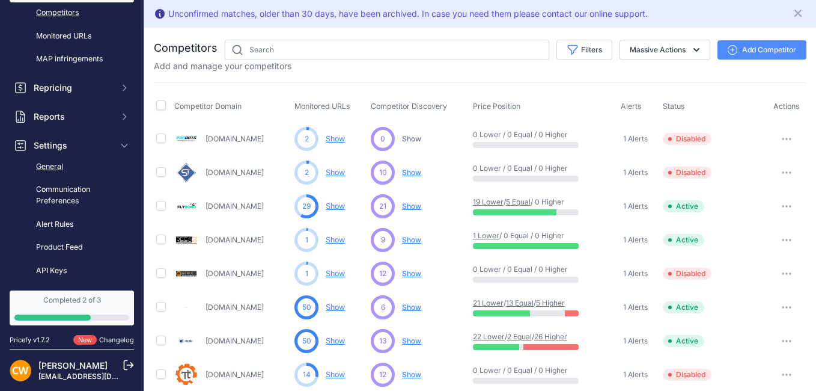
click at [62, 168] on link "General" at bounding box center [72, 166] width 124 height 21
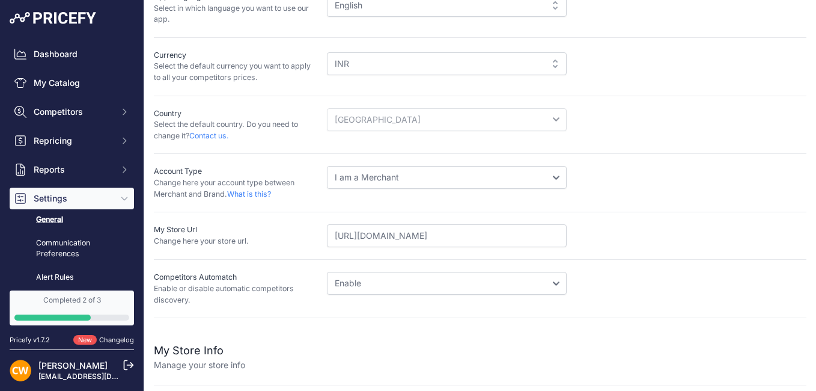
scroll to position [120, 0]
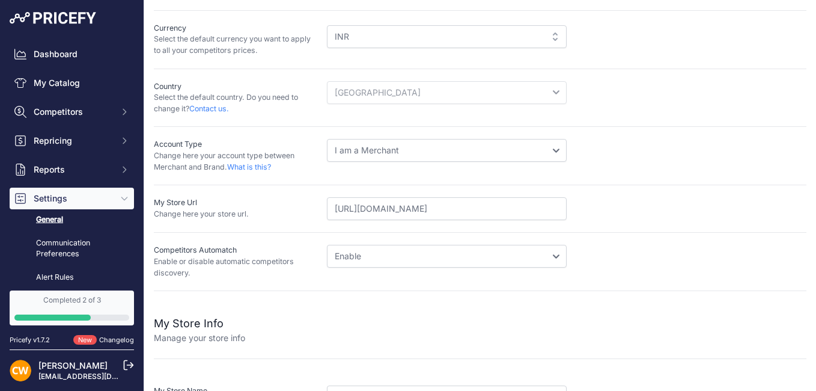
click at [390, 255] on select "Disable Enable" at bounding box center [447, 256] width 240 height 23
click at [380, 258] on select "Disable Enable" at bounding box center [447, 256] width 240 height 23
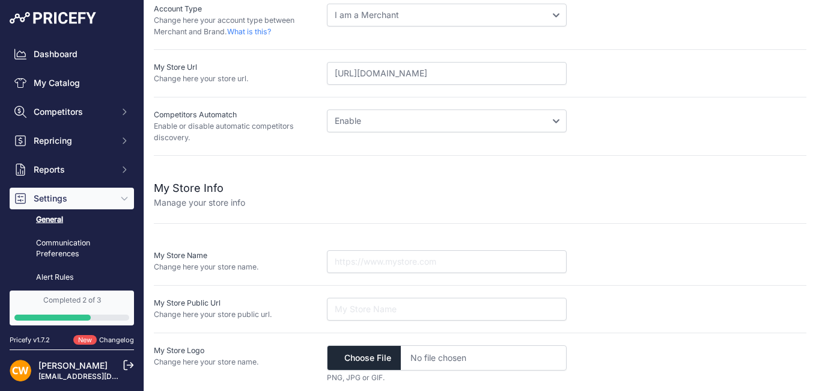
scroll to position [260, 0]
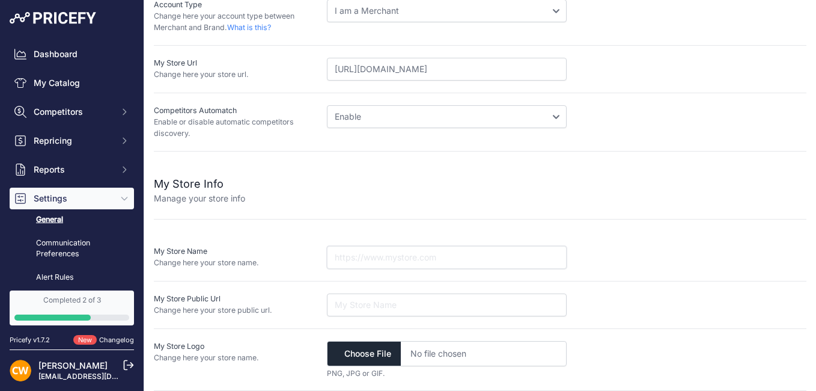
click at [361, 262] on input "text" at bounding box center [447, 257] width 240 height 23
click at [368, 353] on input "file" at bounding box center [447, 353] width 240 height 25
type input "C:\fakepath\logo Robu.png"
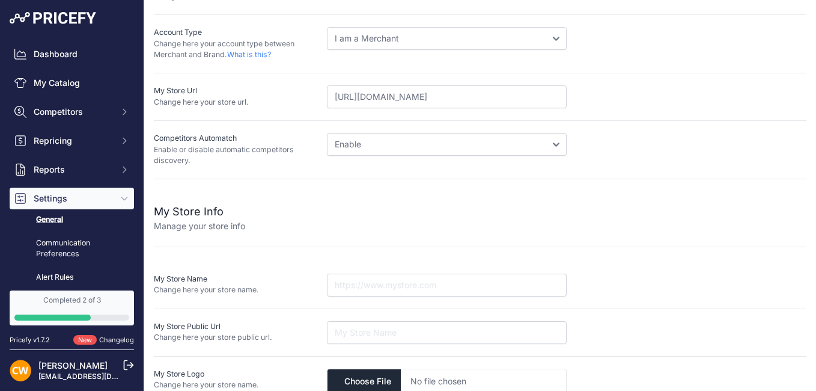
scroll to position [287, 0]
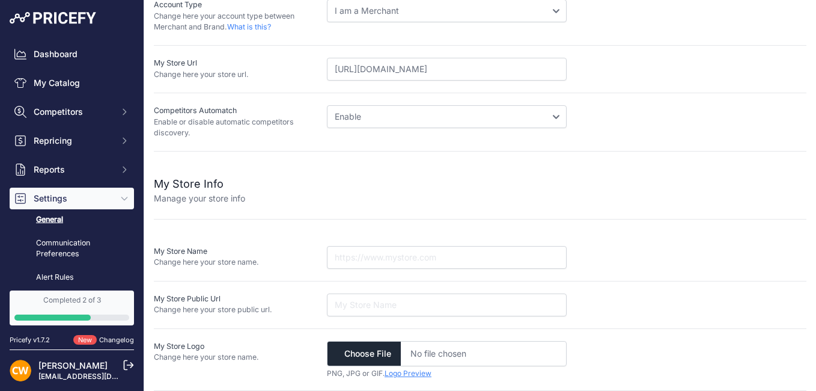
click at [416, 372] on link "Logo Preview" at bounding box center [408, 372] width 47 height 9
click at [352, 254] on input "text" at bounding box center [447, 257] width 240 height 23
type input "Robu.in"
click at [361, 294] on input "url" at bounding box center [447, 304] width 240 height 23
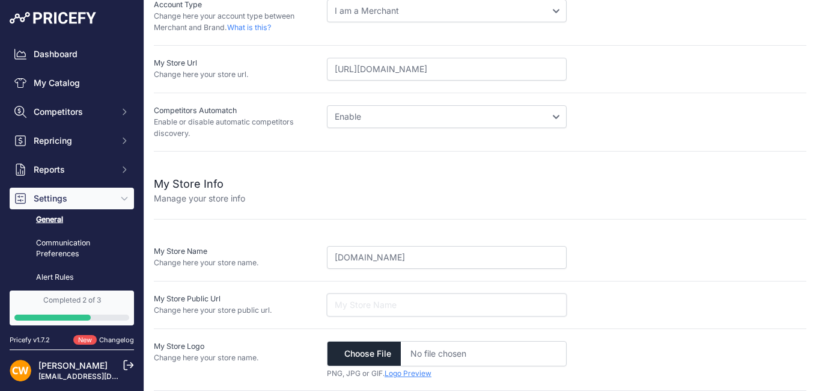
paste input "https://robu.in/"
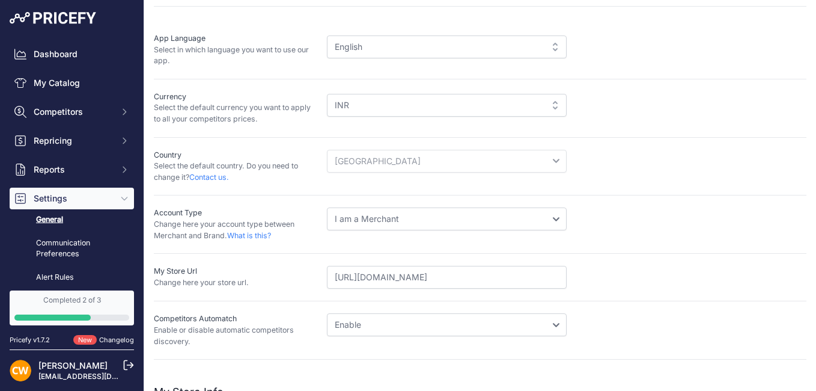
scroll to position [0, 0]
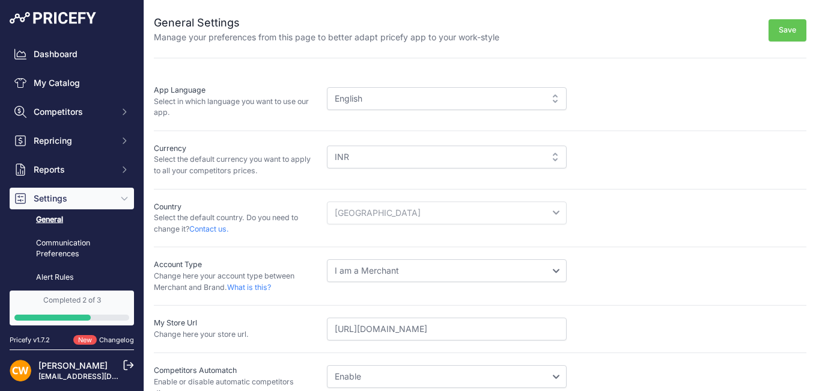
type input "https://robu.in/"
click at [783, 28] on button "Save" at bounding box center [788, 30] width 38 height 22
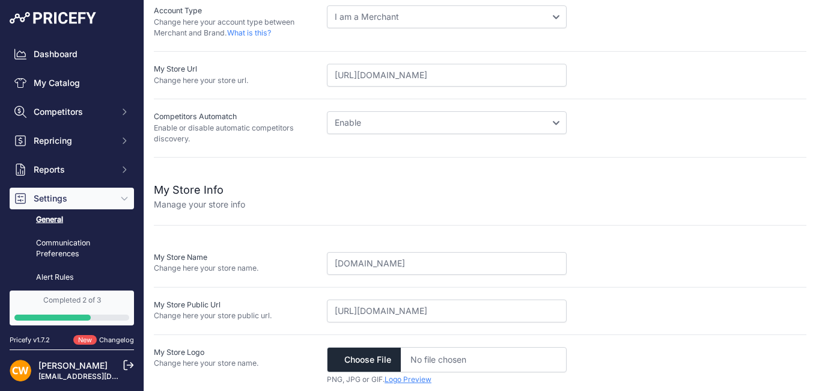
scroll to position [287, 0]
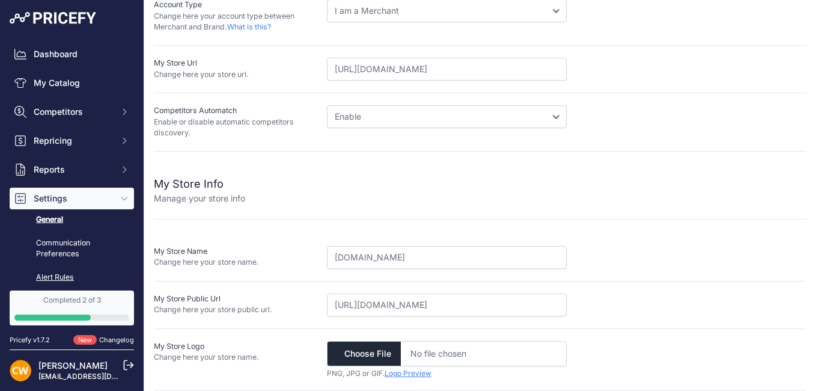
click at [68, 274] on link "Alert Rules" at bounding box center [72, 277] width 124 height 21
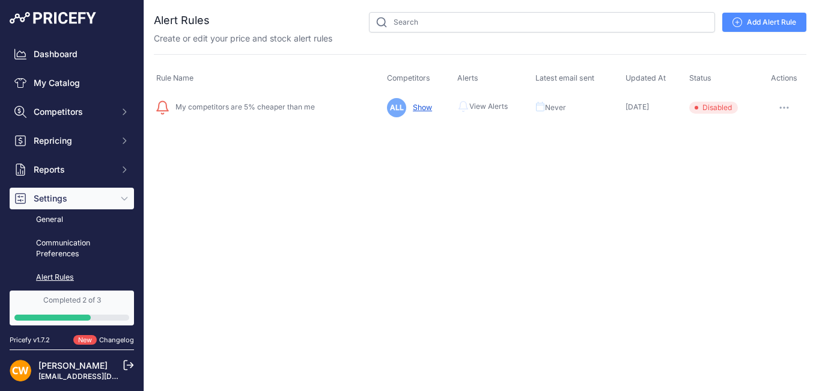
click at [784, 109] on button "button" at bounding box center [784, 107] width 24 height 17
click at [752, 168] on button "Enable" at bounding box center [765, 171] width 77 height 19
click at [401, 174] on div "Close You are not connected to the internet." at bounding box center [480, 195] width 672 height 391
click at [478, 102] on span "View Alerts" at bounding box center [490, 107] width 38 height 10
click at [416, 106] on link "Show" at bounding box center [415, 107] width 24 height 9
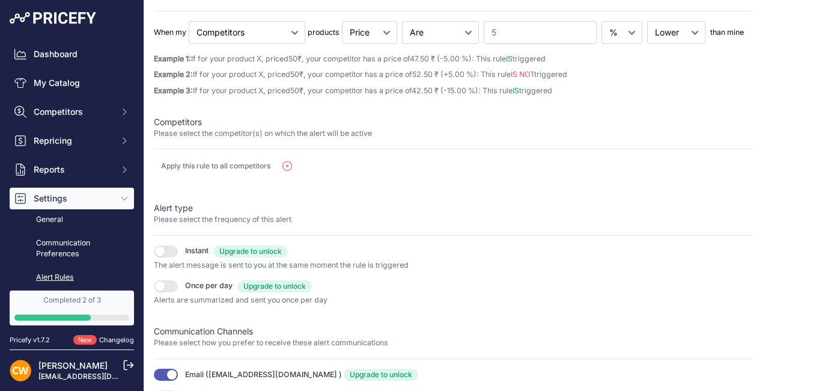
scroll to position [273, 0]
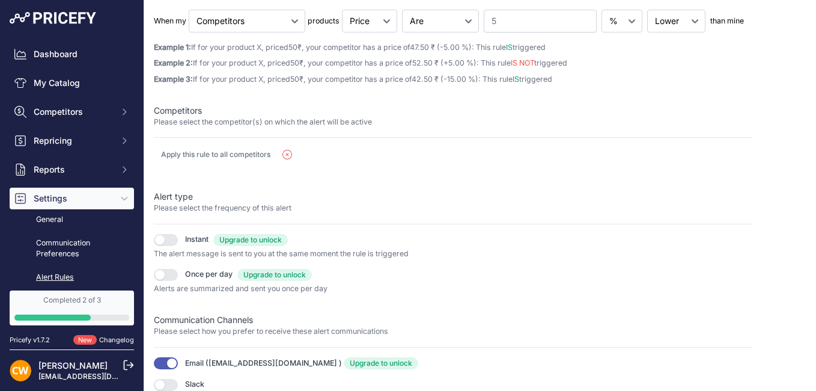
click at [165, 240] on button "button" at bounding box center [166, 240] width 24 height 12
click at [163, 272] on button "button" at bounding box center [166, 275] width 24 height 12
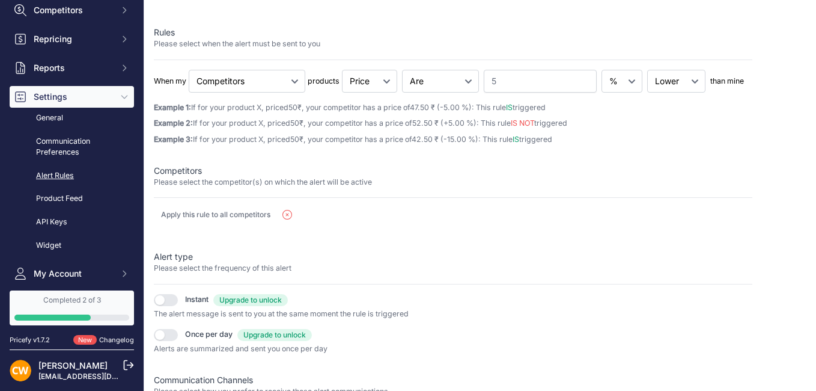
scroll to position [120, 0]
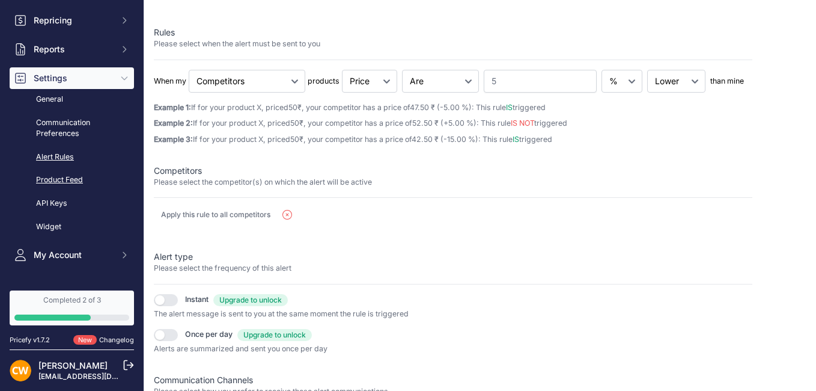
click at [67, 179] on link "Product Feed" at bounding box center [72, 179] width 124 height 21
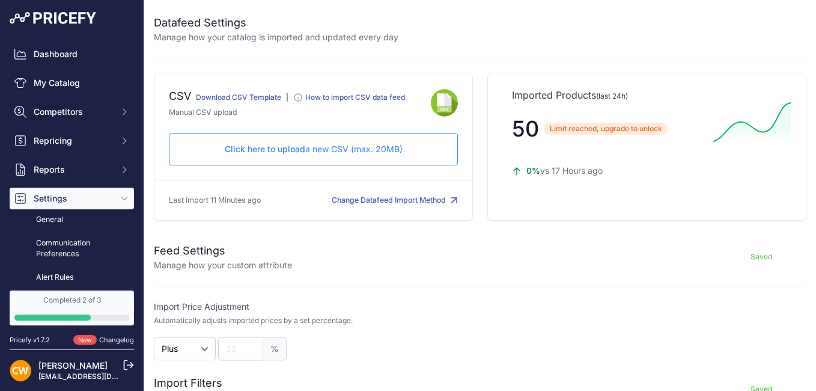
scroll to position [60, 0]
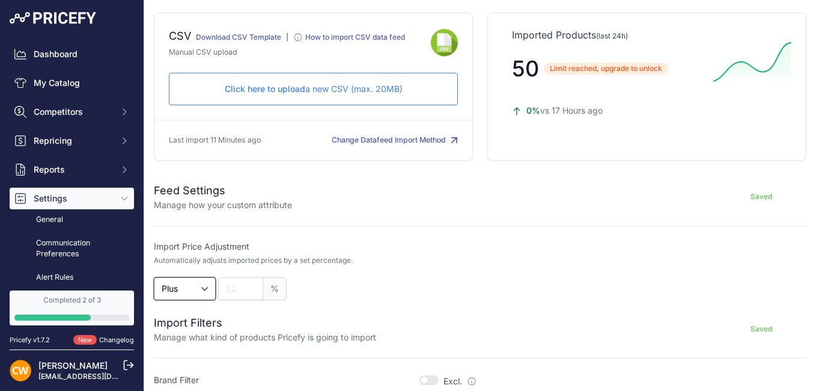
click at [201, 288] on select "Plus Minus" at bounding box center [185, 288] width 62 height 23
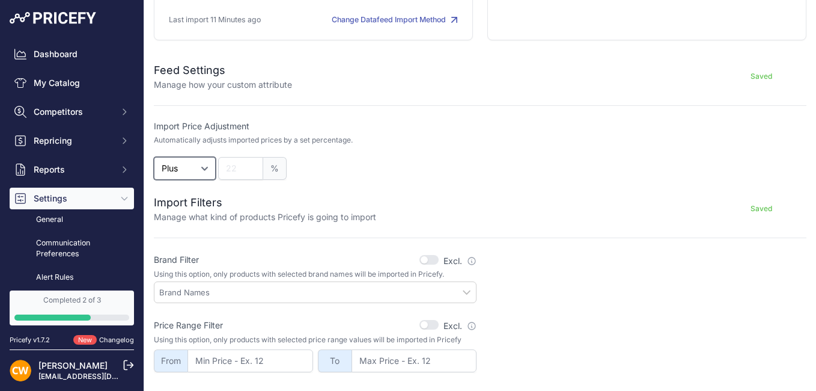
scroll to position [240, 0]
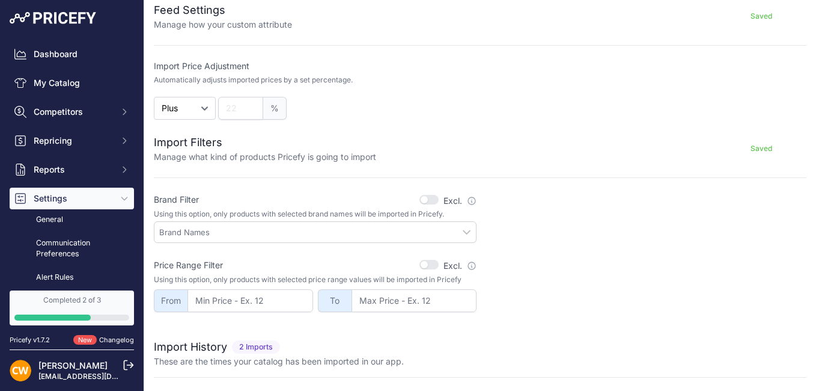
click at [422, 198] on button "button" at bounding box center [428, 200] width 19 height 10
click at [430, 198] on button "button" at bounding box center [428, 200] width 19 height 10
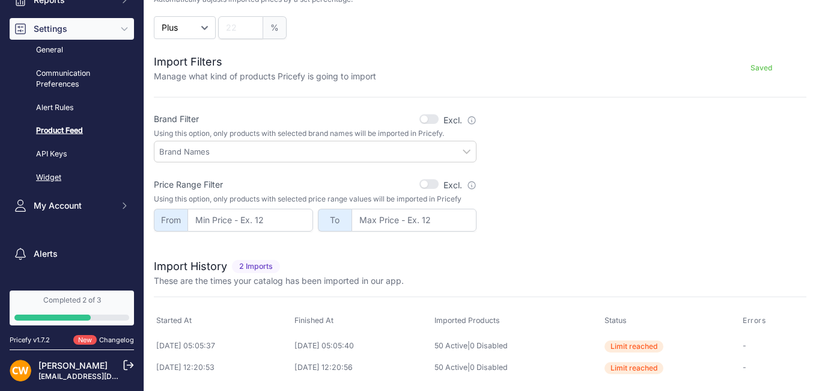
scroll to position [171, 0]
click at [60, 172] on link "Widget" at bounding box center [72, 176] width 124 height 21
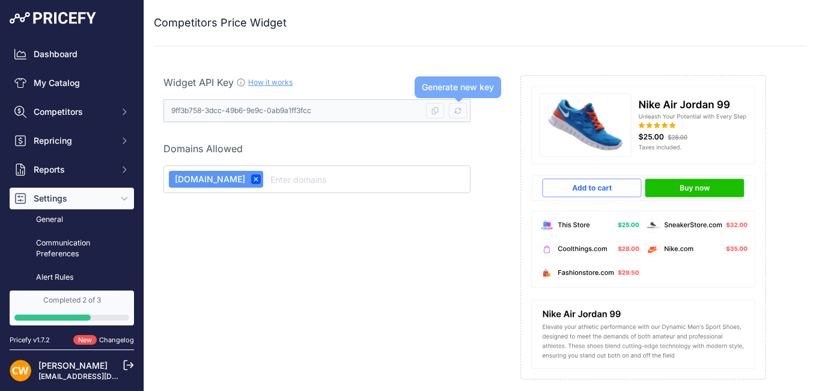
click at [455, 109] on icon at bounding box center [457, 110] width 7 height 7
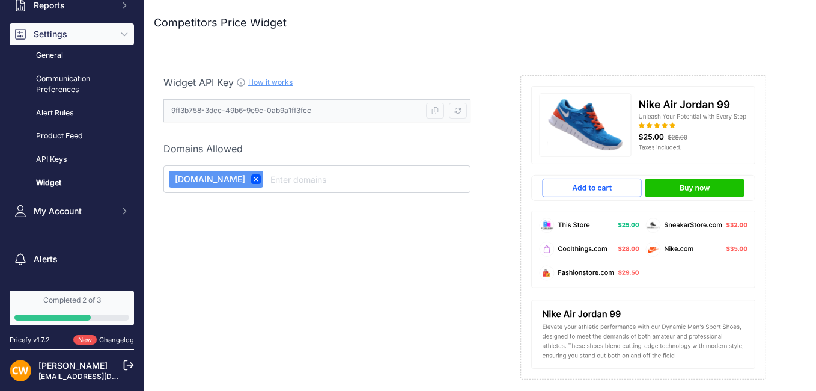
scroll to position [204, 0]
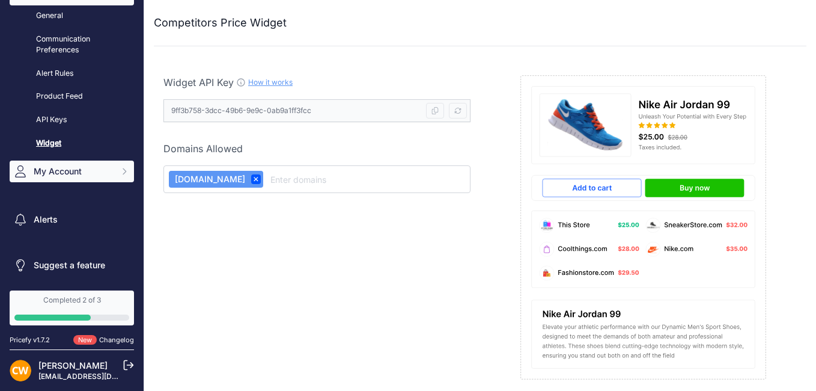
click at [64, 175] on span "My Account" at bounding box center [73, 171] width 79 height 12
click at [120, 172] on icon "Sidebar" at bounding box center [125, 171] width 10 height 10
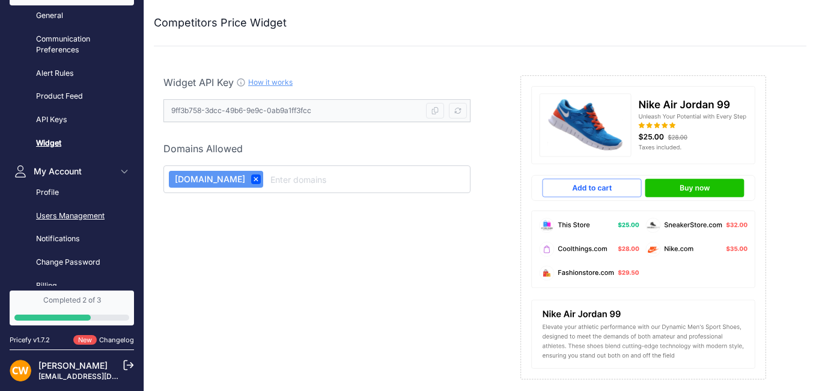
click at [64, 212] on link "Users Management" at bounding box center [72, 215] width 124 height 21
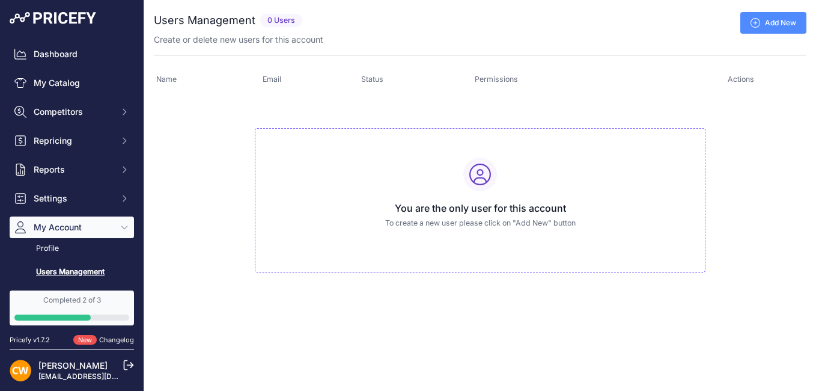
click at [762, 26] on link "Add New" at bounding box center [773, 23] width 66 height 22
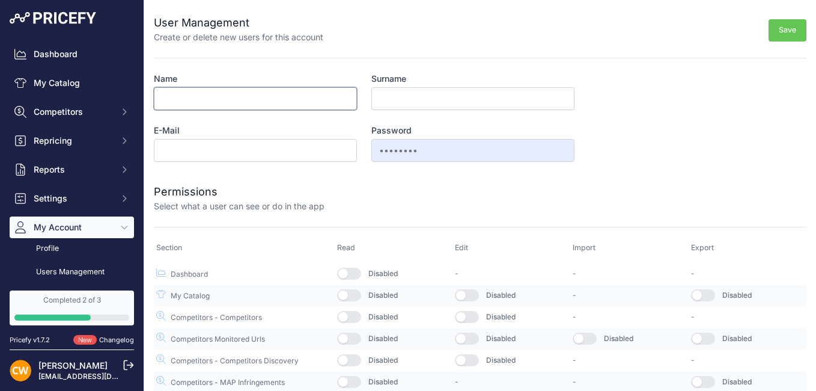
click at [208, 92] on input "Name" at bounding box center [255, 98] width 203 height 23
type input "o"
type input "Om"
click at [393, 104] on input "Surname" at bounding box center [472, 98] width 203 height 23
type input "Kubde"
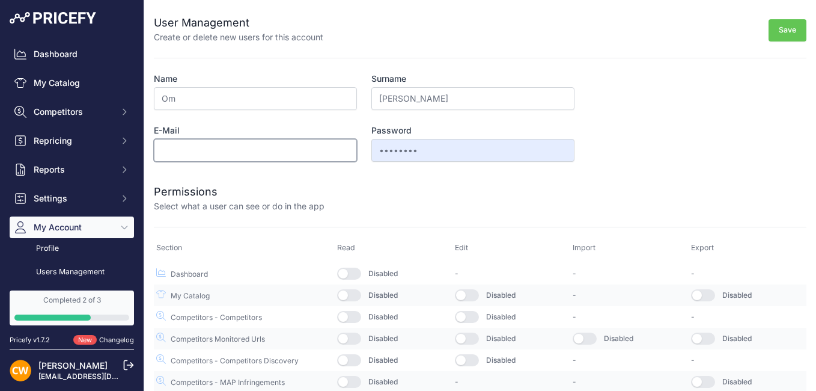
click at [306, 145] on input "E-Mail" at bounding box center [255, 150] width 203 height 23
type input "om@robu.in"
drag, startPoint x: 231, startPoint y: 154, endPoint x: 132, endPoint y: 154, distance: 99.1
click at [132, 154] on div "Dashboard My Catalog Competitors Competitors Monitored URLs MAP infringements R…" at bounding box center [408, 195] width 816 height 391
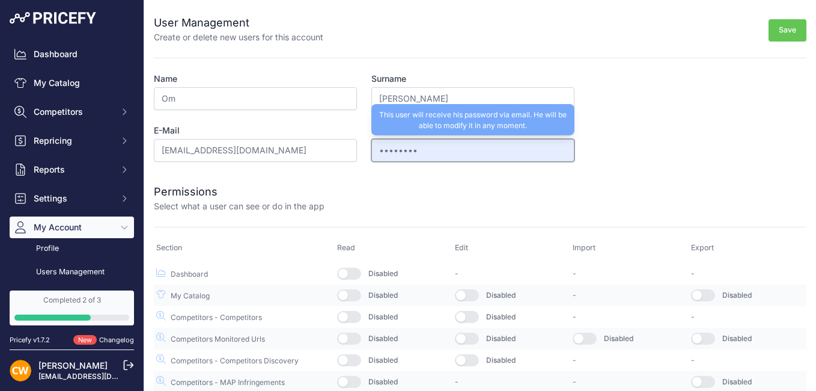
click at [419, 157] on input "••••••••" at bounding box center [472, 150] width 203 height 23
click at [430, 156] on input "••••••••" at bounding box center [472, 150] width 203 height 23
drag, startPoint x: 430, startPoint y: 156, endPoint x: 491, endPoint y: 156, distance: 60.7
click at [491, 156] on input "••••••••" at bounding box center [472, 150] width 203 height 23
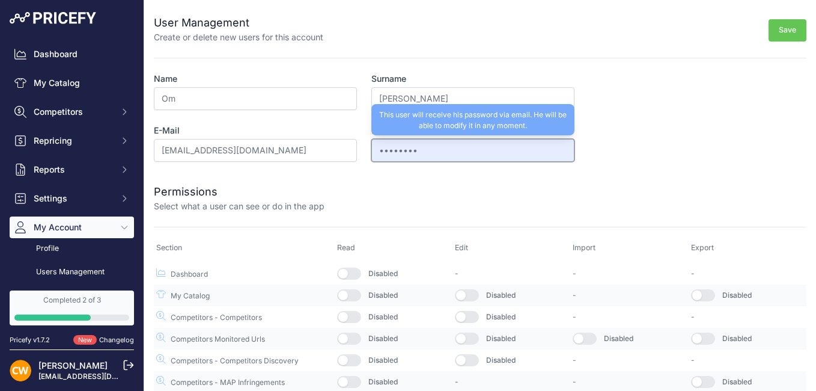
click at [490, 156] on input "••••••••" at bounding box center [472, 150] width 203 height 23
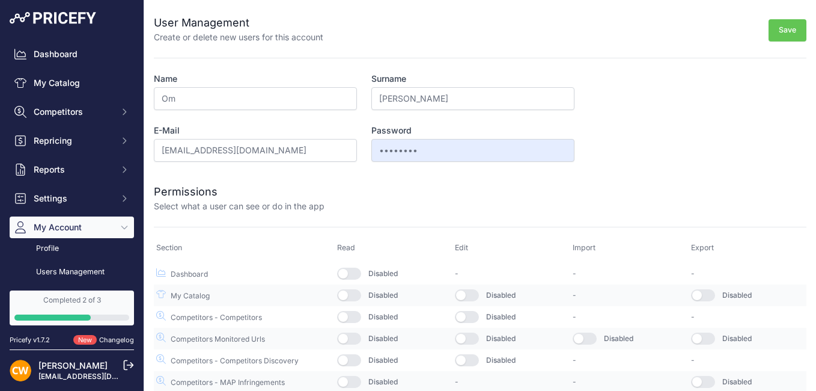
click at [675, 180] on div "Permissions Select what a user can see or do in the app" at bounding box center [480, 190] width 653 height 43
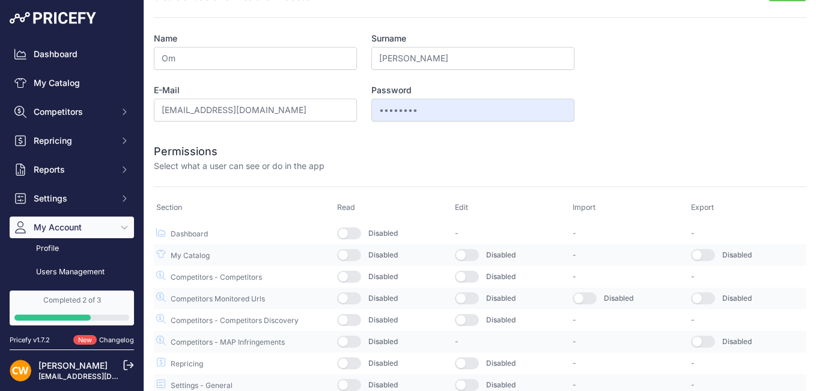
scroll to position [88, 0]
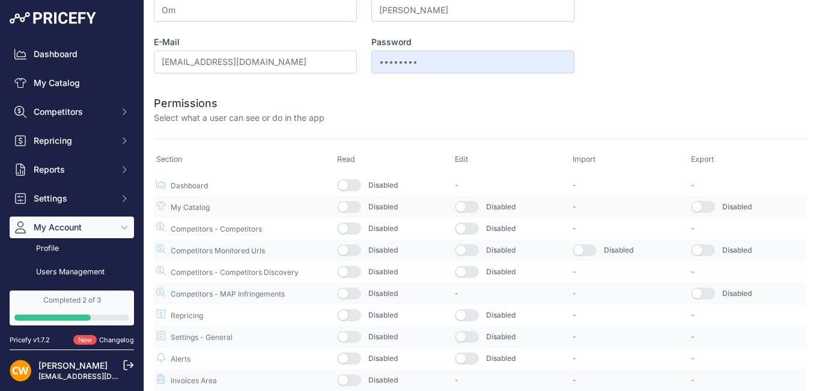
click at [355, 181] on button "button" at bounding box center [349, 185] width 24 height 12
click at [349, 213] on td "Disabled" at bounding box center [394, 207] width 118 height 22
click at [352, 202] on button "button" at bounding box center [349, 207] width 24 height 12
click at [347, 228] on button "button" at bounding box center [349, 228] width 24 height 12
click at [347, 247] on button "button" at bounding box center [349, 250] width 24 height 12
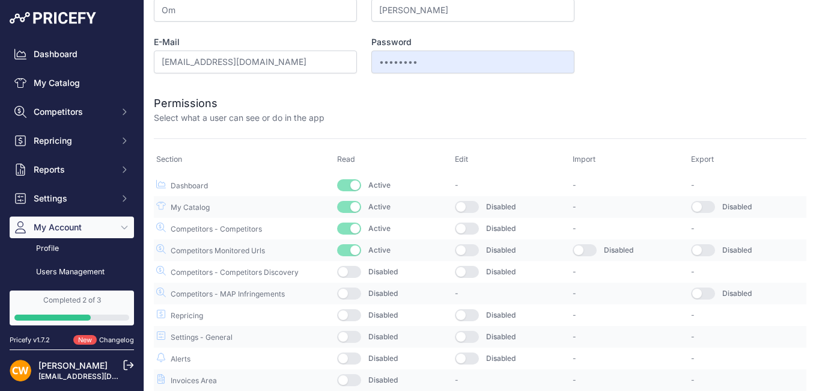
click at [347, 271] on button "button" at bounding box center [349, 272] width 24 height 12
click at [346, 315] on button "button" at bounding box center [349, 315] width 24 height 12
click at [348, 294] on button "button" at bounding box center [349, 293] width 24 height 12
drag, startPoint x: 353, startPoint y: 332, endPoint x: 351, endPoint y: 340, distance: 8.2
click at [352, 333] on button "button" at bounding box center [349, 336] width 24 height 12
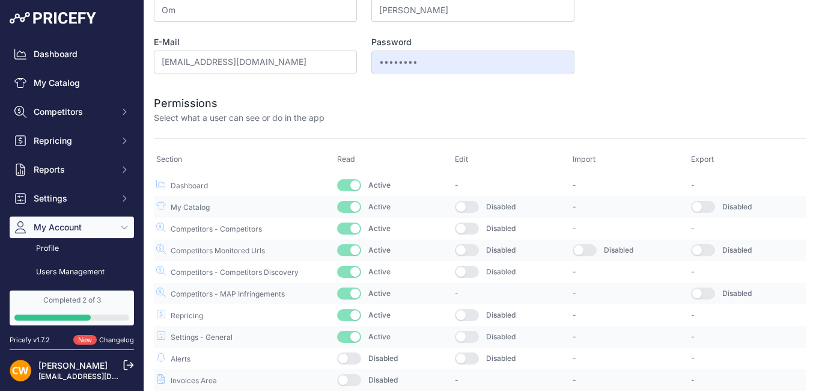
click at [346, 359] on button "button" at bounding box center [349, 358] width 24 height 12
click at [350, 341] on button "button" at bounding box center [349, 336] width 24 height 12
click at [355, 381] on button "button" at bounding box center [349, 380] width 24 height 12
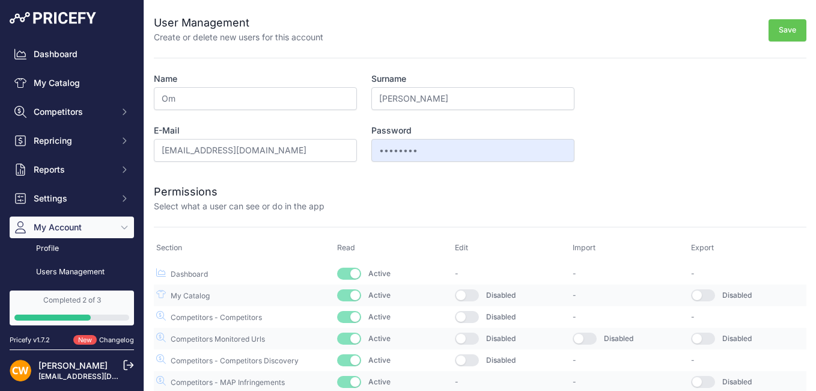
click at [787, 31] on button "Save" at bounding box center [788, 30] width 38 height 22
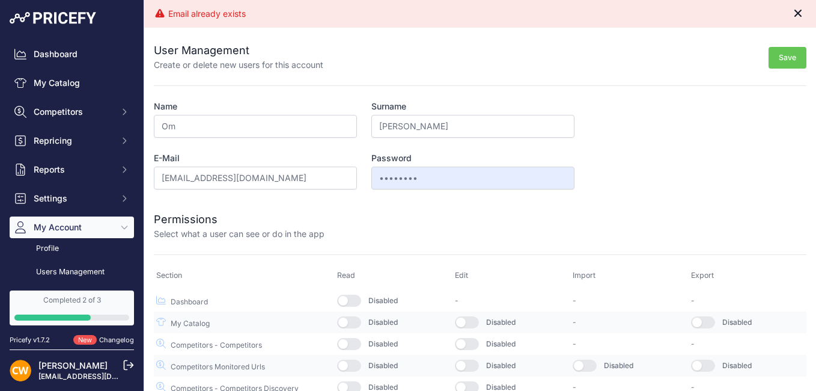
click at [795, 13] on button "Close" at bounding box center [799, 12] width 14 height 14
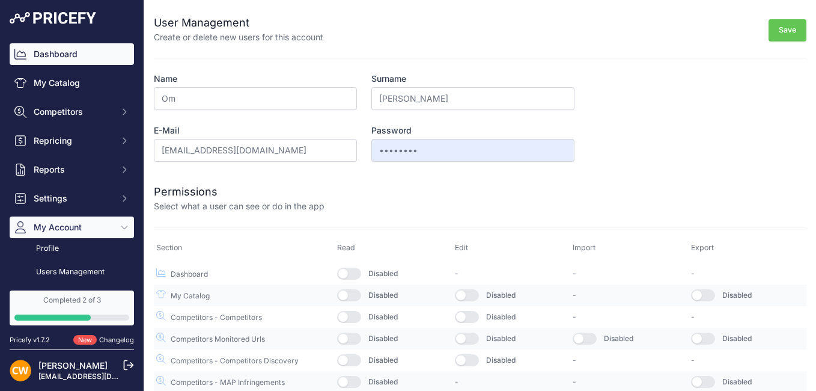
click at [61, 53] on link "Dashboard" at bounding box center [72, 54] width 124 height 22
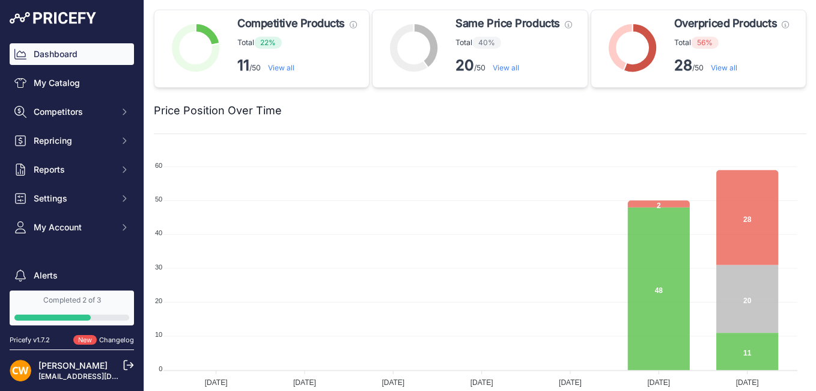
click at [719, 69] on link "View all" at bounding box center [724, 67] width 26 height 9
click at [45, 142] on span "Repricing" at bounding box center [73, 141] width 79 height 12
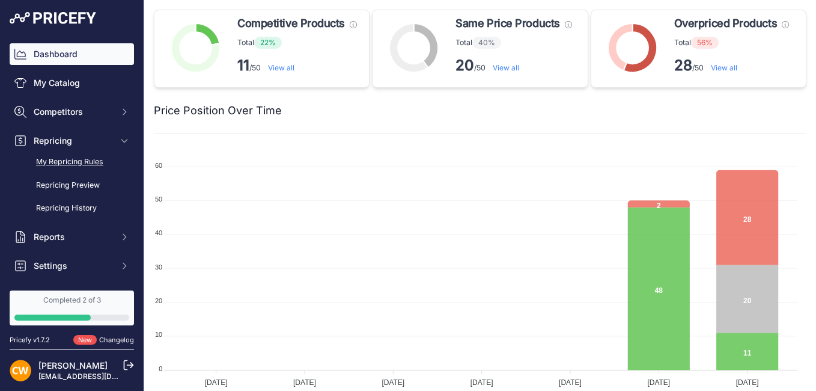
click at [66, 164] on link "My Repricing Rules" at bounding box center [72, 161] width 124 height 21
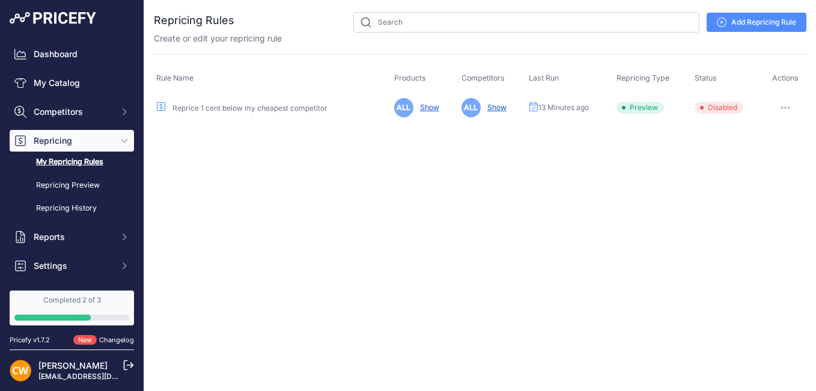
click at [550, 111] on span "13 Minutes ago" at bounding box center [563, 108] width 50 height 10
click at [551, 108] on span "13 Minutes ago" at bounding box center [563, 108] width 50 height 10
click at [498, 112] on td "ALL Show" at bounding box center [492, 107] width 67 height 29
click at [496, 109] on link "Show" at bounding box center [494, 107] width 24 height 9
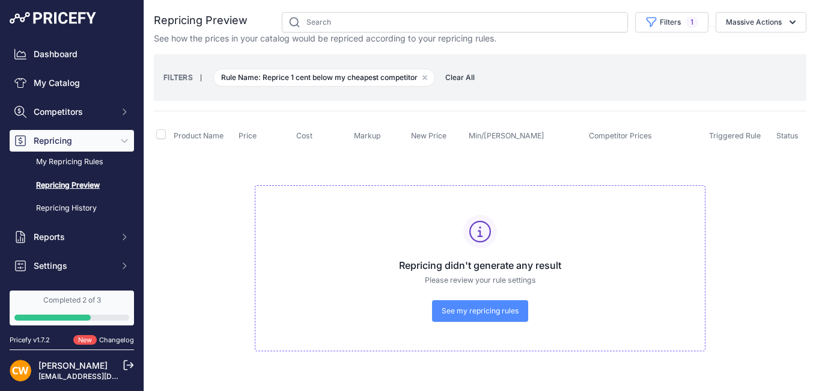
click at [458, 79] on span "Clear All" at bounding box center [459, 78] width 41 height 12
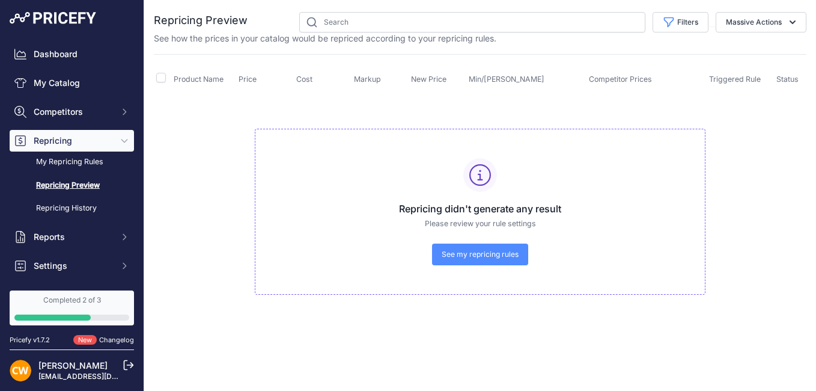
click at [281, 80] on th "Price" at bounding box center [265, 79] width 58 height 30
click at [198, 77] on span "Product Name" at bounding box center [199, 79] width 50 height 9
click at [154, 77] on th at bounding box center [162, 79] width 17 height 30
click at [163, 78] on input "checkbox" at bounding box center [161, 78] width 10 height 10
checkbox input "true"
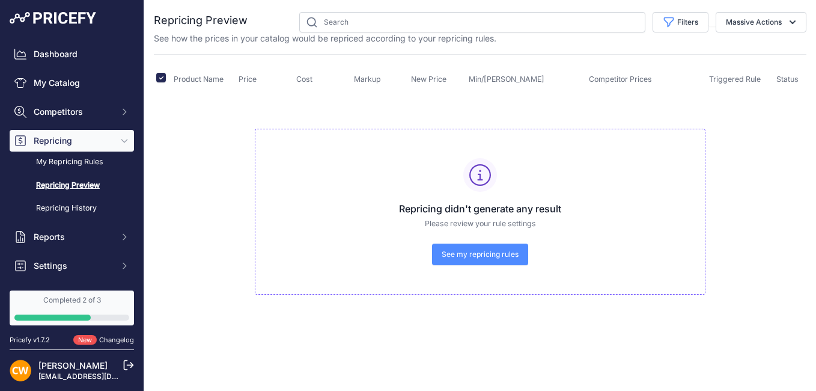
click at [740, 81] on span "Triggered Rule" at bounding box center [735, 79] width 52 height 9
click at [794, 27] on icon "button" at bounding box center [793, 22] width 12 height 12
click at [762, 50] on span "Reprice Now" at bounding box center [745, 50] width 50 height 10
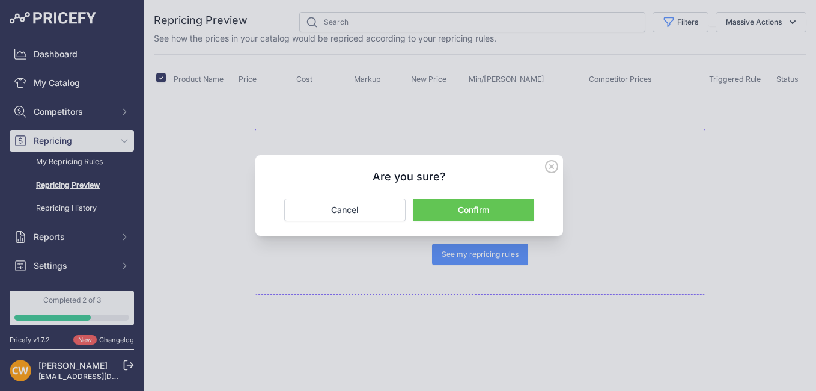
click at [518, 215] on button "Confirm" at bounding box center [473, 209] width 121 height 23
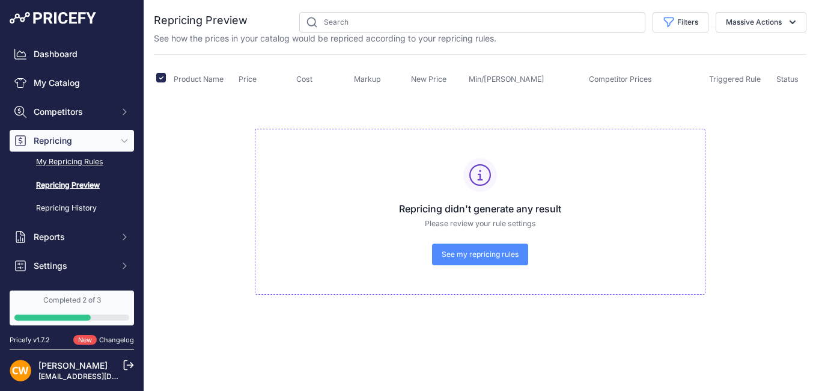
click at [51, 156] on link "My Repricing Rules" at bounding box center [72, 161] width 124 height 21
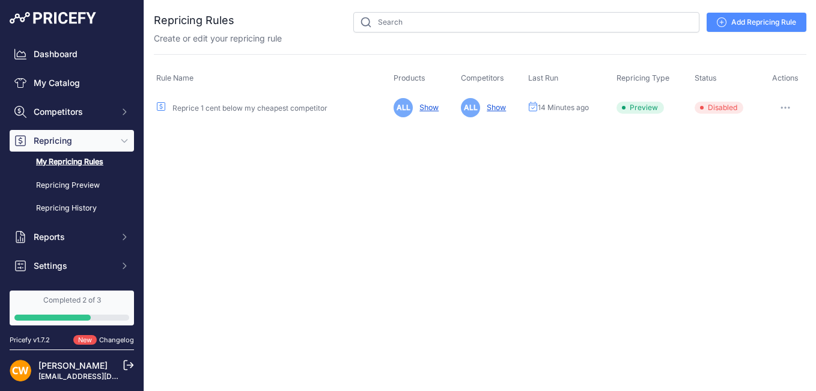
click at [786, 109] on button "button" at bounding box center [785, 107] width 24 height 17
click at [597, 228] on div "Close You are not connected to the internet." at bounding box center [480, 195] width 672 height 391
click at [79, 205] on link "Repricing History" at bounding box center [72, 208] width 124 height 21
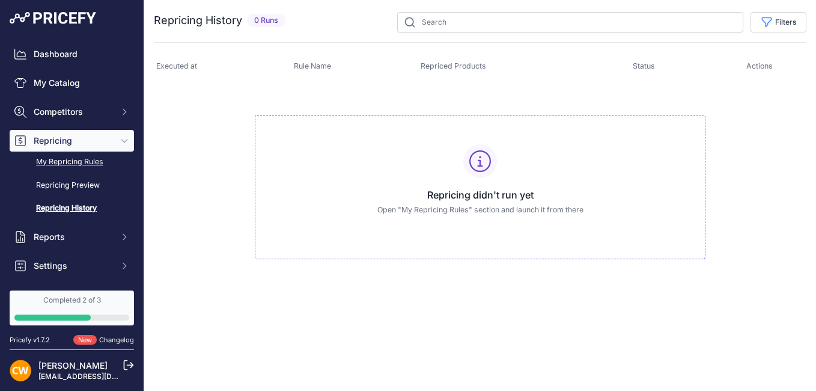
click at [73, 162] on link "My Repricing Rules" at bounding box center [72, 161] width 124 height 21
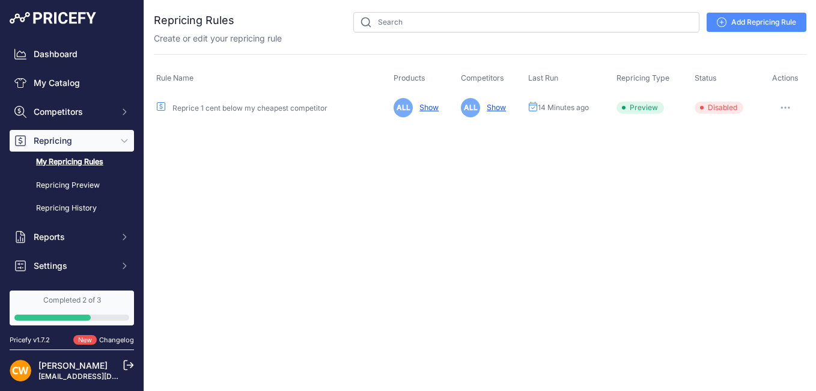
click at [162, 108] on icon at bounding box center [161, 106] width 8 height 8
click at [188, 110] on link "Reprice 1 cent below my cheapest competitor" at bounding box center [249, 107] width 155 height 9
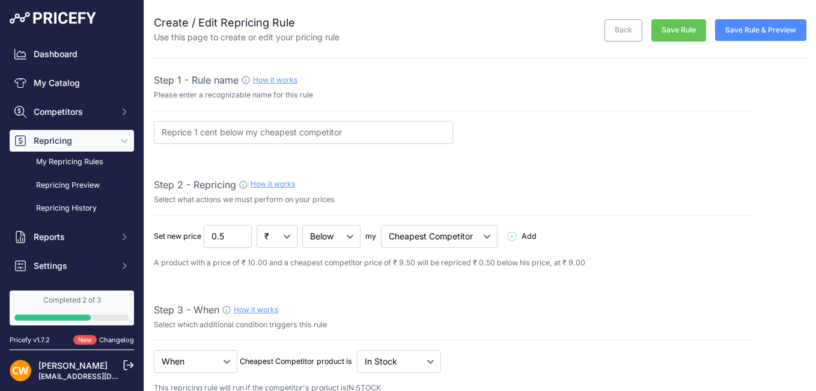
select select "7"
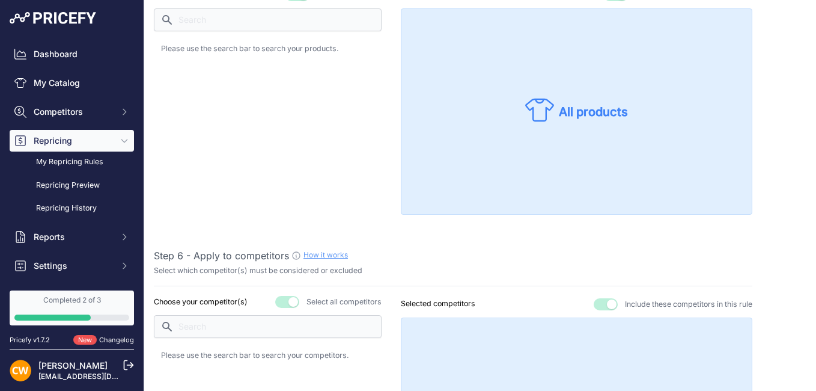
scroll to position [781, 0]
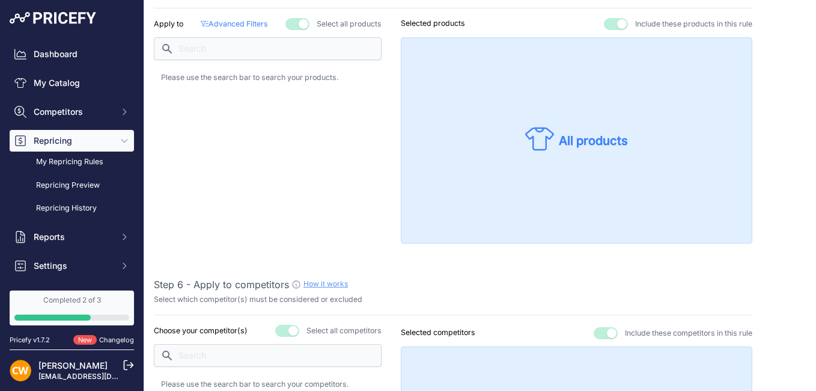
drag, startPoint x: 591, startPoint y: 130, endPoint x: 568, endPoint y: 147, distance: 28.8
click at [591, 130] on div "All products" at bounding box center [576, 139] width 103 height 31
click at [566, 147] on p "All products" at bounding box center [593, 140] width 69 height 17
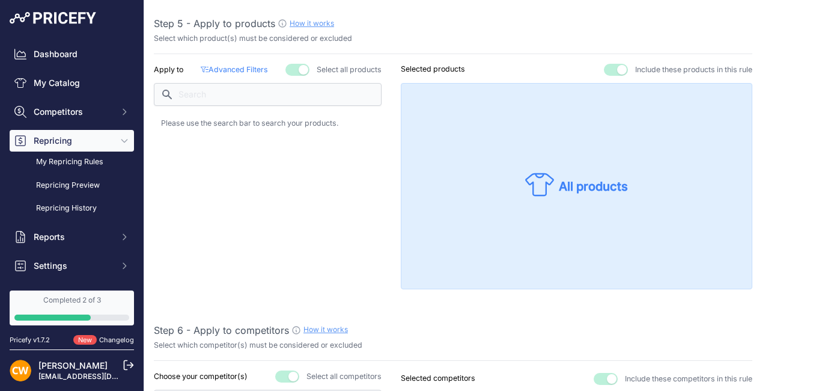
scroll to position [661, 0]
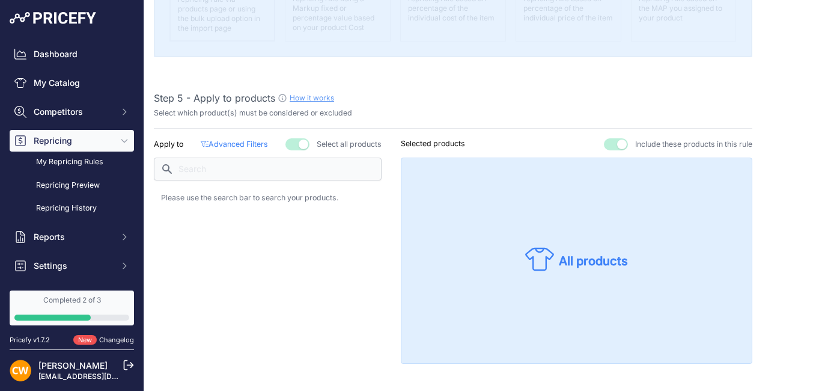
click at [303, 144] on button "button" at bounding box center [297, 144] width 24 height 12
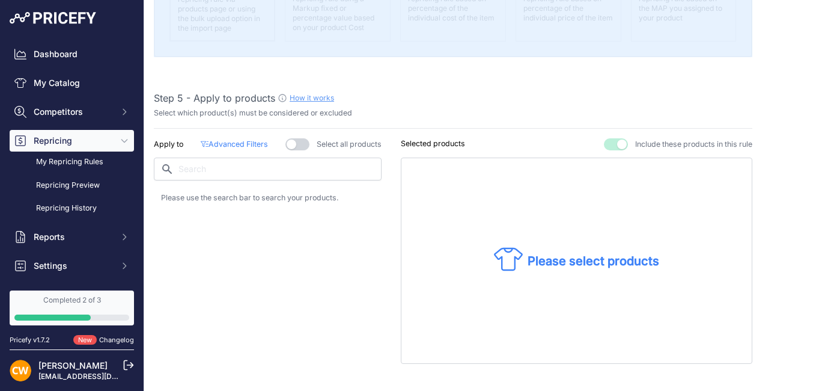
click at [317, 144] on span "Select all products" at bounding box center [349, 144] width 65 height 11
click at [298, 143] on button "button" at bounding box center [297, 144] width 24 height 12
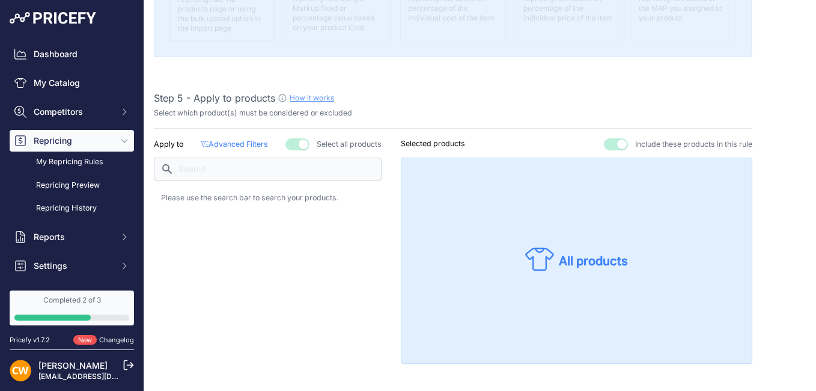
click at [420, 146] on p "Selected products" at bounding box center [433, 143] width 64 height 11
click at [604, 148] on button "button" at bounding box center [616, 144] width 24 height 12
click at [600, 147] on button "button" at bounding box center [603, 144] width 24 height 12
click at [324, 102] on div "How it works" at bounding box center [312, 98] width 44 height 11
click at [321, 96] on link "How it works" at bounding box center [312, 97] width 44 height 9
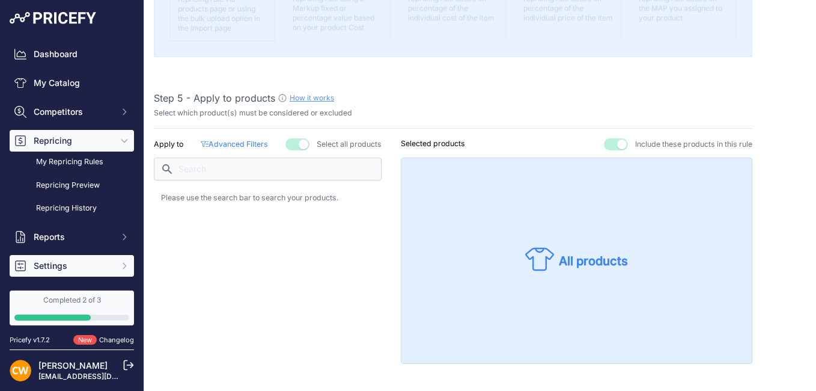
click at [73, 264] on span "Settings" at bounding box center [73, 266] width 79 height 12
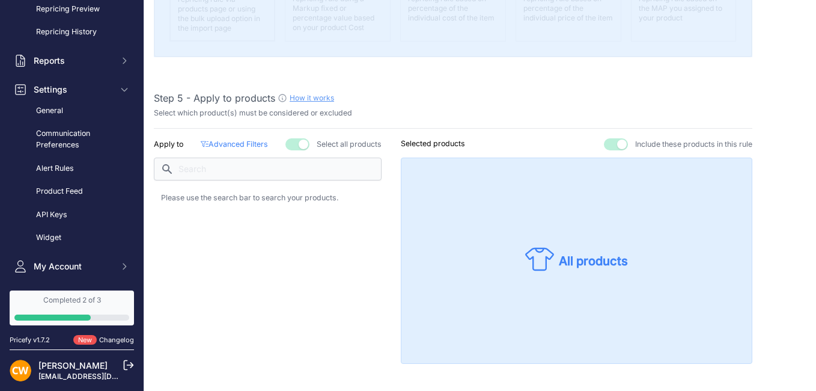
scroll to position [240, 0]
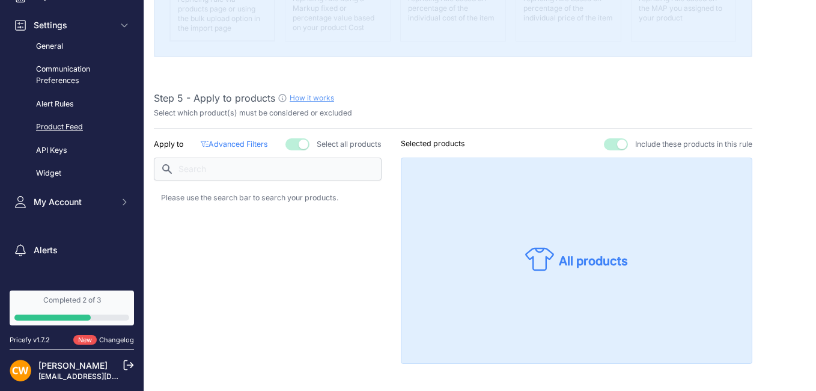
click at [75, 125] on link "Product Feed" at bounding box center [72, 127] width 124 height 21
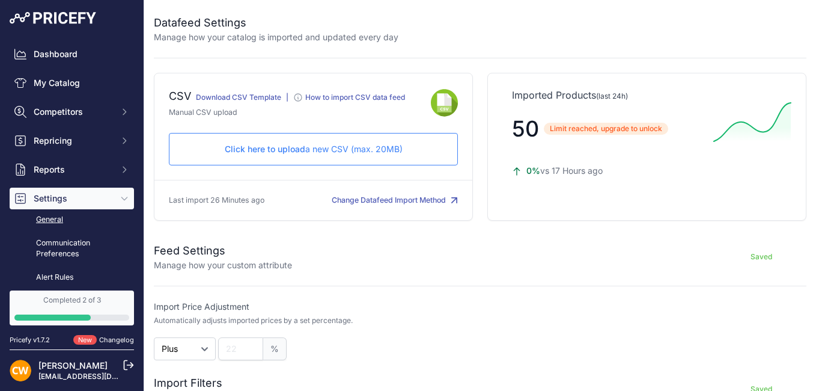
click at [55, 218] on link "General" at bounding box center [72, 219] width 124 height 21
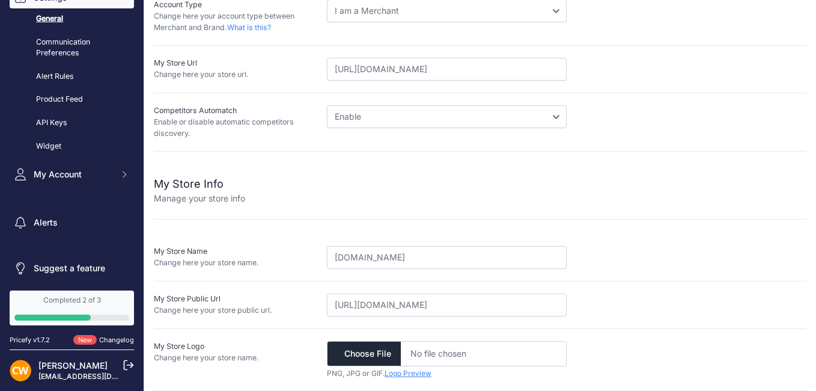
scroll to position [204, 0]
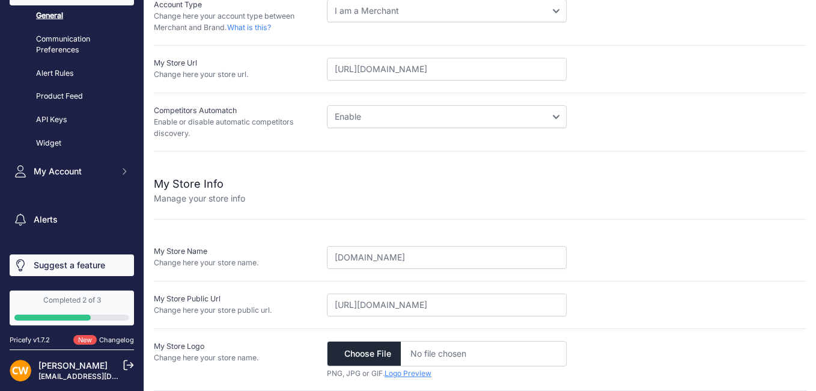
click at [67, 267] on link "Suggest a feature" at bounding box center [72, 265] width 124 height 22
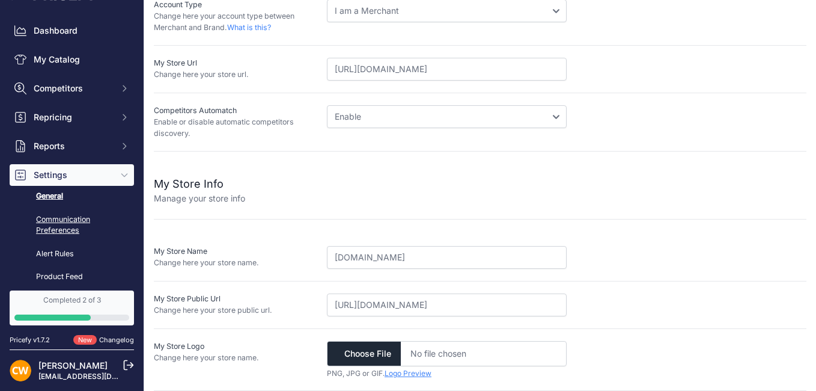
scroll to position [0, 0]
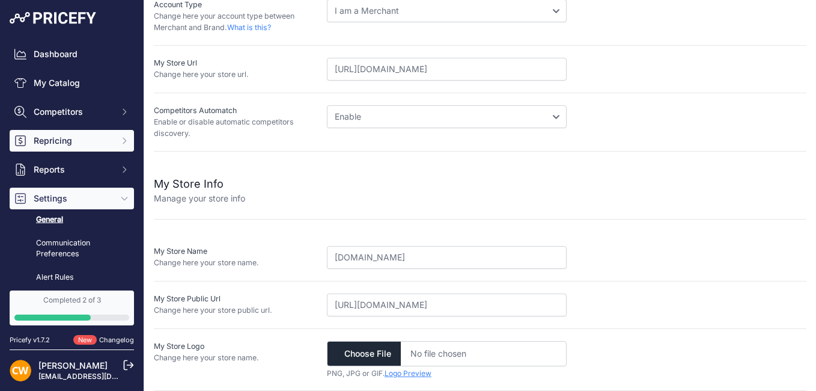
click at [120, 142] on icon "Sidebar" at bounding box center [125, 141] width 10 height 10
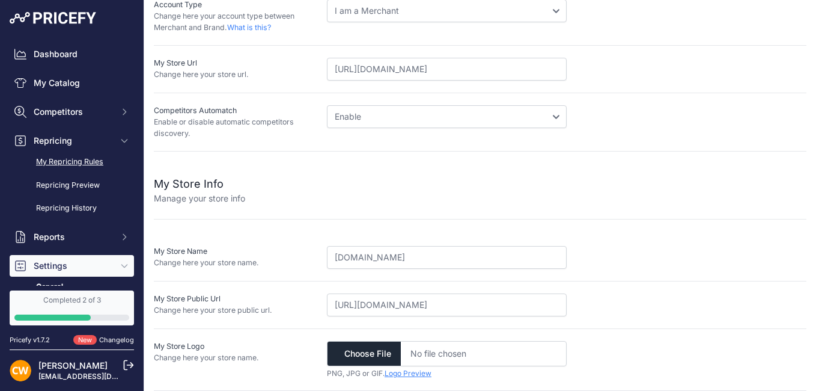
click at [108, 160] on link "My Repricing Rules" at bounding box center [72, 161] width 124 height 21
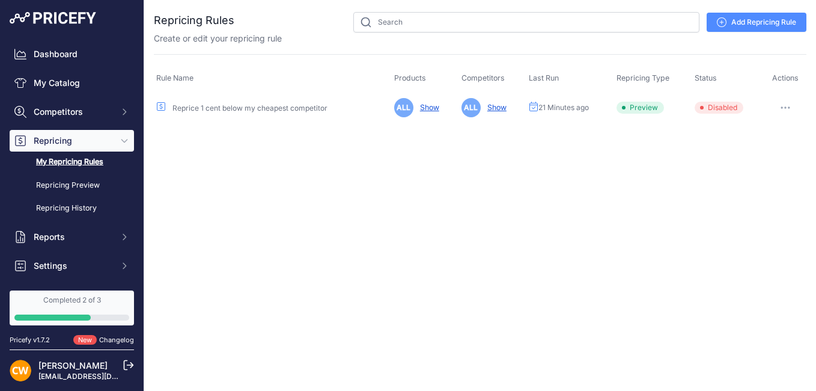
click at [428, 106] on link "Show" at bounding box center [427, 107] width 24 height 9
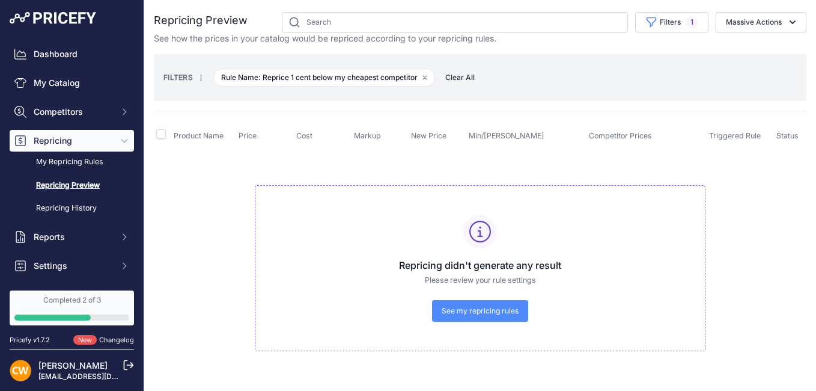
click at [472, 229] on icon at bounding box center [480, 232] width 22 height 22
click at [485, 228] on icon at bounding box center [480, 232] width 22 height 22
drag, startPoint x: 485, startPoint y: 228, endPoint x: 478, endPoint y: 233, distance: 8.2
click at [478, 233] on icon at bounding box center [480, 232] width 22 height 22
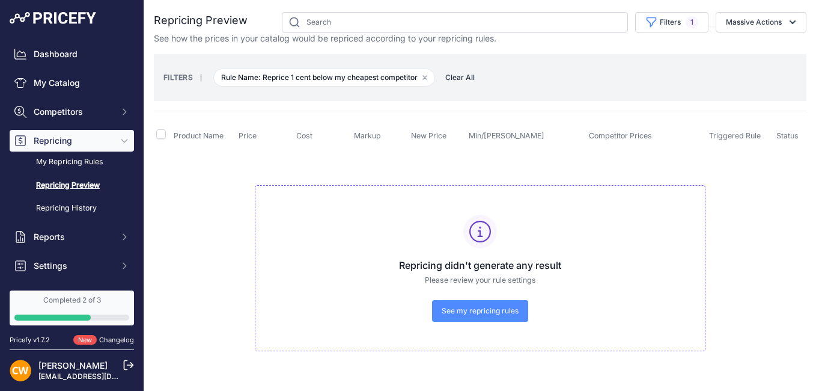
click at [478, 233] on icon at bounding box center [480, 232] width 22 height 22
drag, startPoint x: 478, startPoint y: 233, endPoint x: 371, endPoint y: 186, distance: 117.1
click at [371, 186] on div "Repricing didn't generate any result Please review your rule settings See my re…" at bounding box center [480, 268] width 451 height 166
click at [479, 228] on icon at bounding box center [480, 232] width 22 height 22
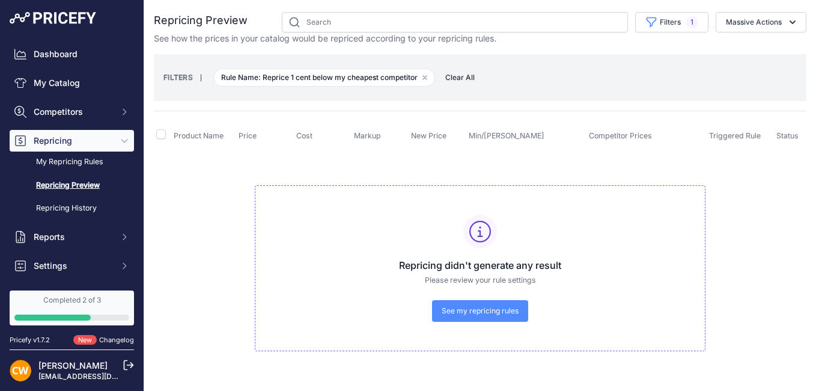
click at [479, 228] on icon at bounding box center [480, 232] width 22 height 22
click at [163, 134] on input "checkbox" at bounding box center [161, 134] width 10 height 10
checkbox input "true"
click at [454, 79] on span "Clear All" at bounding box center [459, 78] width 41 height 12
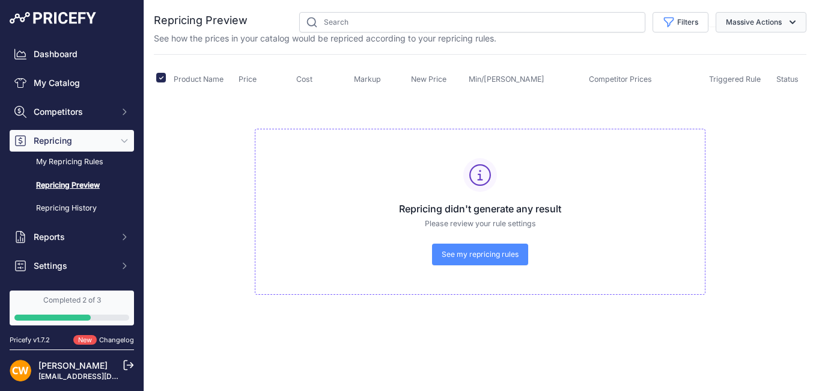
click at [741, 22] on button "Massive Actions" at bounding box center [761, 22] width 91 height 20
click at [746, 51] on span "Reprice Now" at bounding box center [745, 50] width 50 height 10
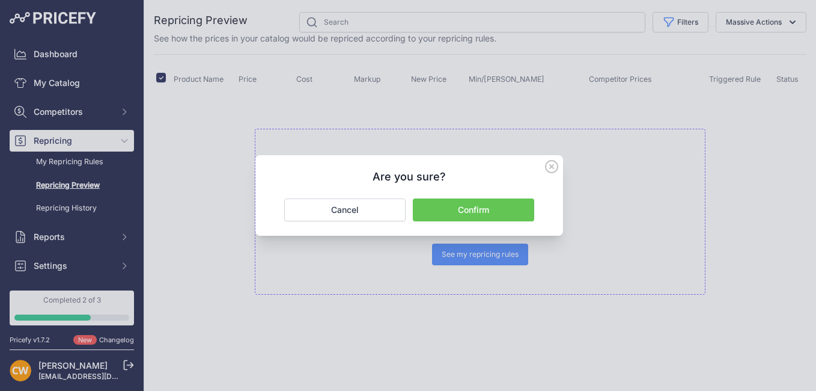
click at [455, 205] on button "Confirm" at bounding box center [473, 209] width 121 height 23
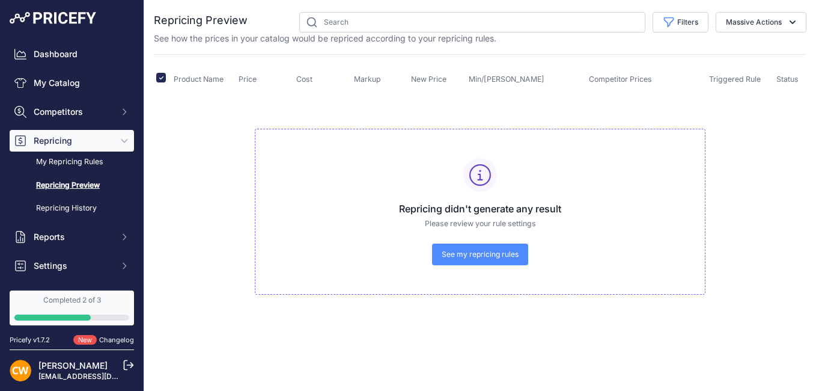
click at [495, 254] on span "See my repricing rules" at bounding box center [480, 254] width 77 height 10
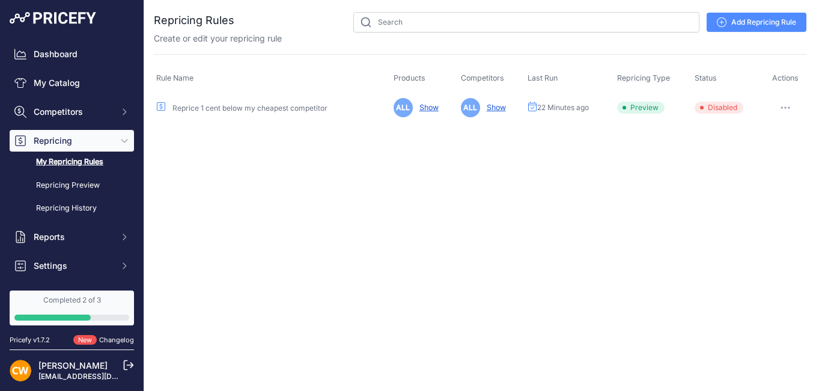
click at [713, 104] on span "Disabled" at bounding box center [719, 108] width 49 height 12
click at [781, 105] on button "button" at bounding box center [785, 107] width 24 height 17
click at [768, 153] on button "Enable" at bounding box center [765, 151] width 77 height 19
click at [744, 160] on div "Close You are not connected to the internet." at bounding box center [480, 195] width 672 height 391
click at [432, 110] on link "Show" at bounding box center [428, 107] width 24 height 9
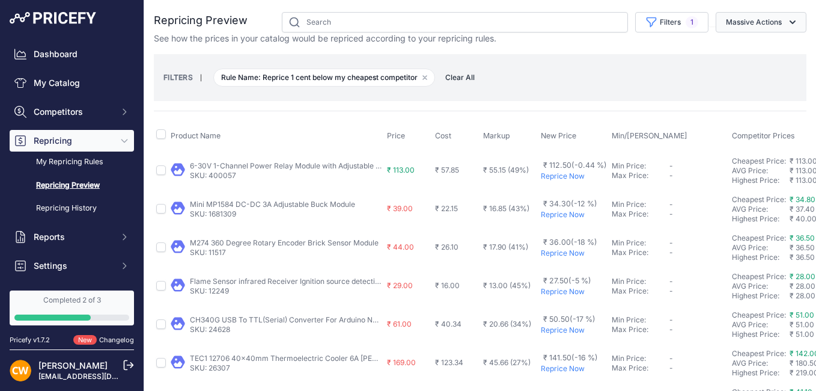
click at [775, 25] on button "Massive Actions" at bounding box center [761, 22] width 91 height 20
click at [648, 72] on div "FILTERS | Rule Name: Reprice 1 cent below my cheapest competitor Remove filter …" at bounding box center [479, 77] width 633 height 32
click at [559, 176] on p "Reprice Now" at bounding box center [574, 176] width 66 height 10
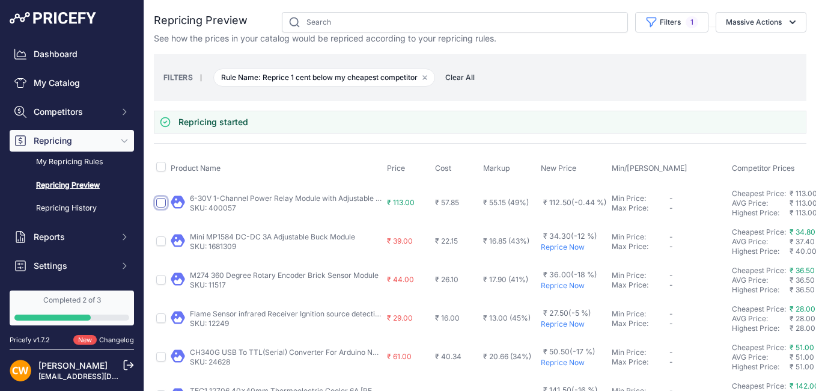
click at [163, 202] on input "checkbox" at bounding box center [161, 203] width 10 height 10
checkbox input "true"
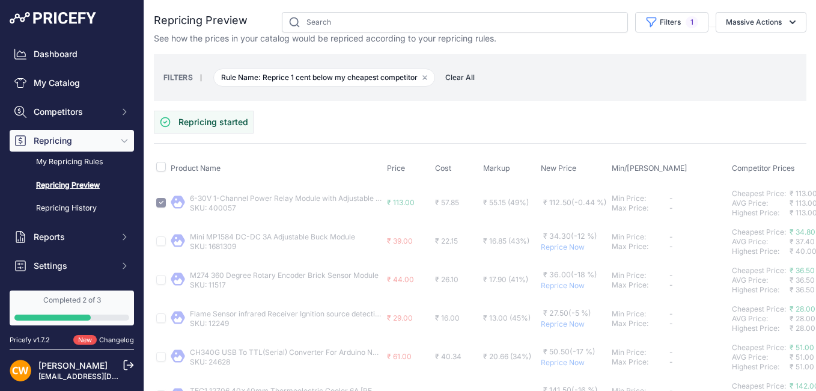
click at [457, 204] on span "₹ 57.85" at bounding box center [447, 202] width 24 height 9
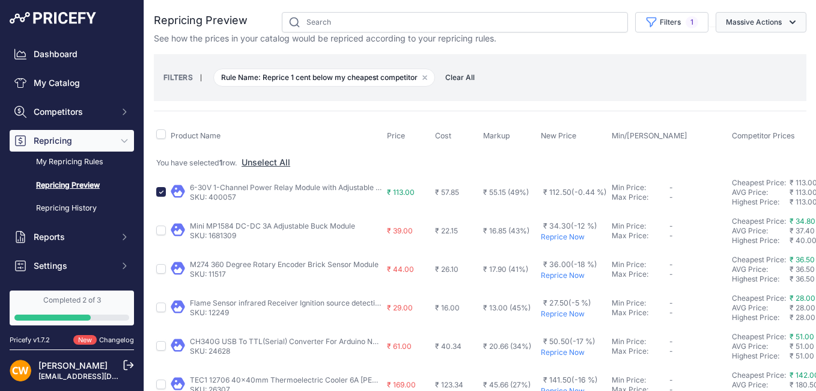
click at [787, 22] on icon "button" at bounding box center [793, 22] width 12 height 12
click at [612, 99] on div "FILTERS | Rule Name: Reprice 1 cent below my cheapest competitor Remove filter …" at bounding box center [480, 77] width 653 height 47
click at [160, 190] on input "checkbox" at bounding box center [161, 192] width 10 height 10
checkbox input "false"
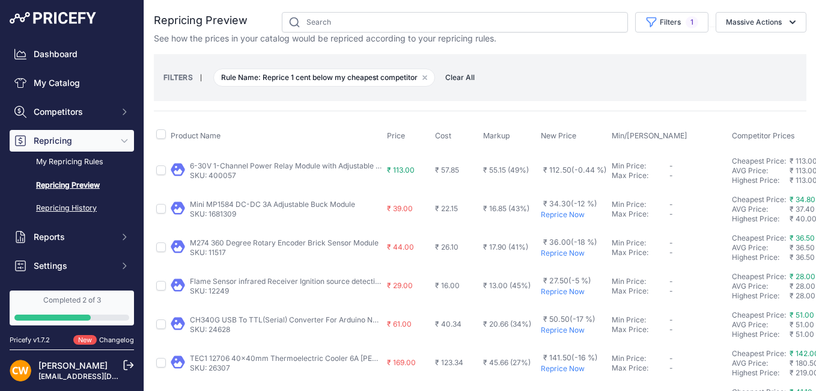
click at [91, 204] on link "Repricing History" at bounding box center [72, 208] width 124 height 21
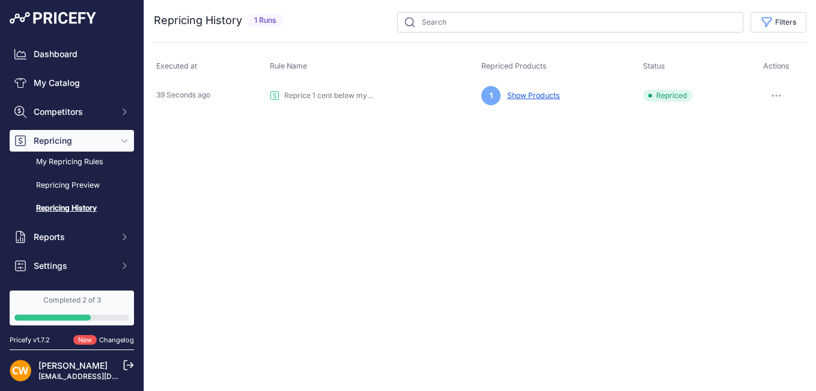
click at [522, 95] on link "Show Products" at bounding box center [531, 95] width 58 height 9
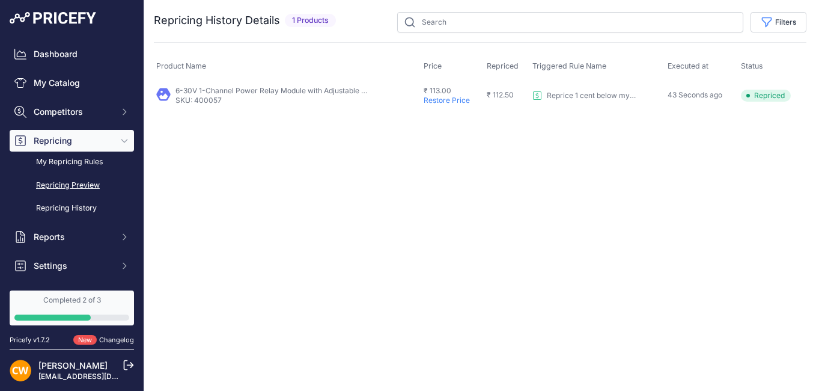
click at [83, 184] on link "Repricing Preview" at bounding box center [72, 185] width 124 height 21
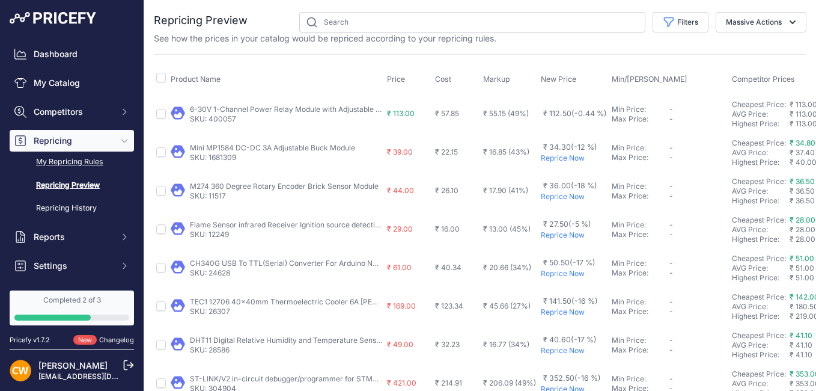
click at [67, 161] on link "My Repricing Rules" at bounding box center [72, 161] width 124 height 21
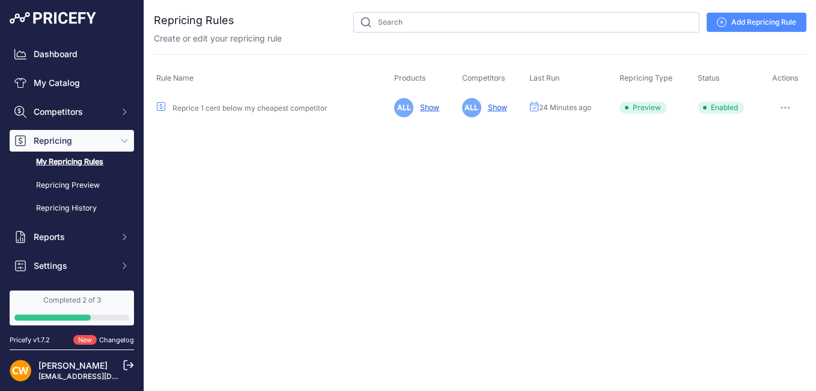
click at [254, 108] on link "Reprice 1 cent below my cheapest competitor" at bounding box center [249, 107] width 155 height 9
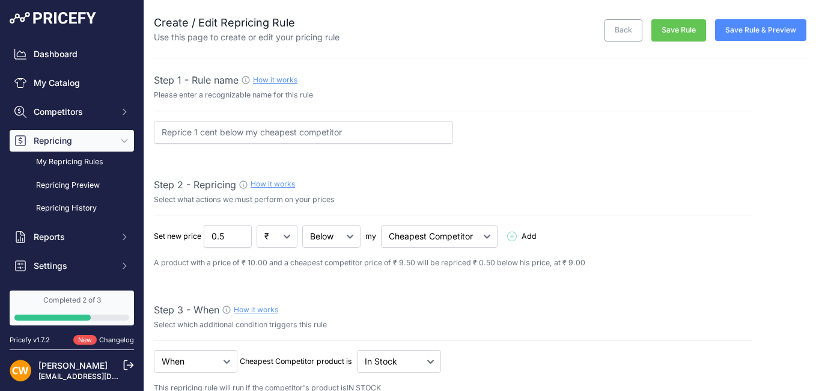
select select "7"
click at [519, 236] on span "Add" at bounding box center [524, 236] width 34 height 11
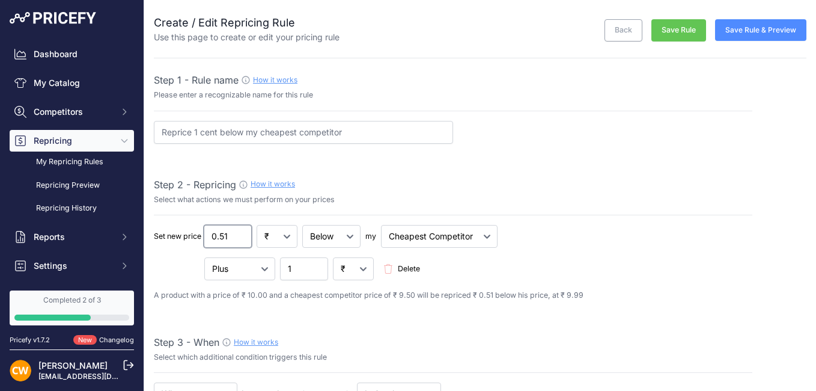
click at [240, 235] on input "0.51" at bounding box center [228, 236] width 48 height 23
type input "0.5"
click at [240, 240] on input "0.5" at bounding box center [228, 236] width 48 height 23
click at [290, 235] on select "₹ %" at bounding box center [277, 236] width 41 height 23
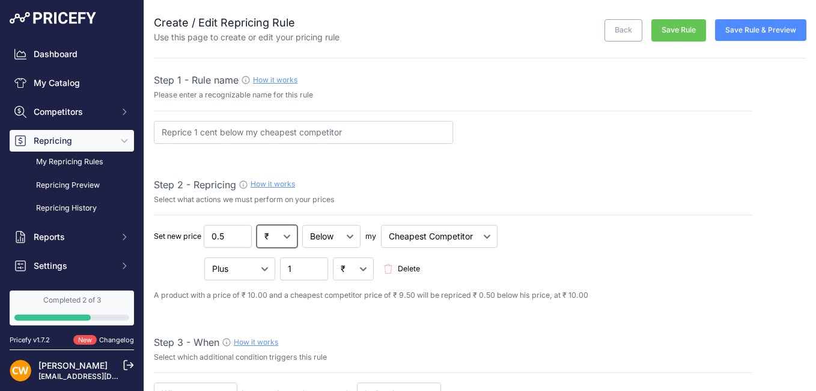
click at [290, 235] on select "₹ %" at bounding box center [277, 236] width 41 height 23
select select "percentage"
click at [257, 225] on select "₹ %" at bounding box center [277, 236] width 41 height 23
click at [238, 241] on input "0.49" at bounding box center [228, 236] width 48 height 23
click at [238, 239] on input "0.48" at bounding box center [228, 236] width 48 height 23
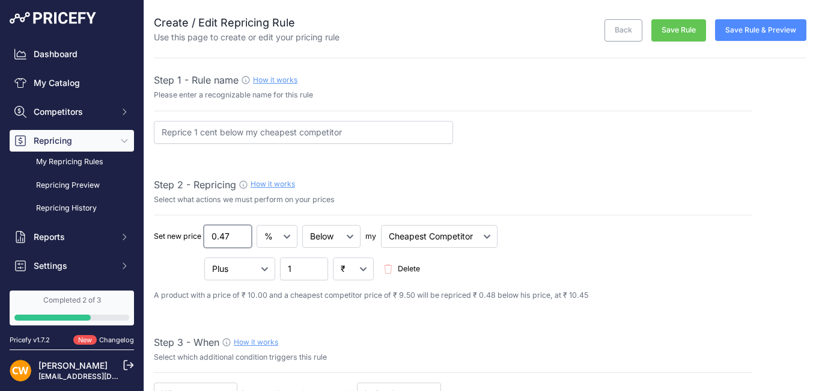
click at [238, 239] on input "0.47" at bounding box center [228, 236] width 48 height 23
click at [238, 239] on input "0.01" at bounding box center [228, 236] width 48 height 23
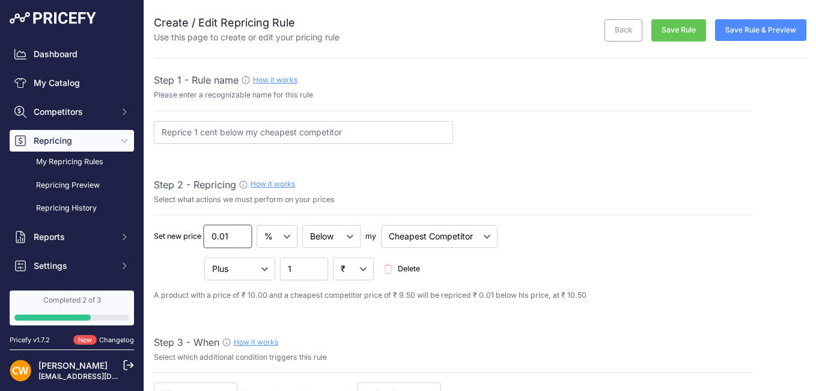
click at [238, 239] on input "0.01" at bounding box center [228, 236] width 48 height 23
click at [239, 233] on input "0.02" at bounding box center [228, 236] width 48 height 23
click at [239, 233] on input "0.03" at bounding box center [228, 236] width 48 height 23
click at [239, 233] on input "0.04" at bounding box center [228, 236] width 48 height 23
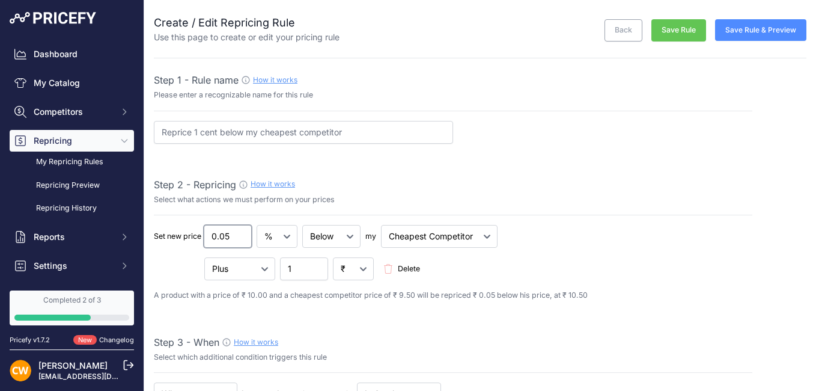
click at [239, 233] on input "0.05" at bounding box center [228, 236] width 48 height 23
click at [239, 233] on input "0.06" at bounding box center [228, 236] width 48 height 23
click at [239, 233] on input "0.07" at bounding box center [228, 236] width 48 height 23
click at [239, 233] on input "0.08" at bounding box center [228, 236] width 48 height 23
click at [239, 233] on input "0.09" at bounding box center [228, 236] width 48 height 23
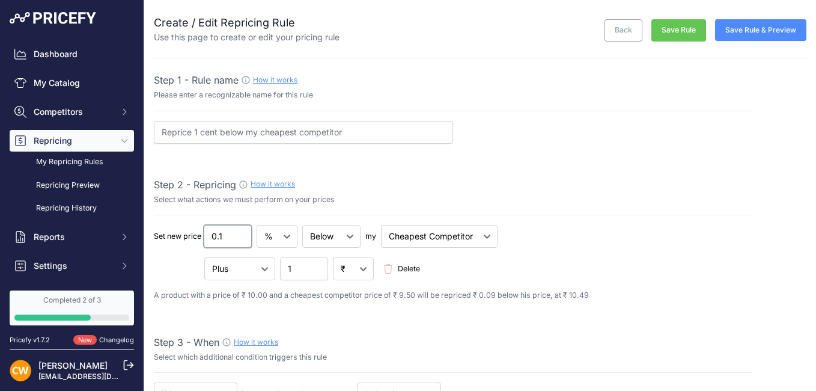
click at [239, 233] on input "0.1" at bounding box center [228, 236] width 48 height 23
click at [239, 233] on input "0.11" at bounding box center [228, 236] width 48 height 23
click at [239, 233] on input "0.3" at bounding box center [228, 236] width 48 height 23
click at [239, 233] on input "0.42" at bounding box center [228, 236] width 48 height 23
click at [239, 233] on input "0.43" at bounding box center [228, 236] width 48 height 23
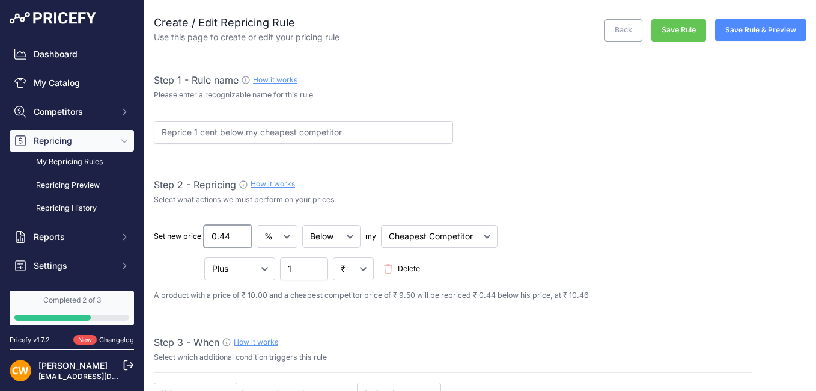
click at [239, 233] on input "0.44" at bounding box center [228, 236] width 48 height 23
click at [239, 233] on input "0.45" at bounding box center [228, 236] width 48 height 23
click at [239, 233] on input "0.46" at bounding box center [228, 236] width 48 height 23
click at [239, 233] on input "0.47" at bounding box center [228, 236] width 48 height 23
click at [239, 233] on input "0.48" at bounding box center [228, 236] width 48 height 23
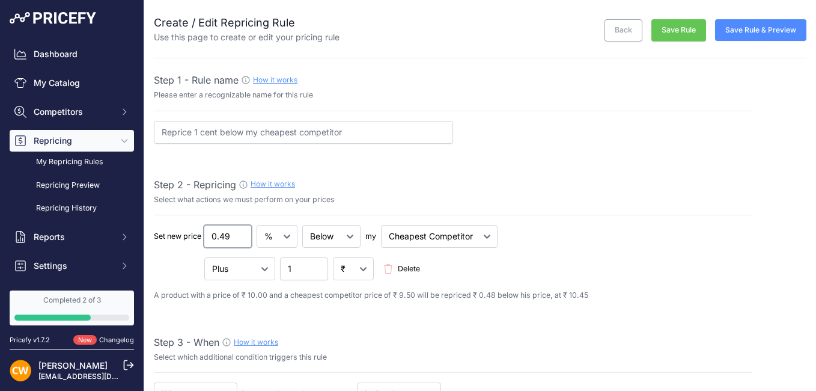
click at [239, 233] on input "0.49" at bounding box center [228, 236] width 48 height 23
click at [239, 233] on input "0.5" at bounding box center [228, 236] width 48 height 23
click at [239, 233] on input "0.51" at bounding box center [228, 236] width 48 height 23
click at [240, 237] on input "0.5" at bounding box center [228, 236] width 48 height 23
click at [237, 234] on input "2.21" at bounding box center [228, 236] width 48 height 23
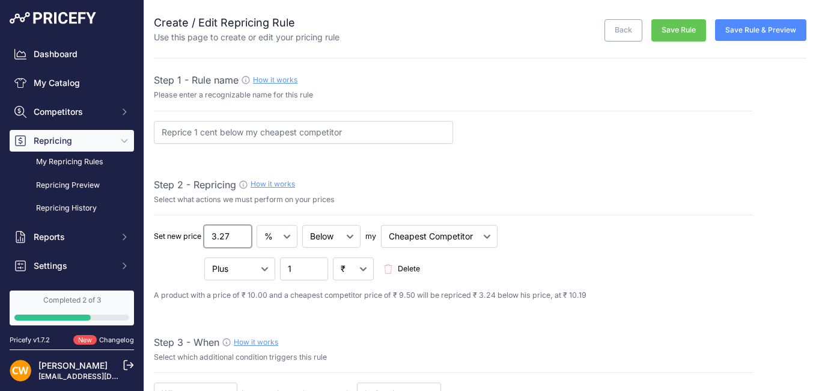
click at [239, 234] on input "3.27" at bounding box center [228, 236] width 48 height 23
drag, startPoint x: 215, startPoint y: 233, endPoint x: 208, endPoint y: 234, distance: 6.6
click at [208, 234] on input "3.27" at bounding box center [228, 236] width 48 height 23
click at [238, 233] on input "10.28" at bounding box center [228, 236] width 48 height 23
click at [218, 237] on input "10.28" at bounding box center [228, 236] width 48 height 23
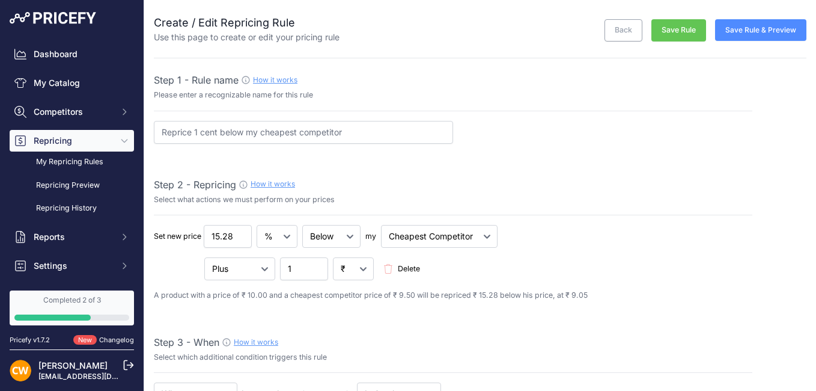
click at [534, 234] on div "Set new price 15.28 ₹ % Below Add" at bounding box center [453, 236] width 598 height 23
drag, startPoint x: 218, startPoint y: 234, endPoint x: 210, endPoint y: 236, distance: 8.6
click at [210, 236] on input "15.28" at bounding box center [228, 236] width 48 height 23
click at [215, 240] on input "25.28" at bounding box center [228, 236] width 48 height 23
click at [233, 243] on input "20.28" at bounding box center [228, 236] width 48 height 23
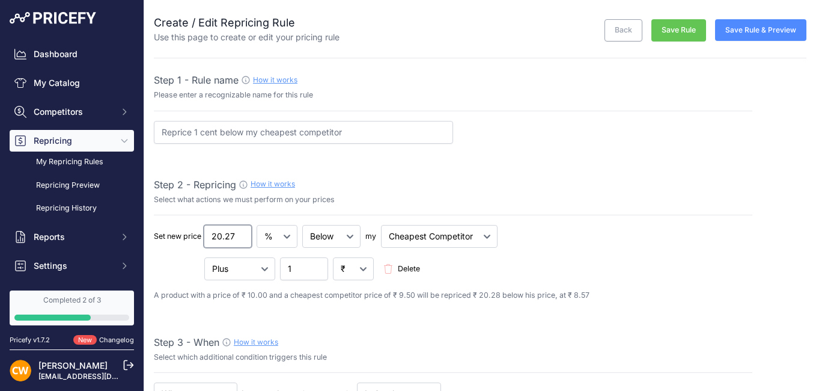
click at [243, 240] on input "20.27" at bounding box center [228, 236] width 48 height 23
click at [242, 239] on input "20.26" at bounding box center [228, 236] width 48 height 23
click at [242, 239] on input "20.14" at bounding box center [228, 236] width 48 height 23
click at [242, 239] on input "20.13" at bounding box center [228, 236] width 48 height 23
click at [242, 239] on input "20.12" at bounding box center [228, 236] width 48 height 23
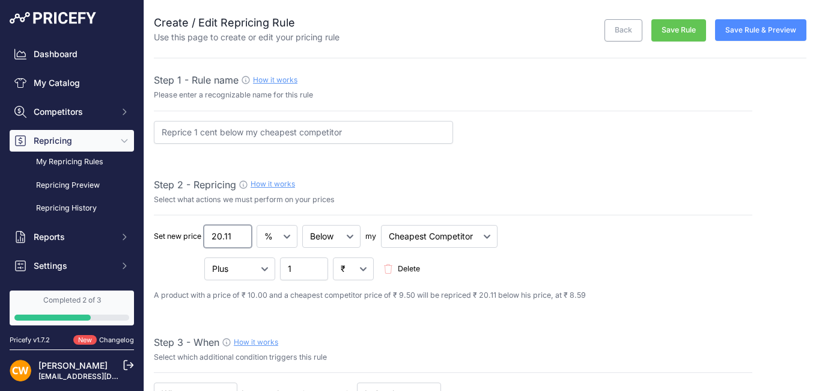
click at [242, 239] on input "20.11" at bounding box center [228, 236] width 48 height 23
click at [242, 239] on input "20.1" at bounding box center [228, 236] width 48 height 23
click at [242, 239] on input "20.09" at bounding box center [228, 236] width 48 height 23
click at [242, 239] on input "20.08" at bounding box center [228, 236] width 48 height 23
click at [242, 239] on input "20.07" at bounding box center [228, 236] width 48 height 23
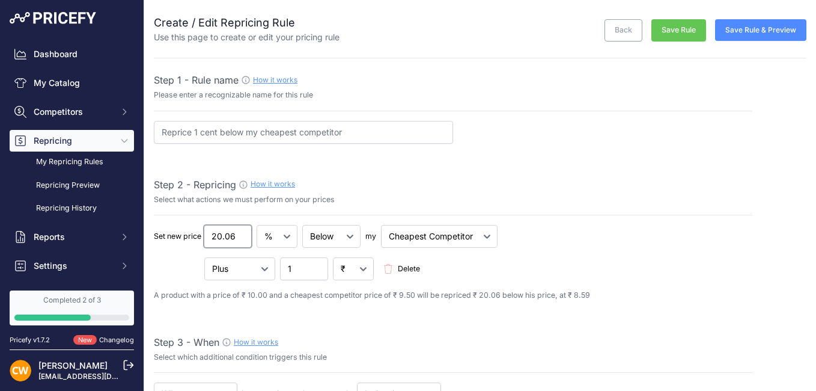
click at [242, 239] on input "20.06" at bounding box center [228, 236] width 48 height 23
click at [242, 239] on input "20.05" at bounding box center [228, 236] width 48 height 23
click at [242, 239] on input "20.04" at bounding box center [228, 236] width 48 height 23
click at [242, 239] on input "20.03" at bounding box center [228, 236] width 48 height 23
click at [242, 239] on input "19.87" at bounding box center [228, 236] width 48 height 23
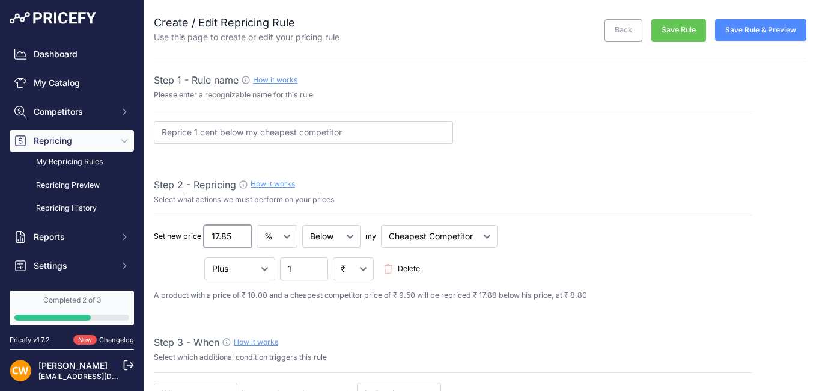
click at [242, 239] on input "17.85" at bounding box center [228, 236] width 48 height 23
click at [219, 235] on input "17.85" at bounding box center [228, 236] width 48 height 23
click at [237, 239] on input "16.71" at bounding box center [228, 236] width 48 height 23
click at [237, 239] on input "16.26" at bounding box center [228, 236] width 48 height 23
click at [237, 239] on input "16.23" at bounding box center [228, 236] width 48 height 23
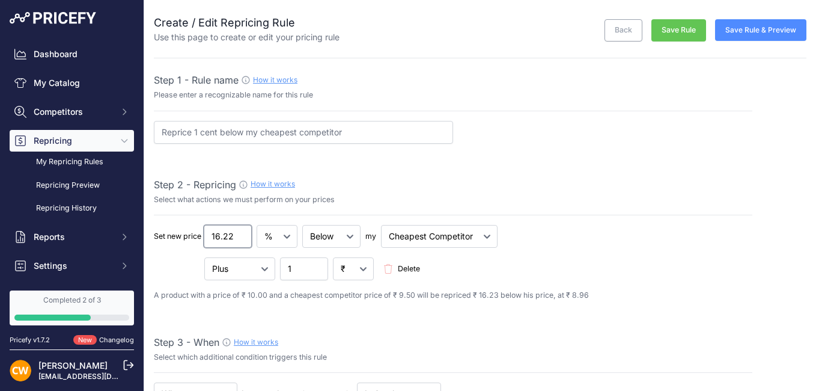
click at [237, 239] on input "16.22" at bounding box center [228, 236] width 48 height 23
click at [237, 239] on input "16.21" at bounding box center [228, 236] width 48 height 23
click at [237, 239] on input "16.19" at bounding box center [228, 236] width 48 height 23
click at [237, 239] on input "16.08" at bounding box center [228, 236] width 48 height 23
click at [237, 239] on input "15.97" at bounding box center [228, 236] width 48 height 23
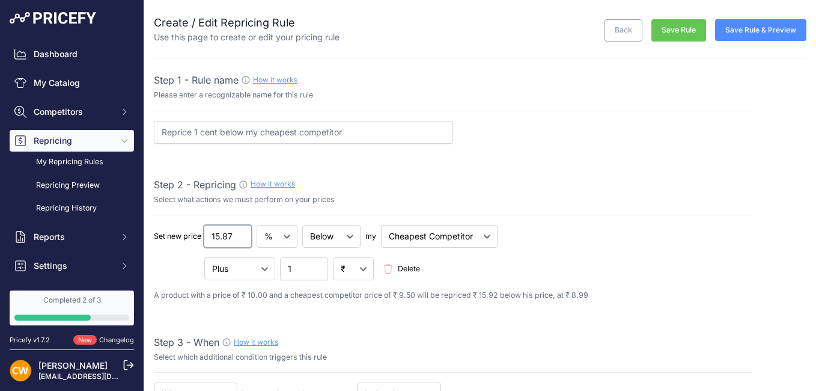
click at [237, 239] on input "15.87" at bounding box center [228, 236] width 48 height 23
click at [237, 239] on input "15.86" at bounding box center [228, 236] width 48 height 23
click at [237, 239] on input "15.85" at bounding box center [228, 236] width 48 height 23
click at [237, 239] on input "15.84" at bounding box center [228, 236] width 48 height 23
click at [237, 239] on input "15.82" at bounding box center [228, 236] width 48 height 23
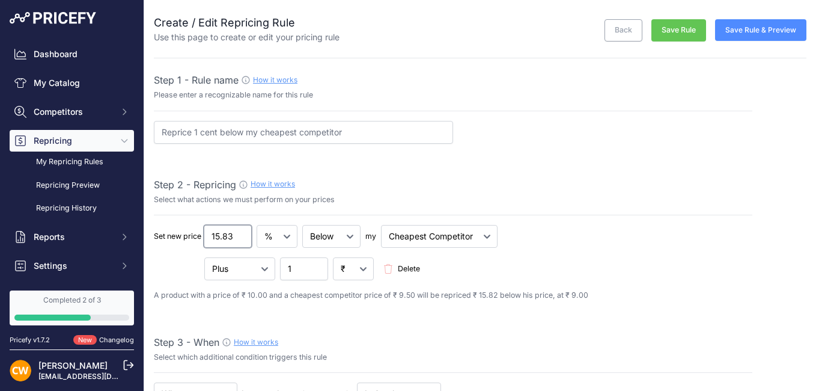
click at [239, 232] on input "15.83" at bounding box center [228, 236] width 48 height 23
click at [239, 232] on input "15.84" at bounding box center [228, 236] width 48 height 23
click at [238, 235] on input "15.85" at bounding box center [228, 236] width 48 height 23
click at [238, 234] on input "15.86" at bounding box center [228, 236] width 48 height 23
click at [239, 240] on input "15.85" at bounding box center [228, 236] width 48 height 23
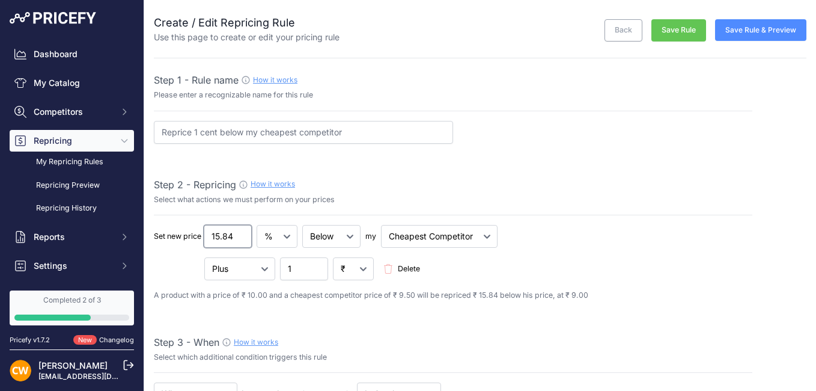
click at [239, 240] on input "15.84" at bounding box center [228, 236] width 48 height 23
click at [239, 240] on input "15.83" at bounding box center [228, 236] width 48 height 23
click at [239, 240] on input "15.82" at bounding box center [228, 236] width 48 height 23
click at [239, 240] on input "15.81" at bounding box center [228, 236] width 48 height 23
click at [239, 240] on input "15.8" at bounding box center [228, 236] width 48 height 23
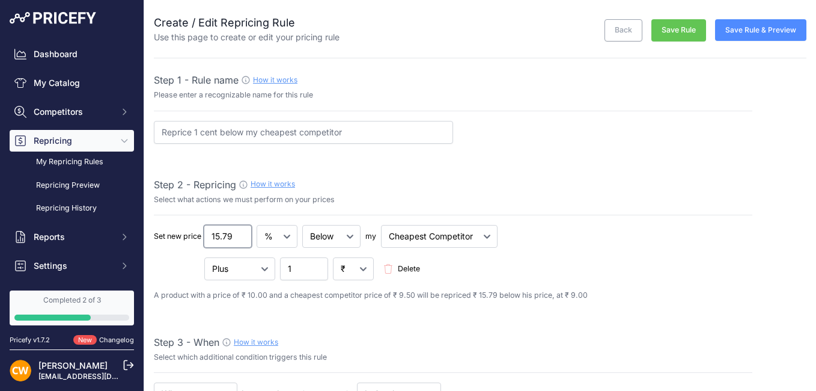
click at [239, 240] on input "15.79" at bounding box center [228, 236] width 48 height 23
click at [239, 240] on input "15.78" at bounding box center [228, 236] width 48 height 23
click at [239, 240] on input "15.77" at bounding box center [228, 236] width 48 height 23
click at [239, 240] on input "15.76" at bounding box center [228, 236] width 48 height 23
click at [239, 240] on input "15.75" at bounding box center [228, 236] width 48 height 23
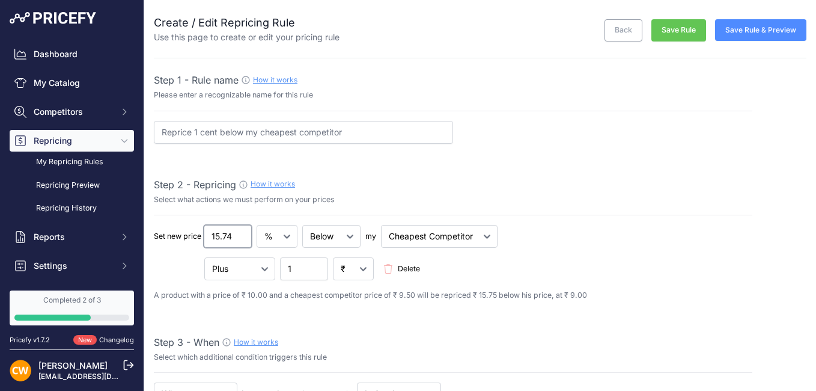
click at [239, 240] on input "15.74" at bounding box center [228, 236] width 48 height 23
click at [239, 240] on input "15.73" at bounding box center [228, 236] width 48 height 23
click at [239, 240] on input "15.72" at bounding box center [228, 236] width 48 height 23
click at [239, 233] on input "15.73" at bounding box center [228, 236] width 48 height 23
click at [239, 233] on input "15.74" at bounding box center [228, 236] width 48 height 23
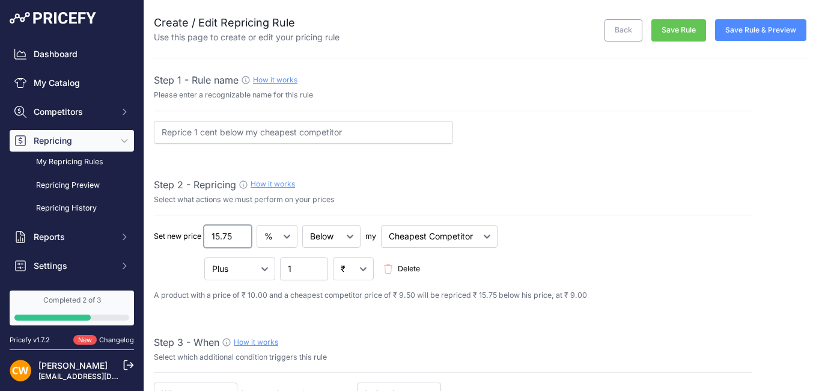
type input "15.75"
click at [239, 233] on input "15.75" at bounding box center [228, 236] width 48 height 23
click at [252, 264] on select "Plus Minus Multiplied Divided" at bounding box center [239, 268] width 71 height 23
select select "minus"
click at [204, 257] on select "Plus Minus Multiplied Divided" at bounding box center [239, 268] width 71 height 23
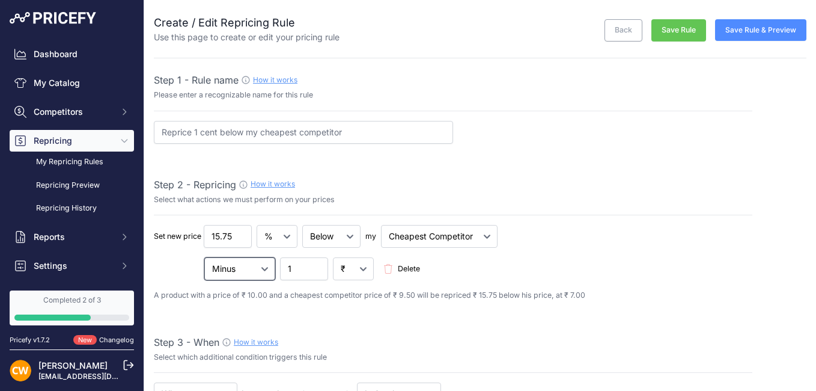
click at [258, 267] on select "Plus Minus Multiplied Divided" at bounding box center [239, 268] width 71 height 23
click at [303, 267] on input "1" at bounding box center [304, 268] width 48 height 23
click at [356, 266] on select "₹ %" at bounding box center [353, 268] width 41 height 23
select select "percentage"
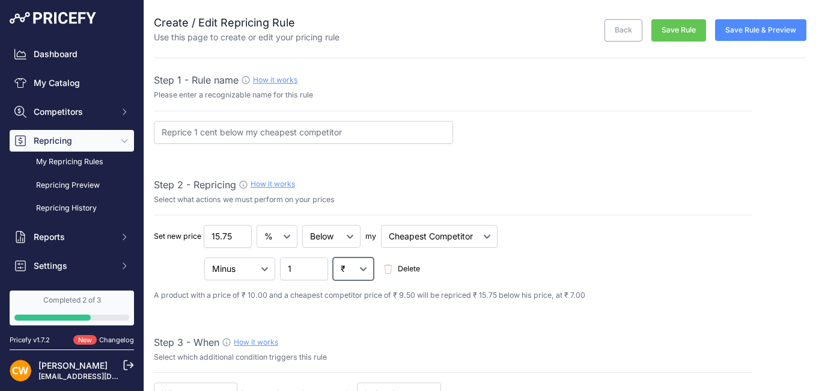
click at [333, 257] on select "₹ %" at bounding box center [353, 268] width 41 height 23
click at [311, 266] on input "1" at bounding box center [304, 268] width 48 height 23
click at [317, 271] on input "0.99" at bounding box center [304, 268] width 48 height 23
click at [317, 271] on input "0.98" at bounding box center [304, 268] width 48 height 23
click at [317, 264] on input "0.99" at bounding box center [304, 268] width 48 height 23
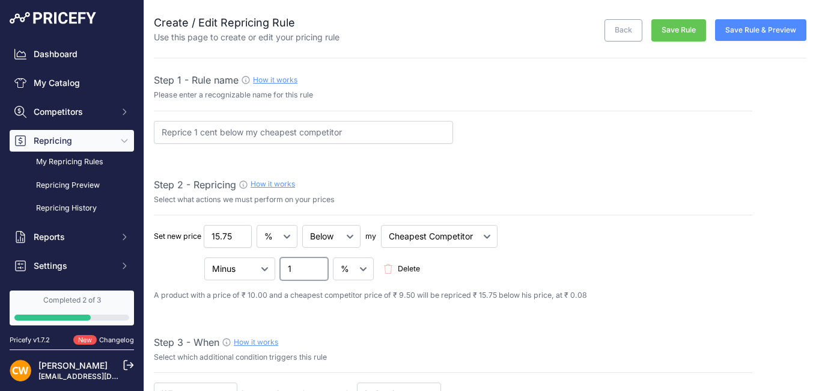
click at [317, 264] on input "1" at bounding box center [304, 268] width 48 height 23
click at [317, 264] on input "1.01" at bounding box center [304, 268] width 48 height 23
click at [317, 264] on input "1.02" at bounding box center [304, 268] width 48 height 23
click at [317, 264] on input "1.03" at bounding box center [304, 268] width 48 height 23
click at [287, 270] on input "1.03" at bounding box center [304, 268] width 48 height 23
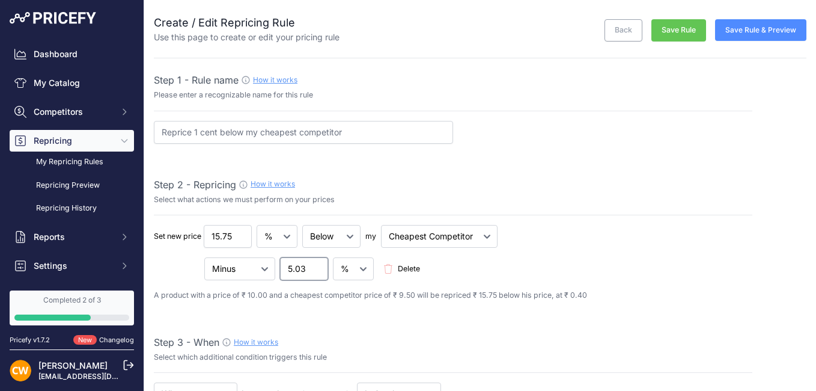
type input "5.03"
click at [269, 265] on select "Plus Minus Multiplied Divided" at bounding box center [239, 268] width 71 height 23
select select "plus"
click at [204, 257] on select "Plus Minus Multiplied Divided" at bounding box center [239, 268] width 71 height 23
click at [285, 273] on input "5.03" at bounding box center [304, 268] width 48 height 23
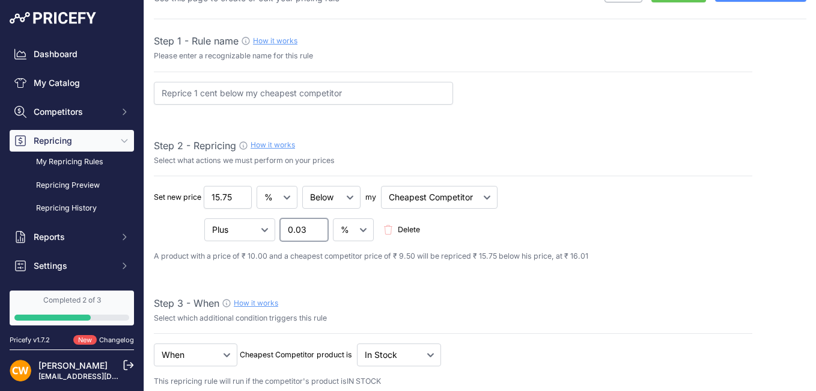
scroll to position [60, 0]
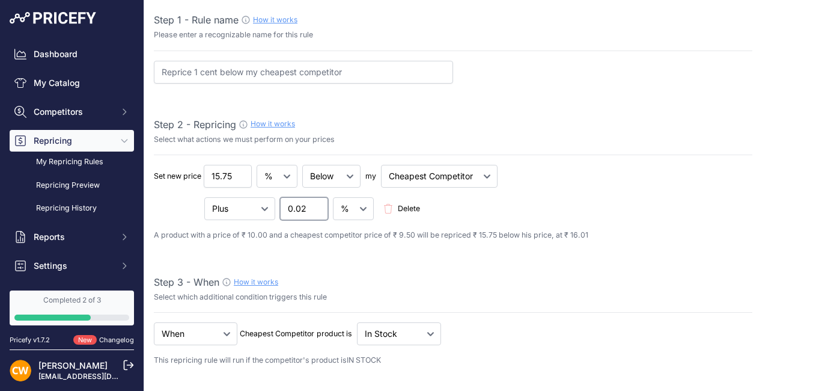
click at [314, 209] on input "0.02" at bounding box center [304, 208] width 48 height 23
click at [314, 209] on input "0.01" at bounding box center [304, 208] width 48 height 23
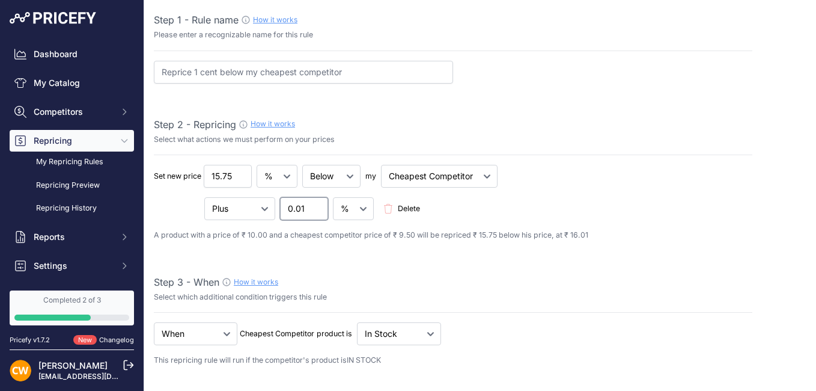
click at [314, 209] on input "0.01" at bounding box center [304, 208] width 48 height 23
click at [316, 202] on input "0.02" at bounding box center [304, 208] width 48 height 23
type input "0.03"
click at [316, 202] on input "0.03" at bounding box center [304, 208] width 48 height 23
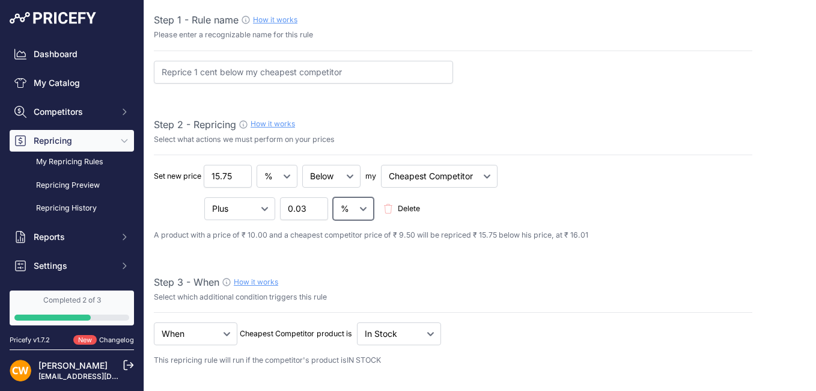
click at [350, 213] on select "₹ %" at bounding box center [353, 208] width 41 height 23
click at [333, 197] on select "₹ %" at bounding box center [353, 208] width 41 height 23
click at [353, 216] on select "₹ %" at bounding box center [353, 208] width 41 height 23
select select "percentage"
click at [333, 197] on select "₹ %" at bounding box center [353, 208] width 41 height 23
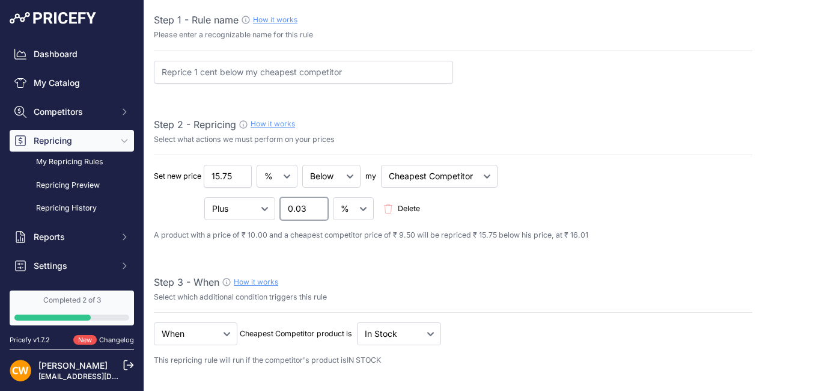
click at [308, 207] on input "0.03" at bounding box center [304, 208] width 48 height 23
drag, startPoint x: 301, startPoint y: 207, endPoint x: 283, endPoint y: 209, distance: 18.1
click at [283, 209] on input "0.03" at bounding box center [304, 208] width 48 height 23
click at [481, 216] on div "Plus Minus Multiplied Divided 5" at bounding box center [453, 208] width 598 height 23
drag, startPoint x: 296, startPoint y: 207, endPoint x: 285, endPoint y: 212, distance: 12.4
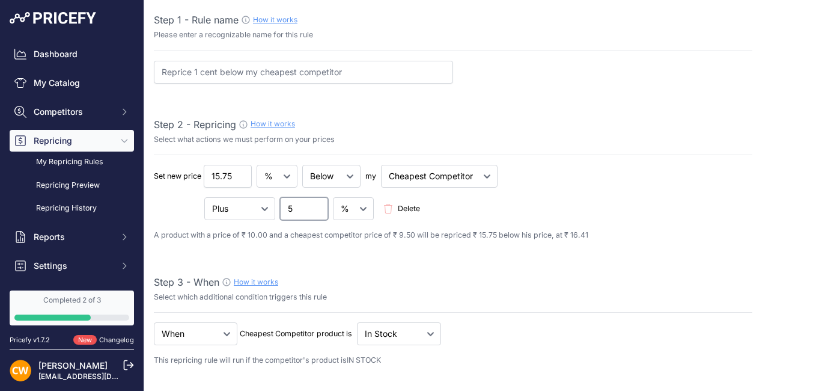
click at [285, 212] on input "5" at bounding box center [304, 208] width 48 height 23
click at [459, 216] on div "Plus Minus Multiplied Divided 10" at bounding box center [453, 208] width 598 height 23
click at [316, 211] on input "9.91" at bounding box center [304, 208] width 48 height 23
click at [315, 213] on input "9.9" at bounding box center [304, 208] width 48 height 23
click at [315, 213] on input "9.89" at bounding box center [304, 208] width 48 height 23
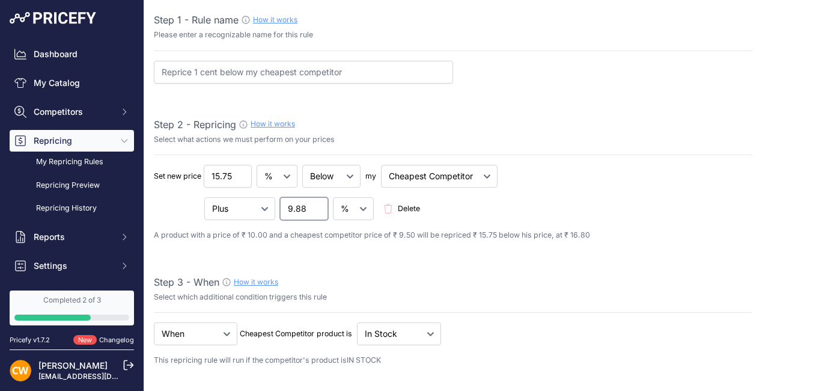
click at [315, 213] on input "9.88" at bounding box center [304, 208] width 48 height 23
click at [315, 213] on input "9.87" at bounding box center [304, 208] width 48 height 23
click at [315, 213] on input "9.86" at bounding box center [304, 208] width 48 height 23
click at [315, 213] on input "9.75" at bounding box center [304, 208] width 48 height 23
drag, startPoint x: 296, startPoint y: 207, endPoint x: 285, endPoint y: 208, distance: 10.2
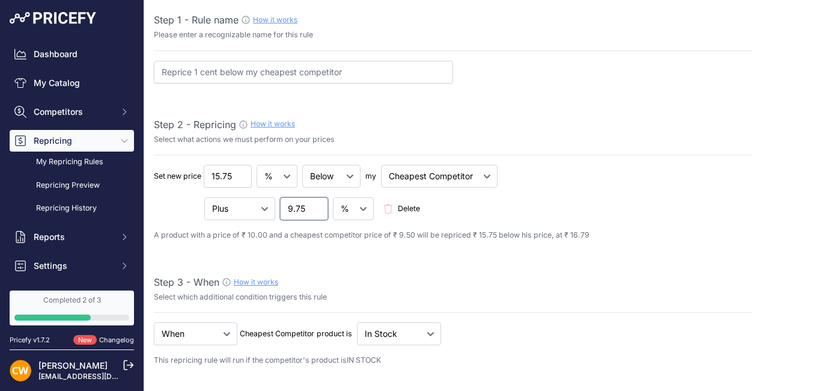
click at [285, 208] on input "9.75" at bounding box center [304, 208] width 48 height 23
click at [458, 198] on div "Plus Minus Multiplied Divided 05" at bounding box center [453, 208] width 598 height 23
click at [293, 209] on input "05" at bounding box center [304, 208] width 48 height 23
click at [455, 208] on div "Plus Minus Multiplied Divided 0.5" at bounding box center [453, 208] width 598 height 23
click at [316, 211] on input "0.49" at bounding box center [304, 208] width 48 height 23
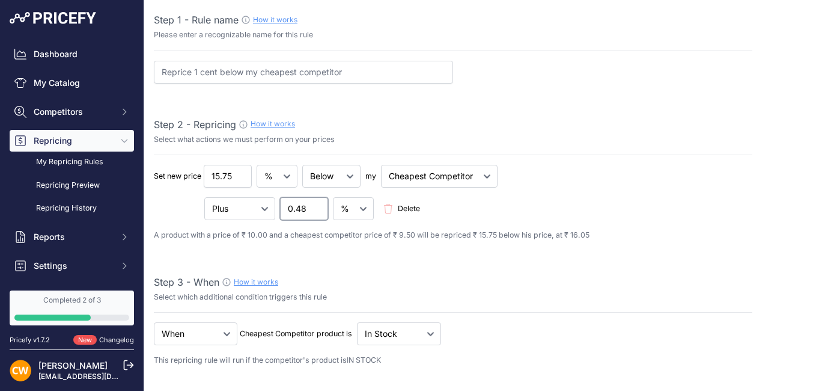
click at [316, 211] on input "0.48" at bounding box center [304, 208] width 48 height 23
type input "0.01"
click at [316, 211] on input "0.01" at bounding box center [304, 208] width 48 height 23
click at [267, 206] on select "Plus Minus Multiplied Divided" at bounding box center [239, 208] width 71 height 23
select select "minus"
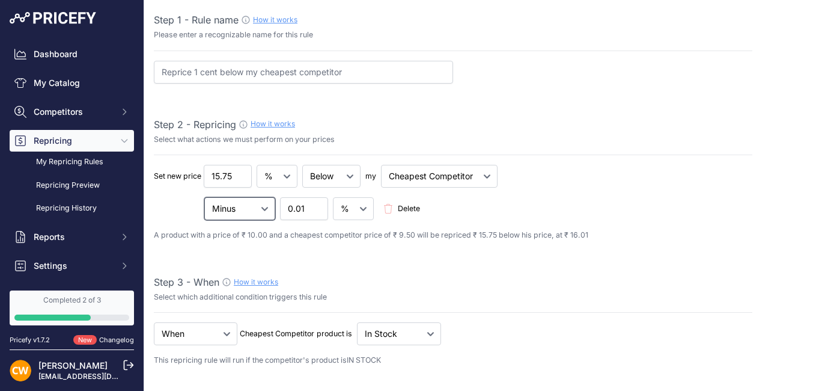
click at [204, 197] on select "Plus Minus Multiplied Divided" at bounding box center [239, 208] width 71 height 23
click at [316, 213] on input "0.01" at bounding box center [304, 208] width 48 height 23
click at [315, 206] on input "0.35" at bounding box center [304, 208] width 48 height 23
drag, startPoint x: 291, startPoint y: 206, endPoint x: 285, endPoint y: 207, distance: 6.1
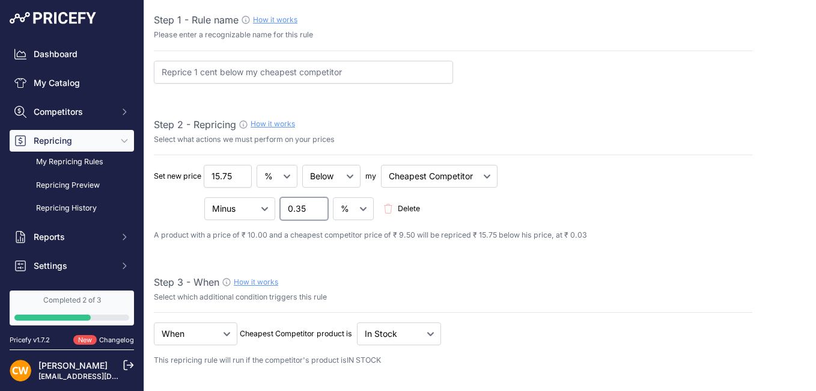
click at [285, 207] on input "0.35" at bounding box center [304, 208] width 48 height 23
click at [436, 202] on div "Plus Minus Multiplied Divided 10.35 Delete" at bounding box center [453, 208] width 598 height 23
click at [294, 211] on input "10.35" at bounding box center [304, 208] width 48 height 23
click at [460, 204] on div "Plus Minus Multiplied Divided 100.35 Delete" at bounding box center [453, 208] width 598 height 23
click at [315, 210] on input "100.34" at bounding box center [304, 208] width 48 height 23
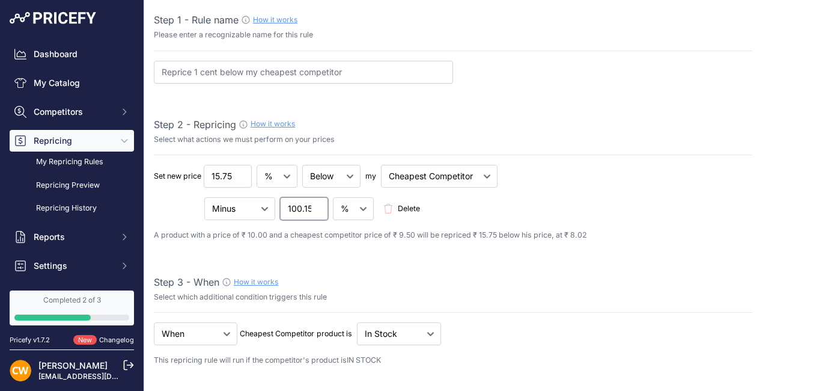
click at [315, 210] on input "100.15" at bounding box center [304, 208] width 48 height 23
click at [315, 210] on input "100.02" at bounding box center [304, 208] width 48 height 23
click at [315, 210] on input "99.9" at bounding box center [304, 208] width 48 height 23
click at [315, 210] on input "99.86" at bounding box center [304, 208] width 48 height 23
click at [315, 210] on input "99.85" at bounding box center [304, 208] width 48 height 23
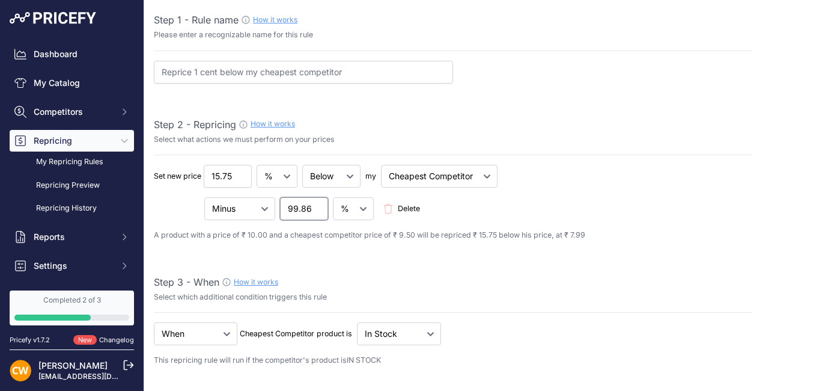
click at [314, 204] on input "99.86" at bounding box center [304, 208] width 48 height 23
type input "99.87"
click at [314, 204] on input "99.87" at bounding box center [304, 208] width 48 height 23
click at [389, 207] on icon at bounding box center [388, 209] width 10 height 10
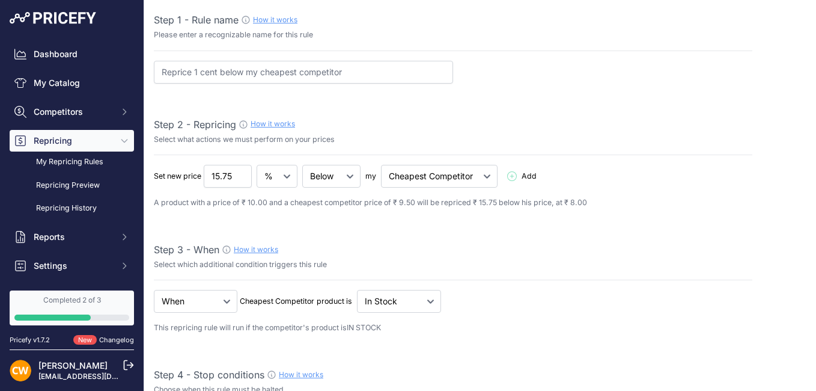
click at [669, 189] on div "Set new price 15.75 ₹ % Add 99.87" at bounding box center [453, 187] width 598 height 44
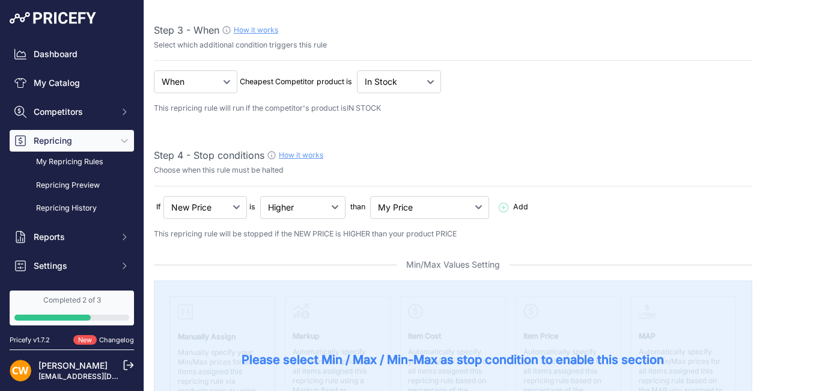
scroll to position [300, 0]
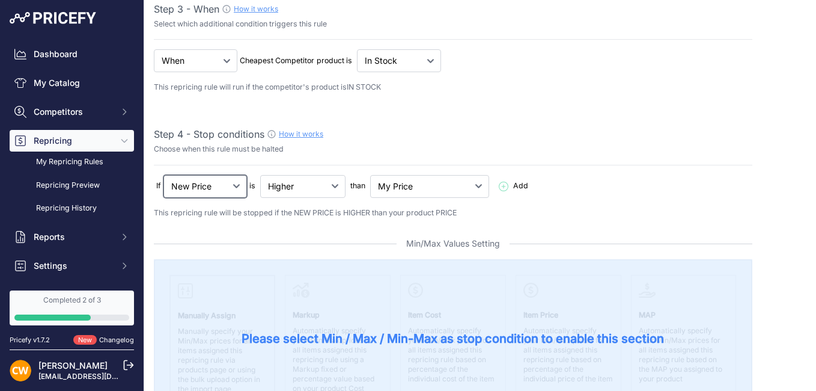
click at [231, 190] on select "New Price No Condition" at bounding box center [205, 186] width 84 height 23
click at [229, 193] on select "New Price No Condition" at bounding box center [205, 186] width 84 height 23
click at [499, 184] on icon at bounding box center [504, 186] width 10 height 10
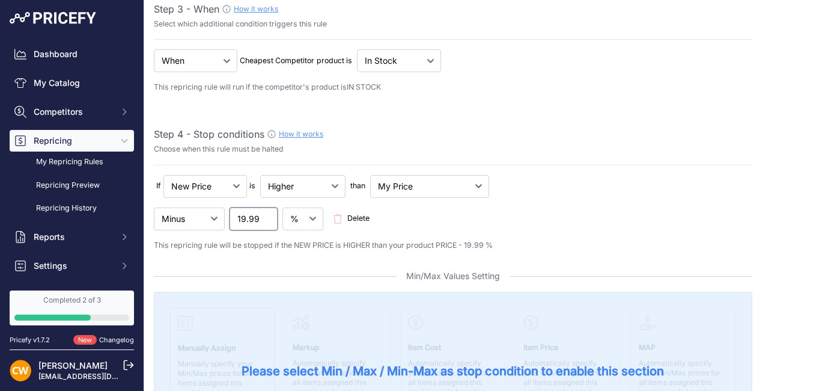
click at [266, 221] on input "19.99" at bounding box center [254, 218] width 48 height 23
click at [266, 221] on input "19.98" at bounding box center [254, 218] width 48 height 23
click at [266, 221] on input "19.92" at bounding box center [254, 218] width 48 height 23
click at [243, 219] on input "19.92" at bounding box center [254, 218] width 48 height 23
drag, startPoint x: 261, startPoint y: 220, endPoint x: 252, endPoint y: 219, distance: 9.0
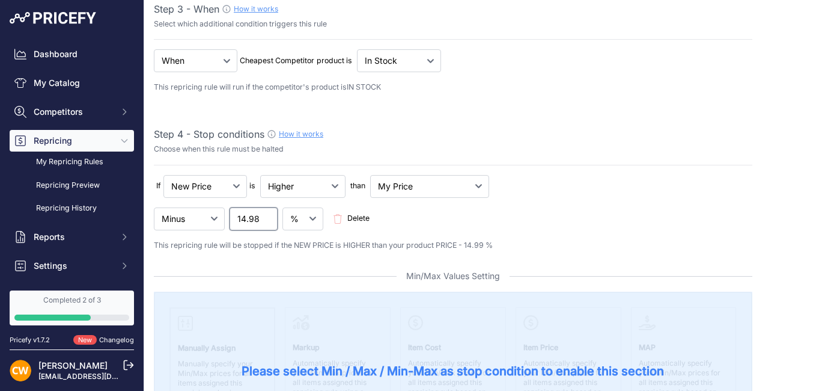
click at [252, 219] on input "14.98" at bounding box center [254, 218] width 48 height 23
click at [266, 218] on input "14.99" at bounding box center [254, 218] width 48 height 23
type input "15"
click at [266, 218] on input "15" at bounding box center [254, 218] width 48 height 23
click at [315, 218] on select "₹ %" at bounding box center [302, 218] width 41 height 23
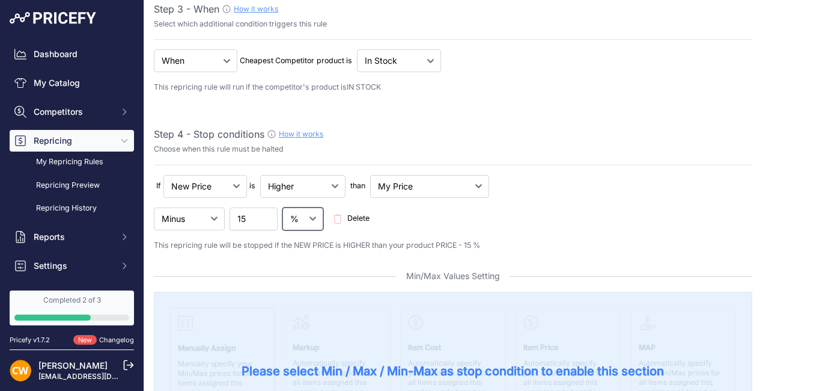
click at [314, 219] on select "₹ %" at bounding box center [302, 218] width 41 height 23
click at [389, 214] on div "Minus Plus Multiplied Divided 15 Delete" at bounding box center [453, 218] width 598 height 23
click at [211, 221] on select "Minus Plus Multiplied Divided" at bounding box center [189, 218] width 71 height 23
select select "plus"
click at [154, 207] on select "Minus Plus Multiplied Divided" at bounding box center [189, 218] width 71 height 23
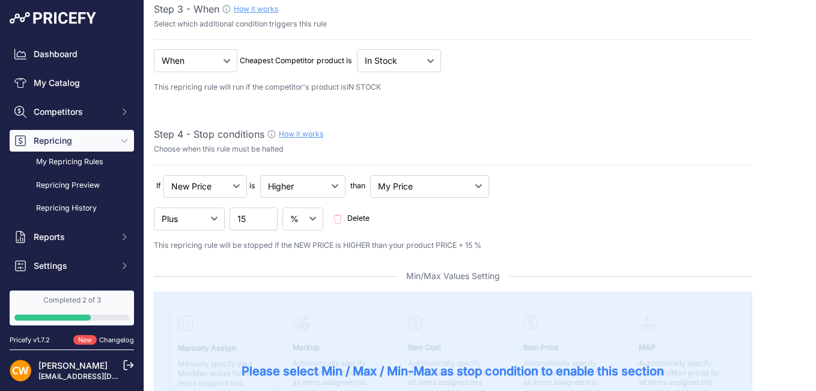
click at [417, 215] on div "Minus Plus Multiplied Divided 15 Delete" at bounding box center [453, 218] width 598 height 23
click at [418, 218] on div "Minus Plus Multiplied Divided 15 Delete" at bounding box center [453, 218] width 598 height 23
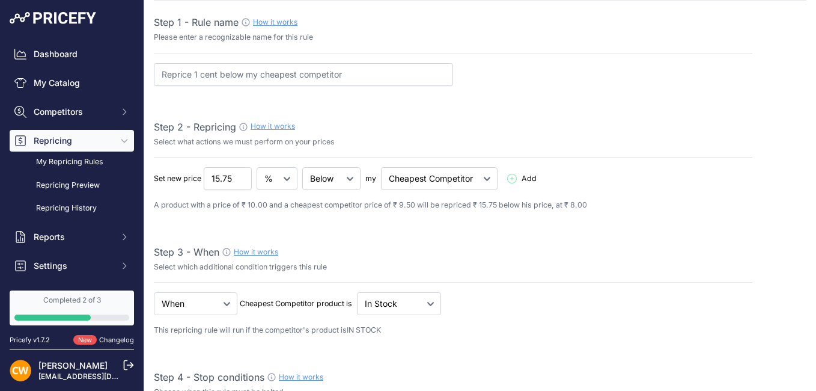
scroll to position [0, 0]
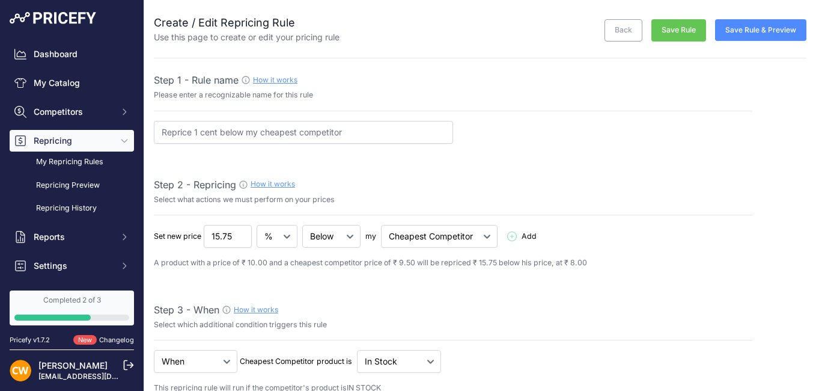
click at [738, 32] on button "Save Rule & Preview" at bounding box center [760, 30] width 91 height 22
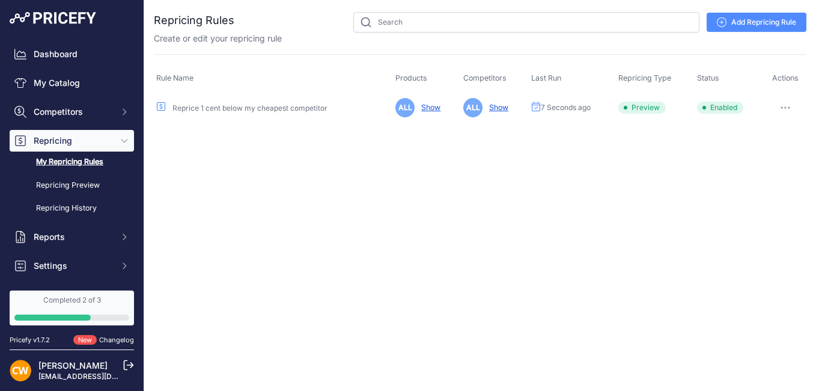
click at [780, 106] on button "button" at bounding box center [785, 107] width 24 height 17
click at [750, 148] on button "Run Preview" at bounding box center [765, 151] width 77 height 19
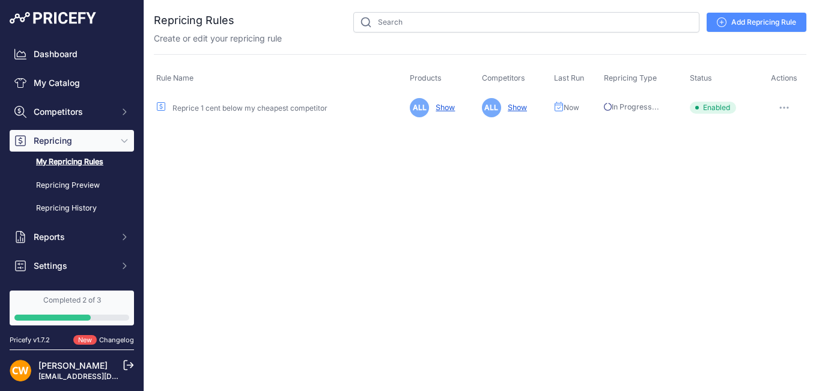
click at [445, 107] on link "Show" at bounding box center [443, 107] width 24 height 9
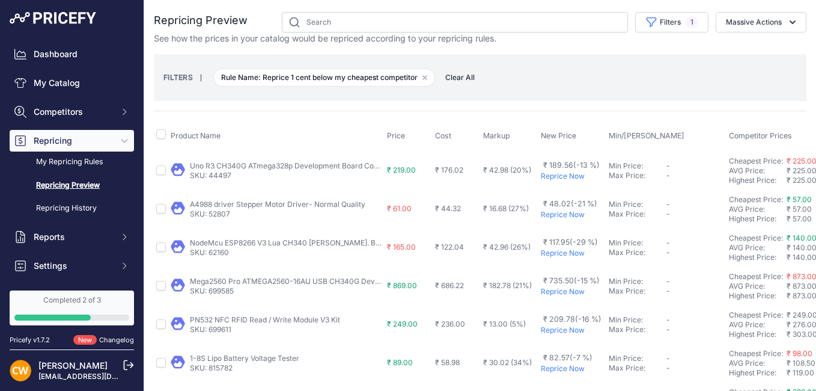
click at [466, 70] on div "FILTERS | Rule Name: Reprice 1 cent below my cheapest competitor Remove filter …" at bounding box center [479, 77] width 633 height 32
click at [466, 77] on span "Clear All" at bounding box center [459, 78] width 41 height 12
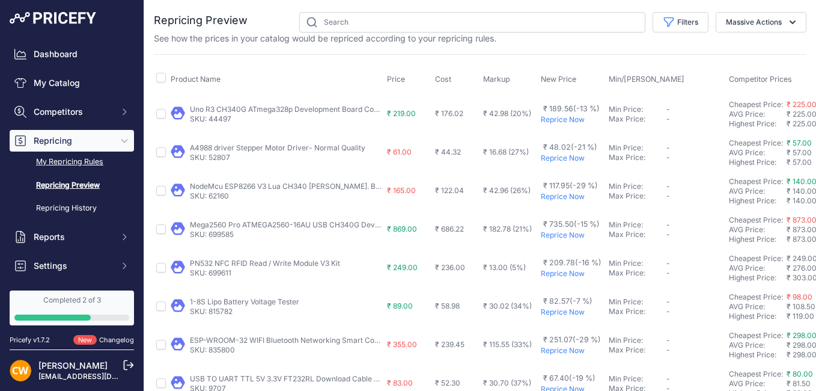
click at [88, 159] on link "My Repricing Rules" at bounding box center [72, 161] width 124 height 21
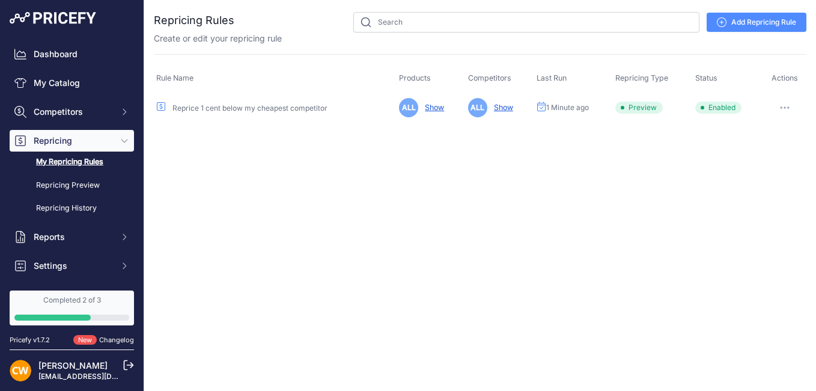
click at [507, 100] on td "ALL Show" at bounding box center [500, 107] width 69 height 29
click at [506, 108] on link "Show" at bounding box center [501, 107] width 24 height 9
